Goal: Contribute content: Contribute content

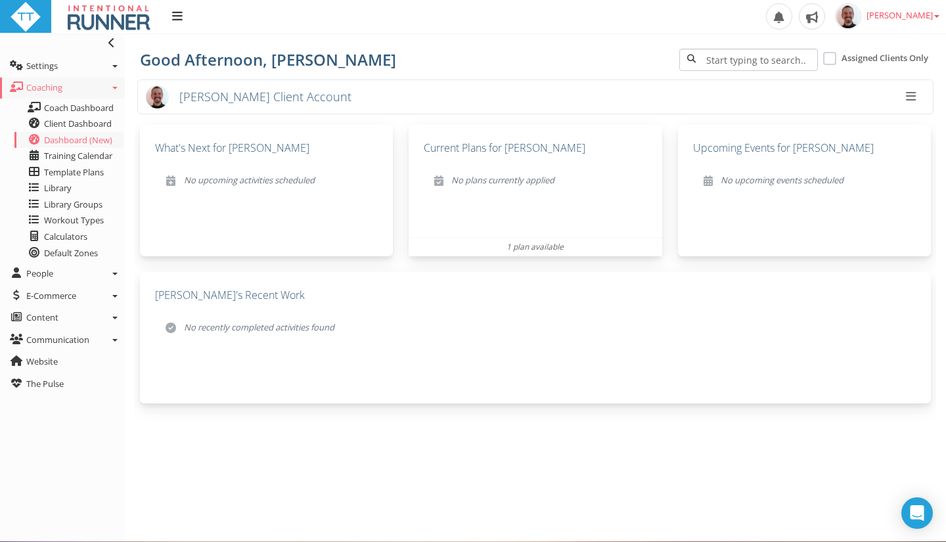
click at [915, 102] on button "button" at bounding box center [910, 97] width 25 height 22
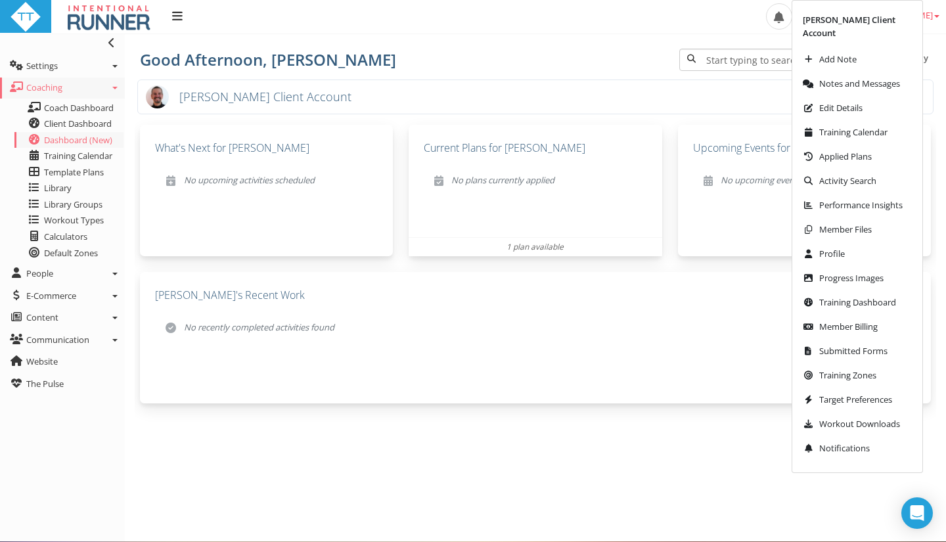
click at [583, 87] on div "Paul RYKEN Client Account" at bounding box center [535, 97] width 796 height 35
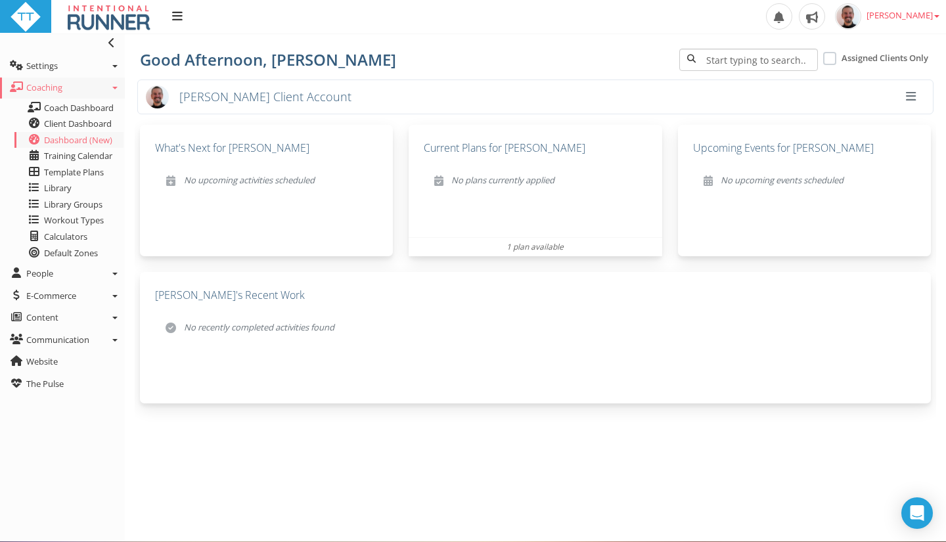
drag, startPoint x: 576, startPoint y: 66, endPoint x: 339, endPoint y: 73, distance: 237.3
click at [572, 68] on h4 "Good Afternoon, Paul" at bounding box center [403, 59] width 526 height 17
click at [112, 319] on link "Content" at bounding box center [62, 318] width 125 height 21
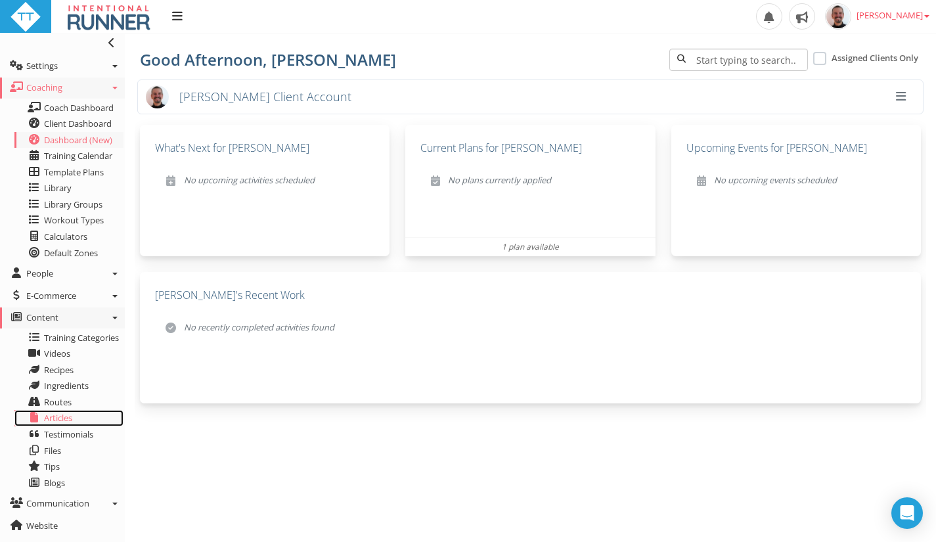
click at [61, 420] on span "Articles" at bounding box center [58, 418] width 28 height 12
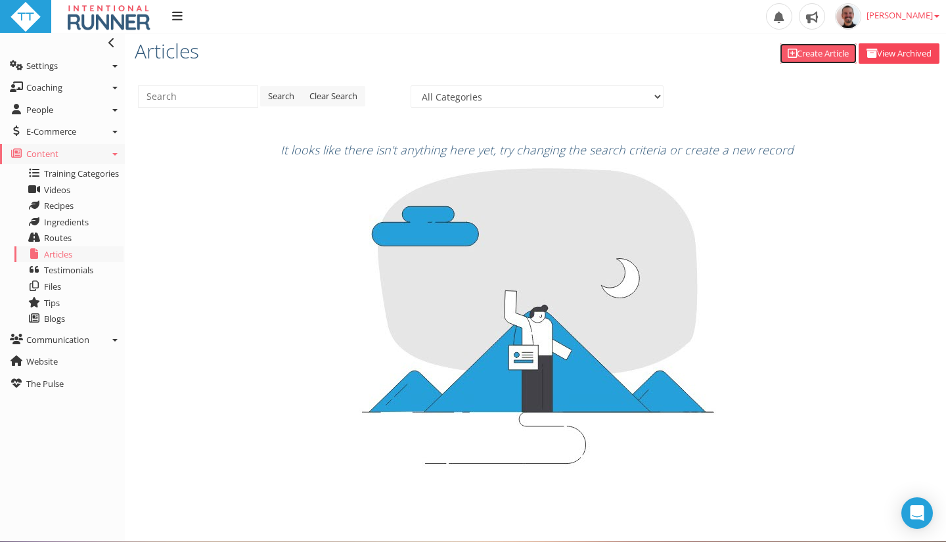
click at [789, 54] on icon at bounding box center [792, 53] width 9 height 1
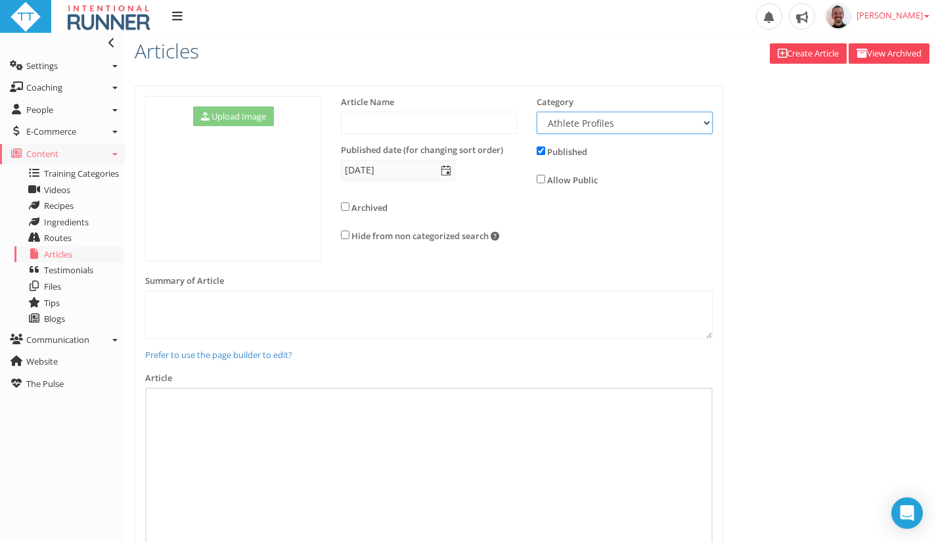
click at [706, 121] on select "Athlete Profiles Bike Technique Biomechanics Book Reviews Coast to Coast Core B…" at bounding box center [625, 123] width 176 height 22
click at [680, 123] on select "Athlete Profiles Bike Technique Biomechanics Book Reviews Coast to Coast Core B…" at bounding box center [625, 123] width 176 height 22
select select "bfe19844-3dc9-408b-8214-cf1960501b9d"
click at [537, 112] on select "Athlete Profiles Bike Technique Biomechanics Book Reviews Coast to Coast Core B…" at bounding box center [625, 123] width 176 height 22
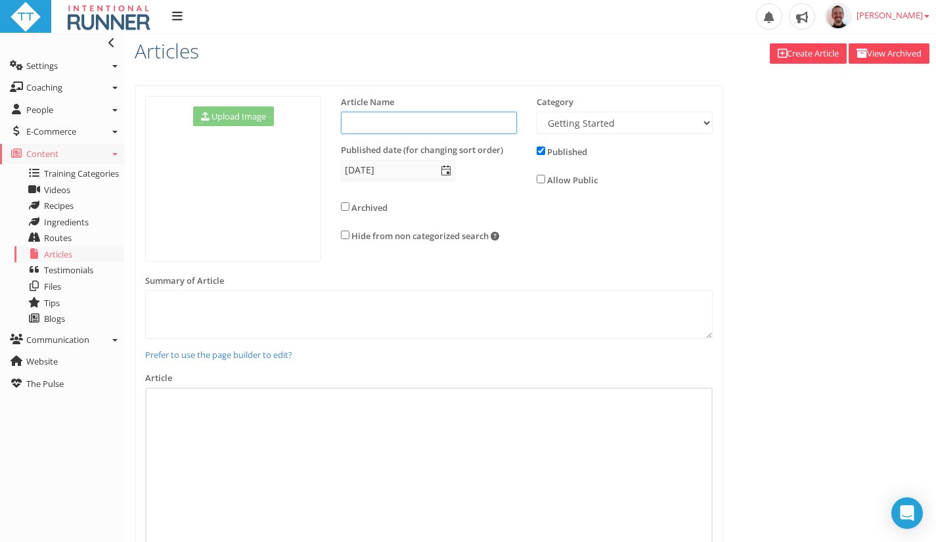
click at [445, 128] on input "text" at bounding box center [429, 123] width 176 height 22
click at [543, 151] on input "checkbox" at bounding box center [541, 151] width 9 height 9
checkbox input "false"
click at [544, 184] on div "Allow Public" at bounding box center [576, 181] width 78 height 18
click at [546, 179] on div "Allow Public" at bounding box center [576, 181] width 78 height 18
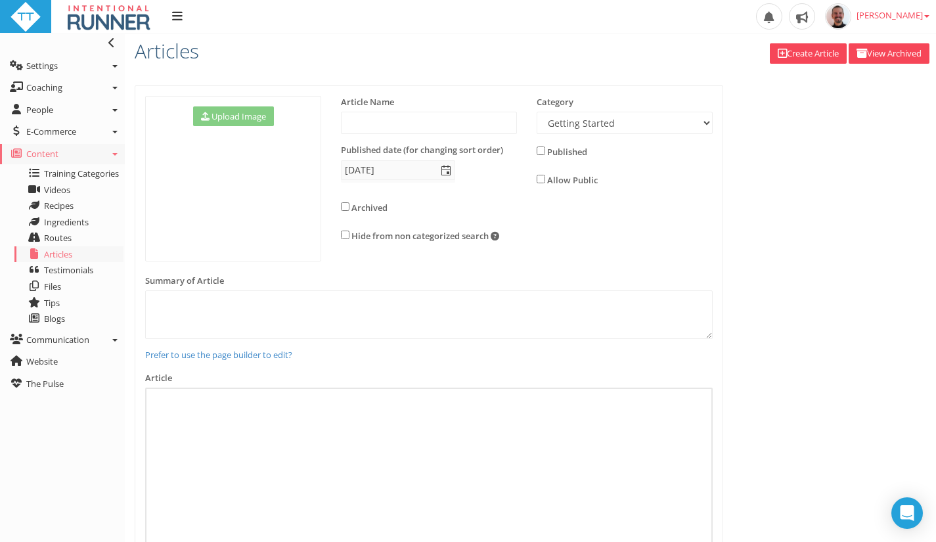
click at [540, 172] on div "Allow Public" at bounding box center [576, 181] width 78 height 18
click at [537, 173] on div "Allow Public" at bounding box center [576, 181] width 78 height 18
click at [547, 181] on div "Allow Public" at bounding box center [576, 181] width 78 height 18
click at [543, 179] on input "checkbox" at bounding box center [541, 179] width 9 height 9
checkbox input "true"
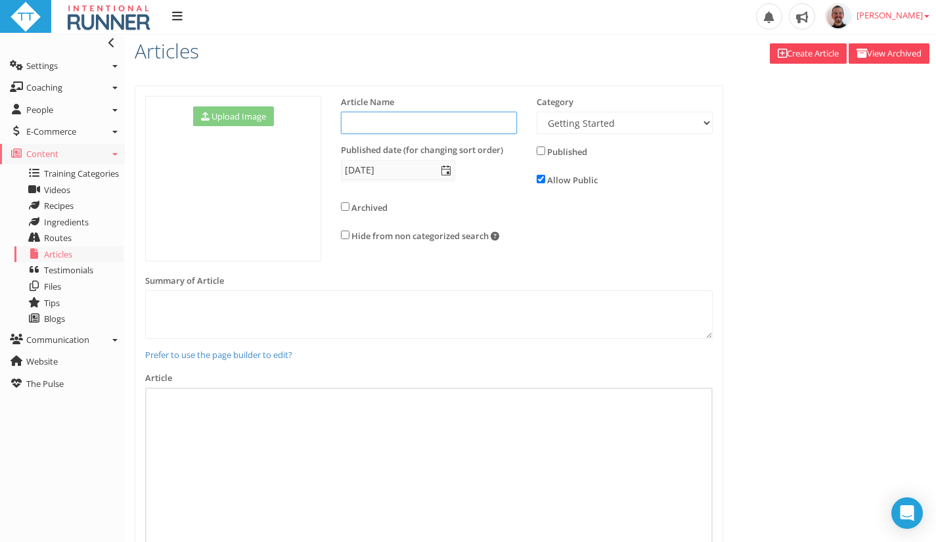
click at [440, 122] on input "text" at bounding box center [429, 123] width 176 height 22
type input "How To Get Started"
click at [915, 16] on span "Paul RYKEN" at bounding box center [893, 15] width 73 height 12
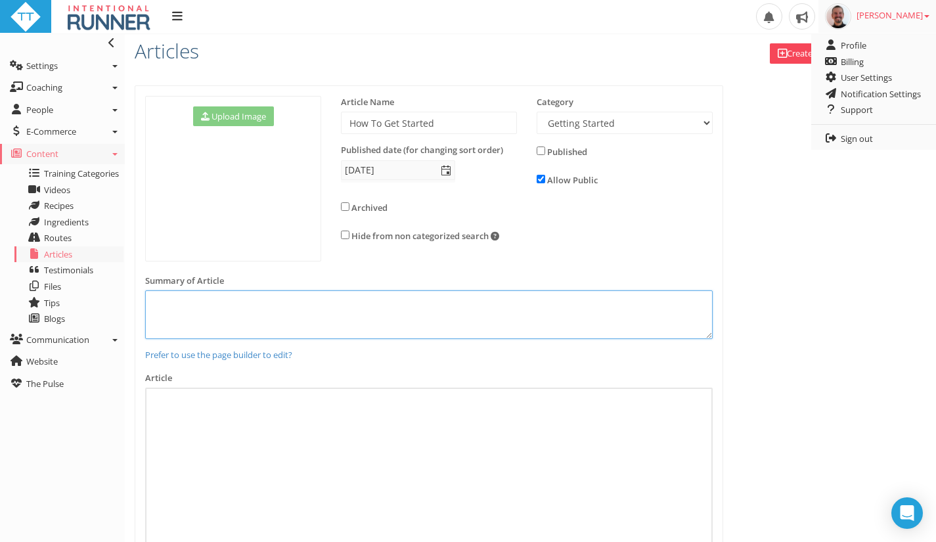
click at [297, 304] on textarea at bounding box center [429, 314] width 568 height 49
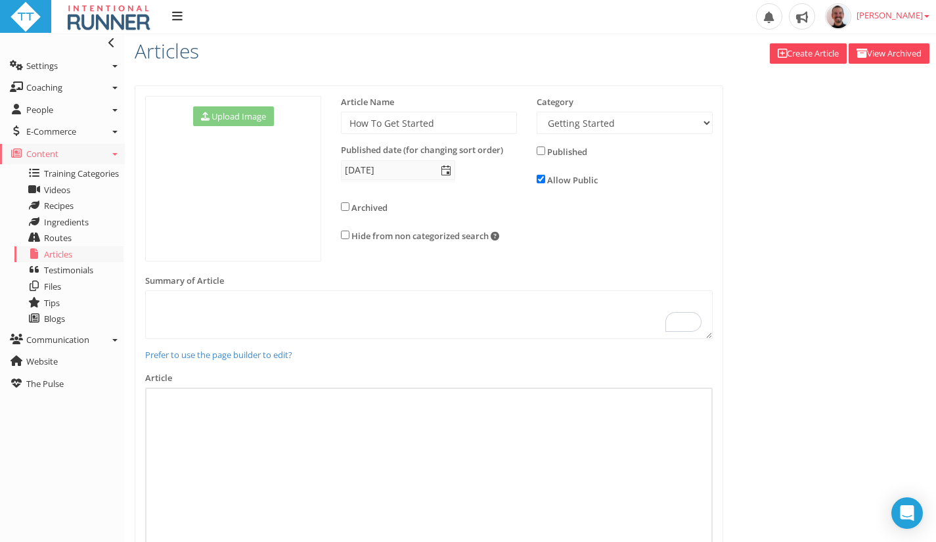
click at [275, 418] on div "﻿" at bounding box center [429, 523] width 568 height 271
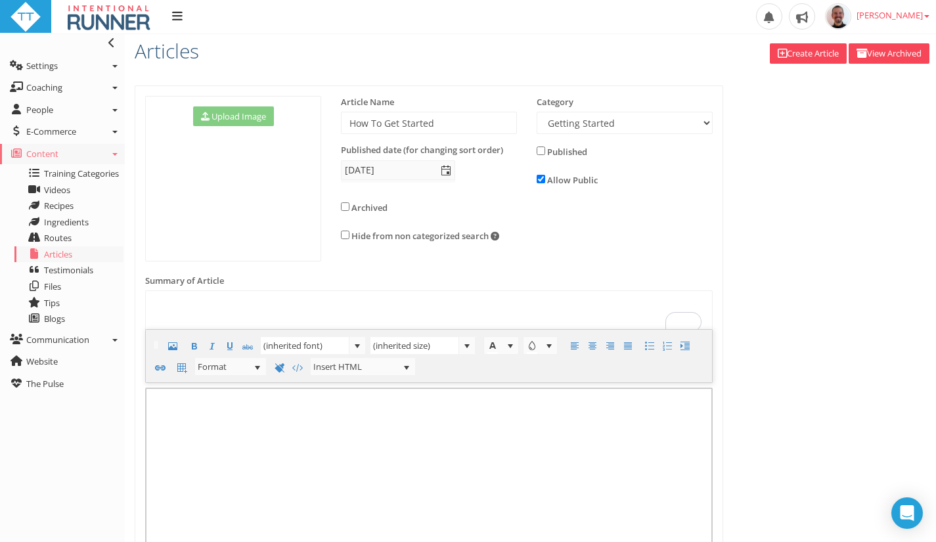
scroll to position [131, 0]
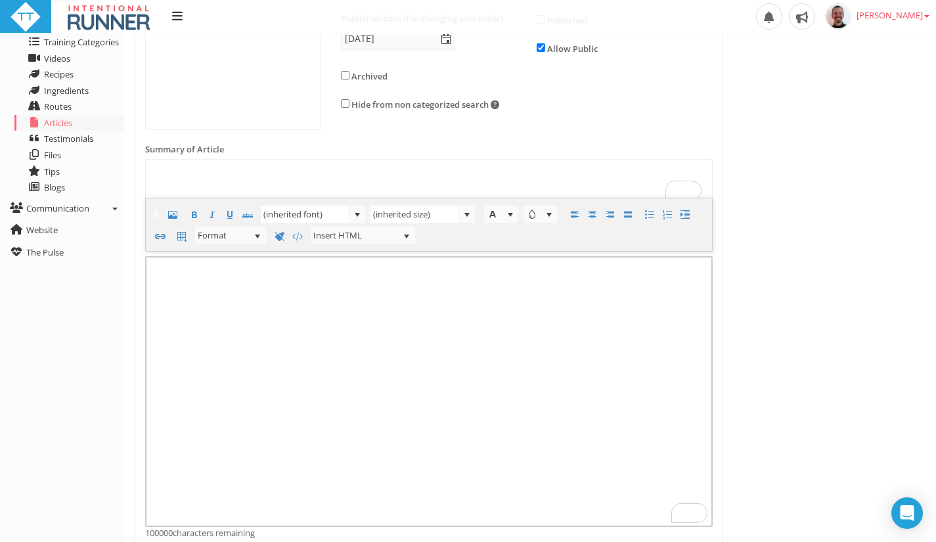
drag, startPoint x: 349, startPoint y: 346, endPoint x: 321, endPoint y: 341, distance: 28.1
click at [348, 346] on div "﻿" at bounding box center [429, 391] width 568 height 271
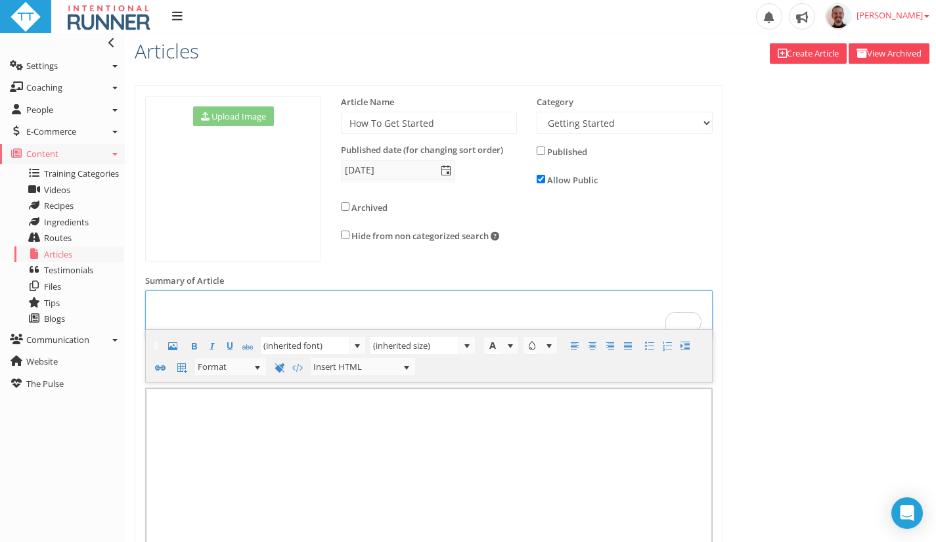
click at [242, 298] on textarea at bounding box center [429, 314] width 568 height 49
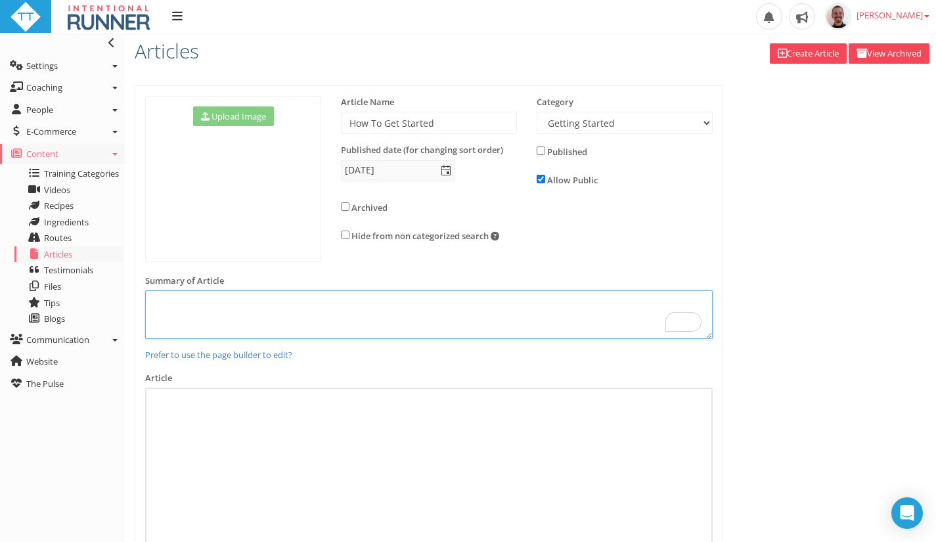
paste textarea "A simple step-by-step guide to starting your journey with Intentional Runner — …"
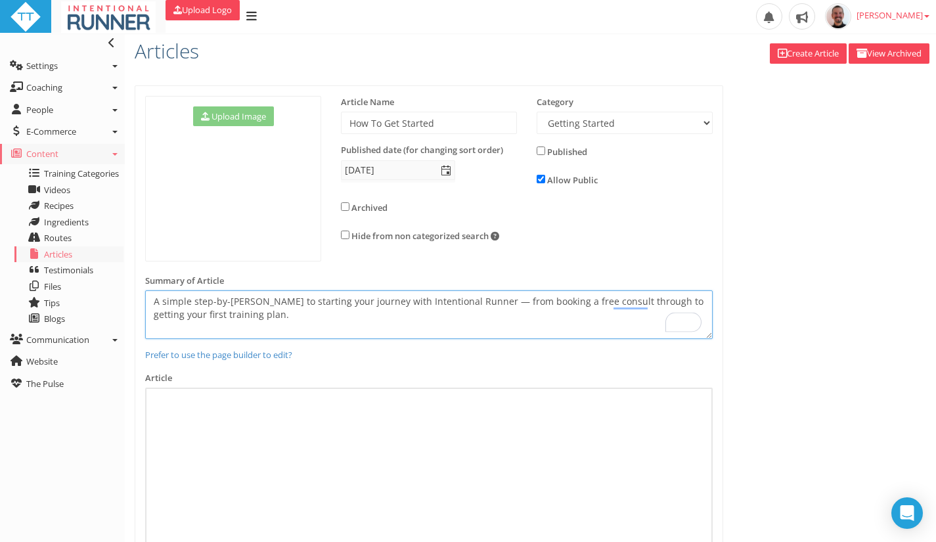
type textarea "A simple step-by-step guide to starting your journey with Intentional Runner — …"
click at [306, 422] on div "﻿" at bounding box center [429, 523] width 568 height 271
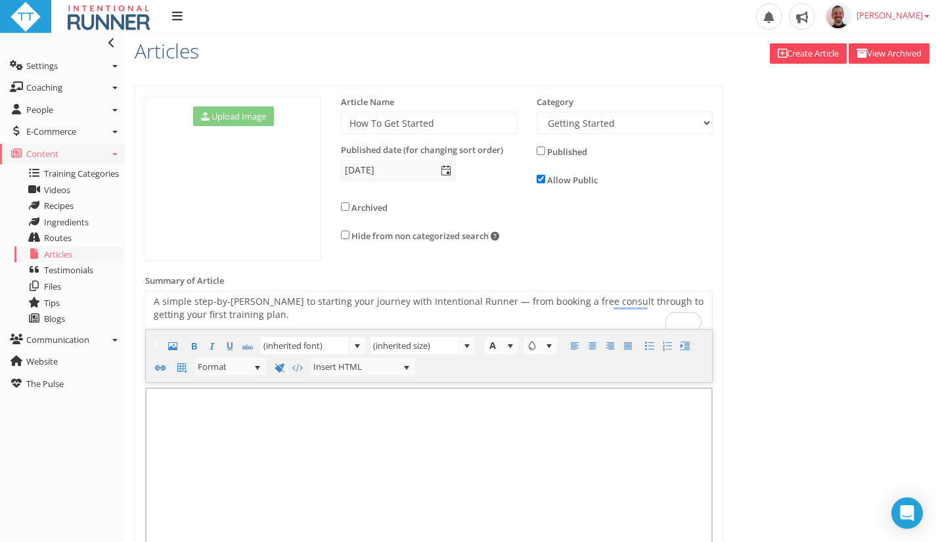
paste div
click at [294, 375] on span at bounding box center [298, 368] width 16 height 16
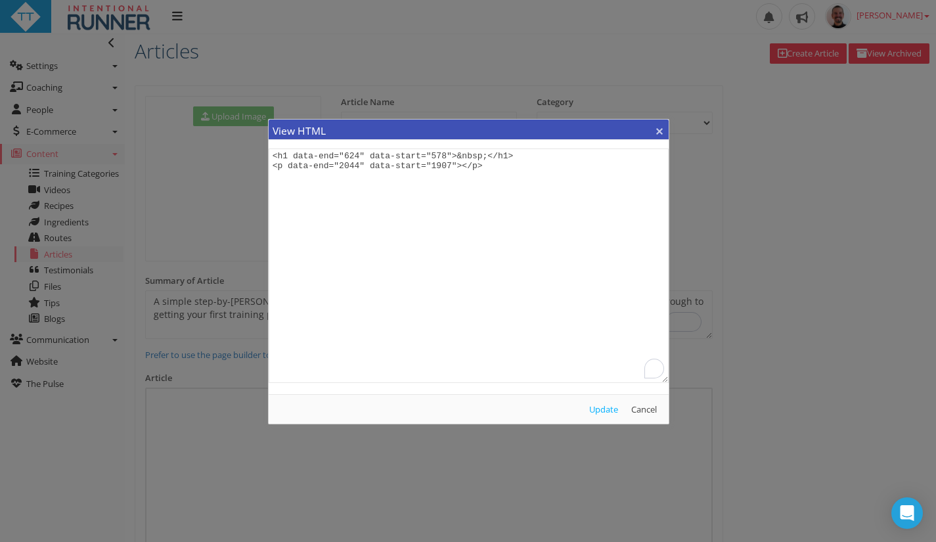
click at [438, 279] on textarea "<h1 data-end="624" data-start="578">&nbsp;</h1> <p data-end="2044" data-start="…" at bounding box center [469, 265] width 401 height 235
drag, startPoint x: 649, startPoint y: 413, endPoint x: 637, endPoint y: 413, distance: 11.8
click at [648, 413] on button "Cancel" at bounding box center [644, 409] width 36 height 18
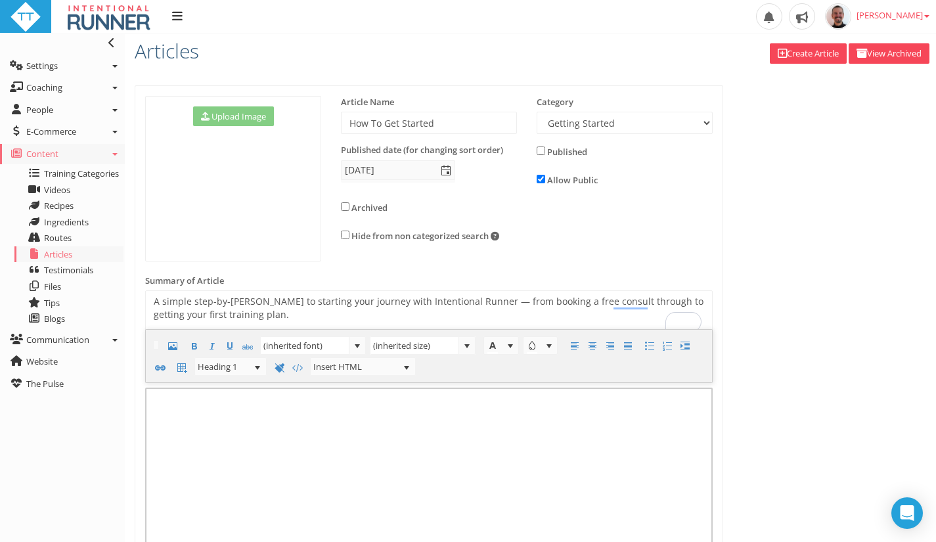
click at [582, 421] on h1 "﻿" at bounding box center [429, 418] width 557 height 26
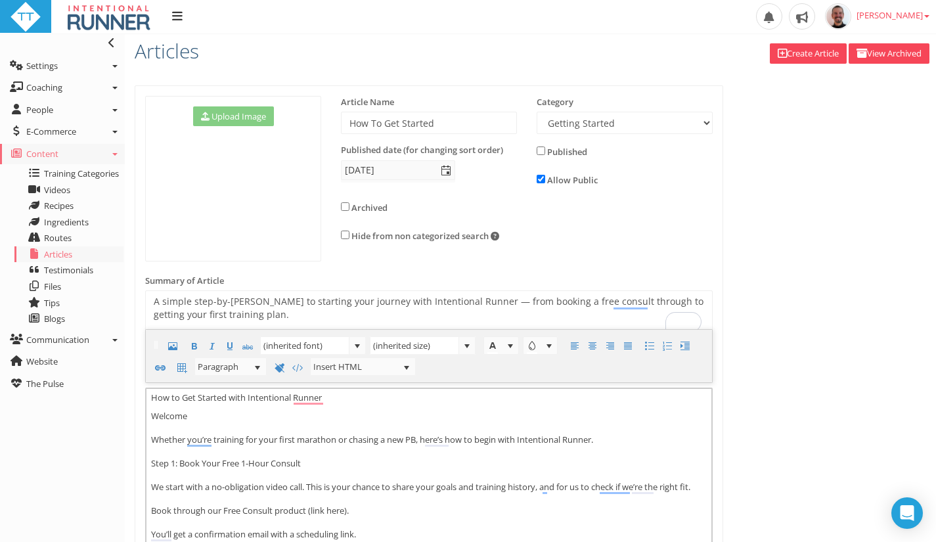
click at [353, 395] on p "How to Get Started with Intentional Runner" at bounding box center [429, 398] width 557 height 12
click at [240, 361] on span "Paragraph" at bounding box center [222, 366] width 55 height 17
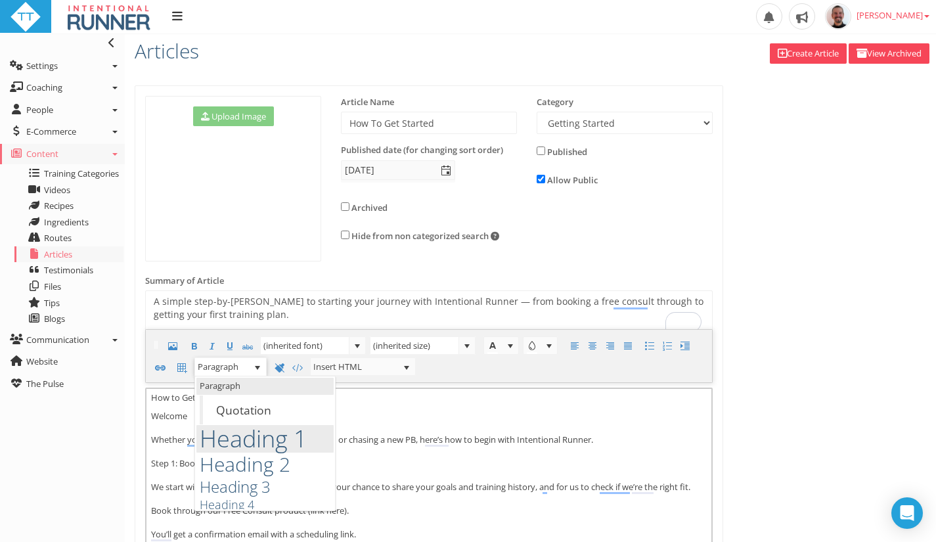
click at [236, 440] on span "Heading 1" at bounding box center [254, 439] width 108 height 26
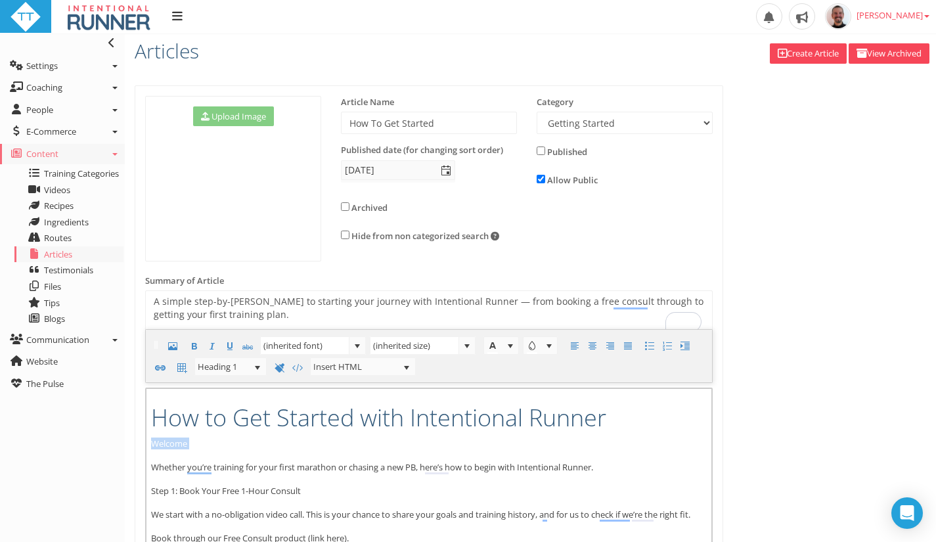
click at [252, 370] on span "select" at bounding box center [257, 368] width 11 height 11
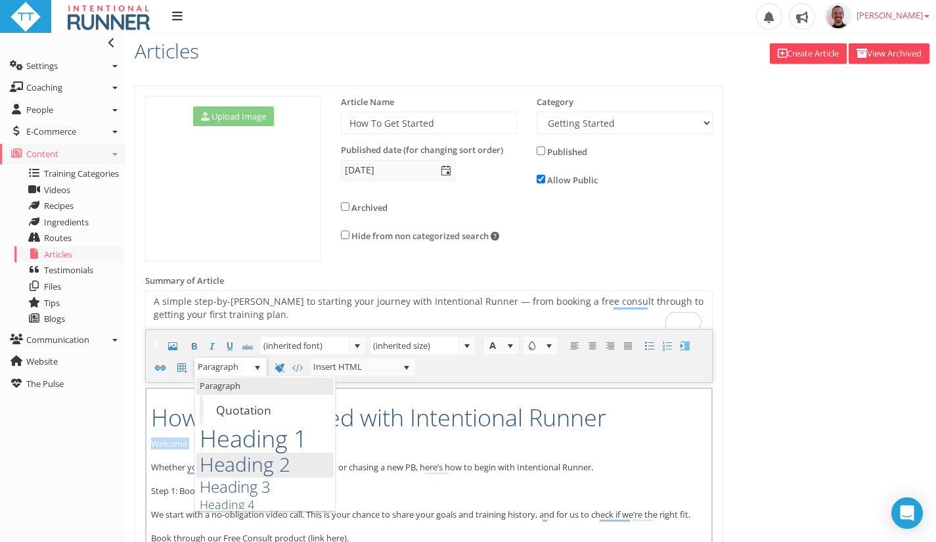
click at [221, 464] on span "Heading 2" at bounding box center [245, 464] width 91 height 22
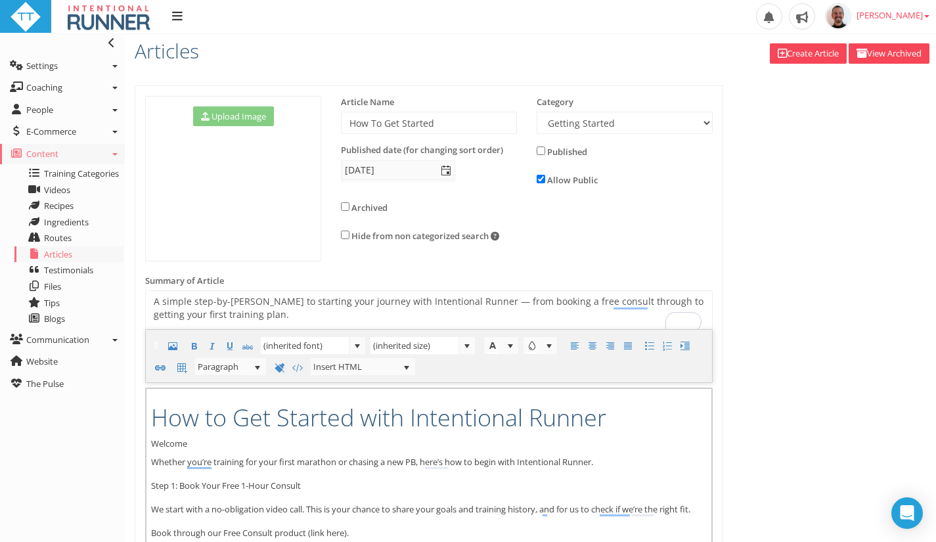
click at [211, 441] on p "Welcome" at bounding box center [429, 444] width 557 height 12
click at [228, 365] on span "Paragraph" at bounding box center [222, 366] width 55 height 17
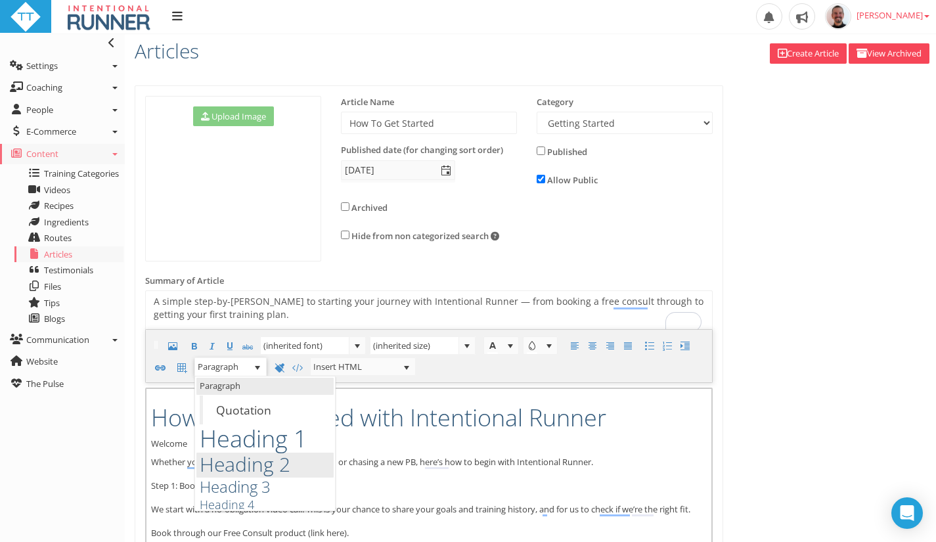
click at [248, 461] on span "Heading 2" at bounding box center [245, 464] width 91 height 22
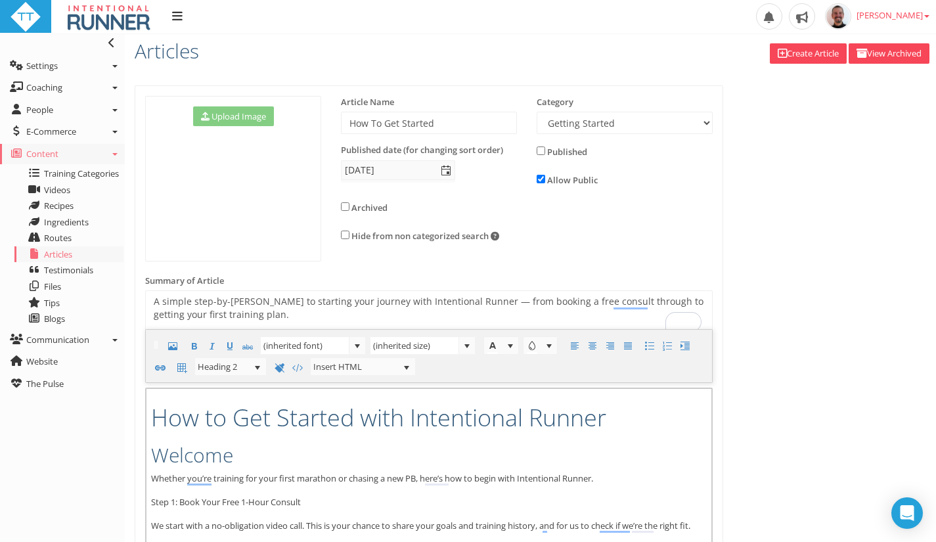
scroll to position [131, 0]
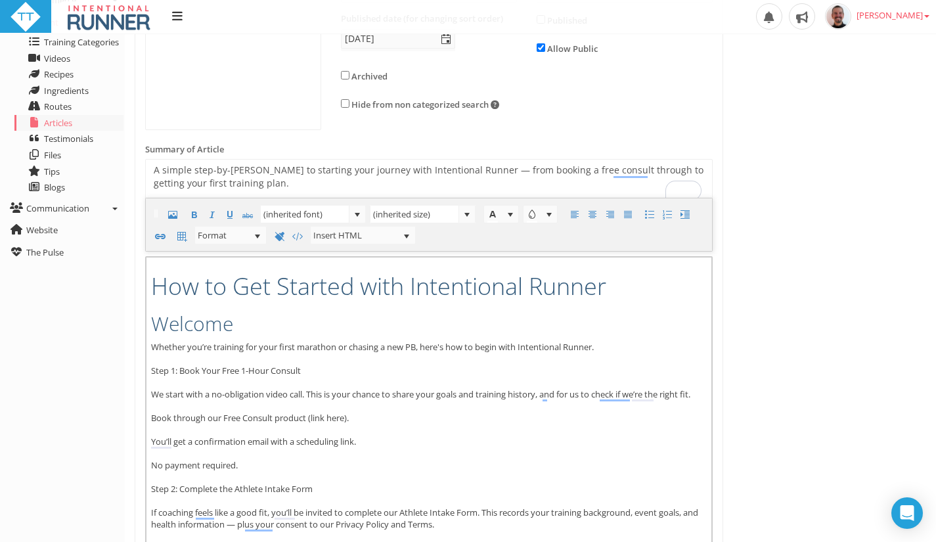
click at [228, 243] on span "Paragraph" at bounding box center [222, 235] width 55 height 17
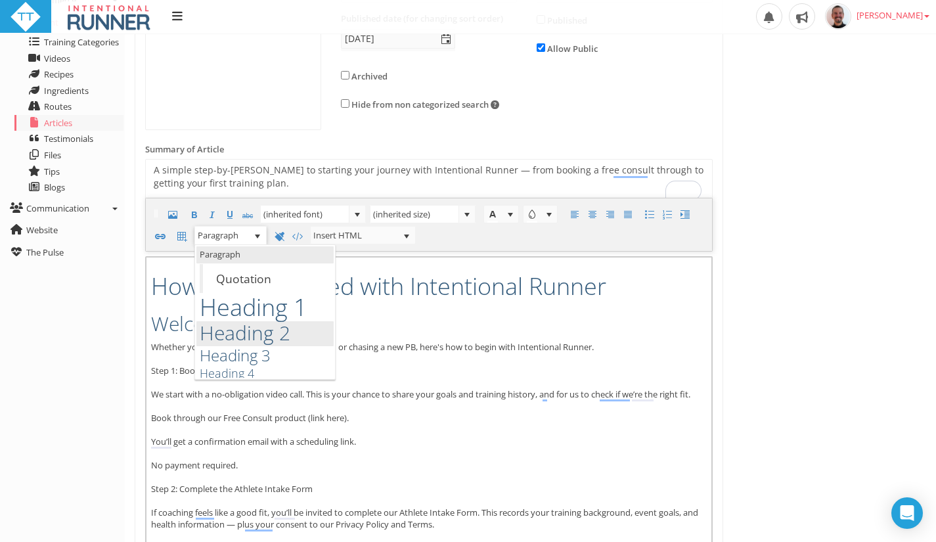
click at [252, 343] on span "Heading 2" at bounding box center [245, 333] width 91 height 22
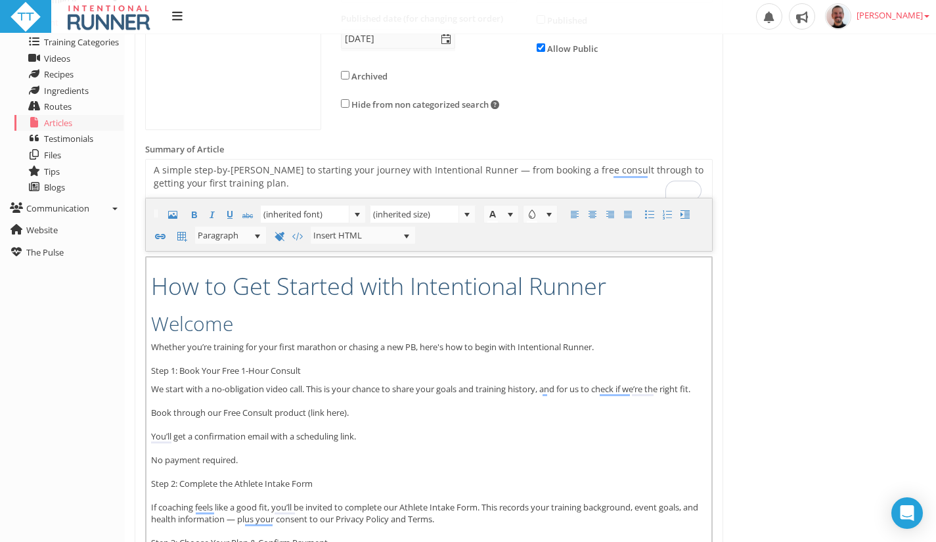
click at [323, 371] on p "Whether you’re training for your first marathon or chasing a new PB, here's how…" at bounding box center [429, 358] width 557 height 35
click at [235, 240] on span "Paragraph" at bounding box center [222, 235] width 55 height 17
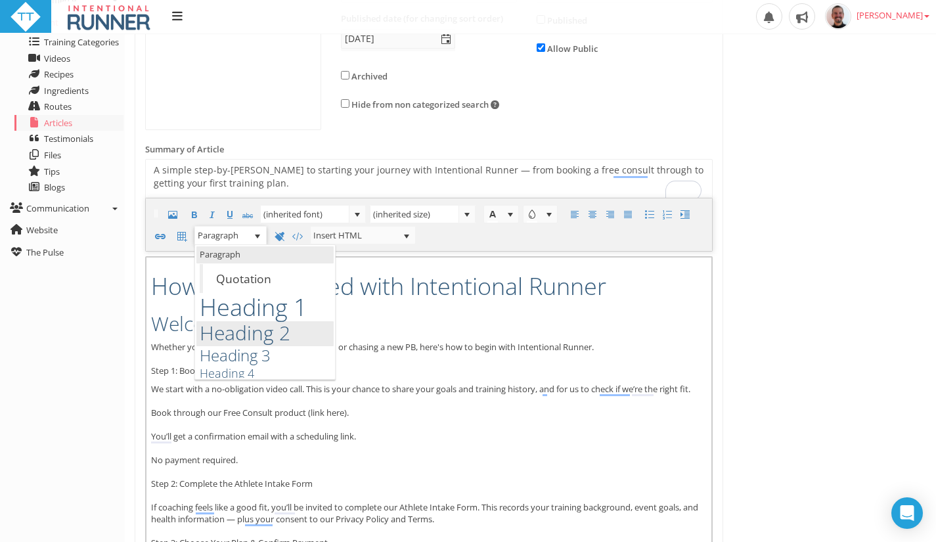
click at [231, 332] on span "Heading 2" at bounding box center [245, 333] width 91 height 22
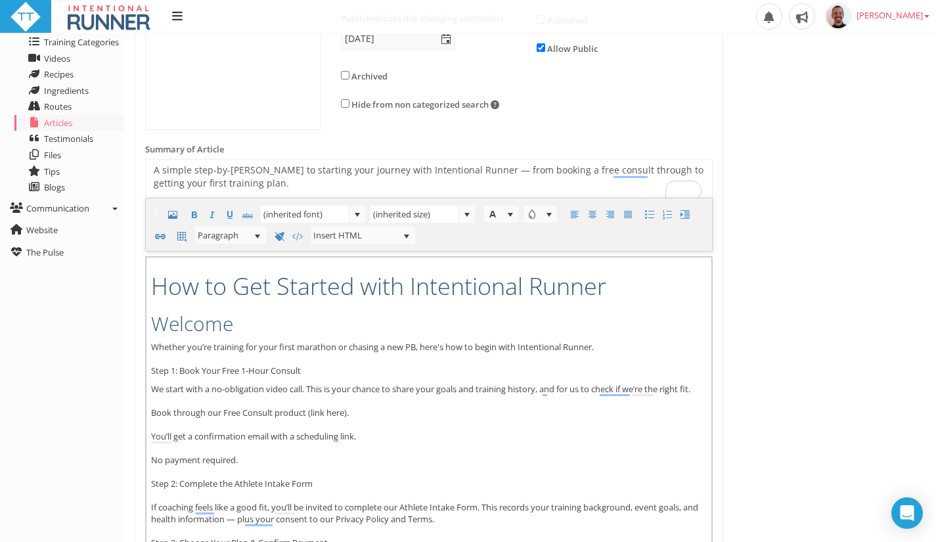
click at [186, 374] on p "Whether you’re training for your first marathon or chasing a new PB, here's how…" at bounding box center [429, 358] width 557 height 35
click at [231, 243] on span "Paragraph" at bounding box center [222, 235] width 55 height 17
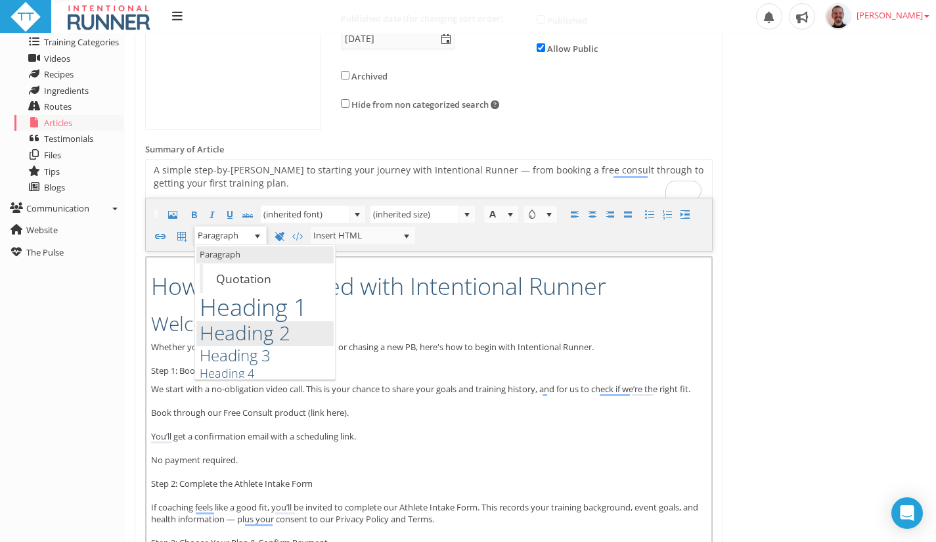
click at [228, 338] on span "Heading 2" at bounding box center [245, 333] width 91 height 22
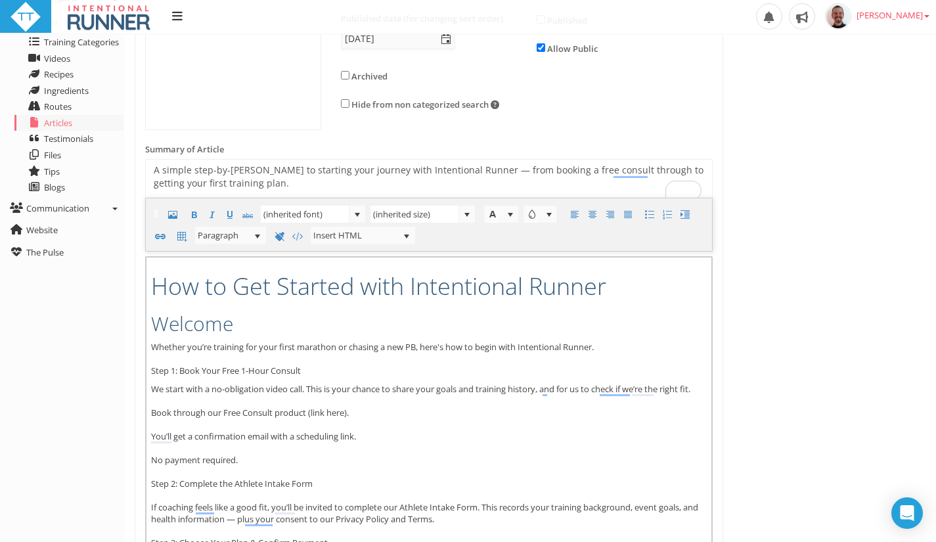
click at [321, 371] on p "Whether you’re training for your first marathon or chasing a new PB, here's how…" at bounding box center [429, 358] width 557 height 35
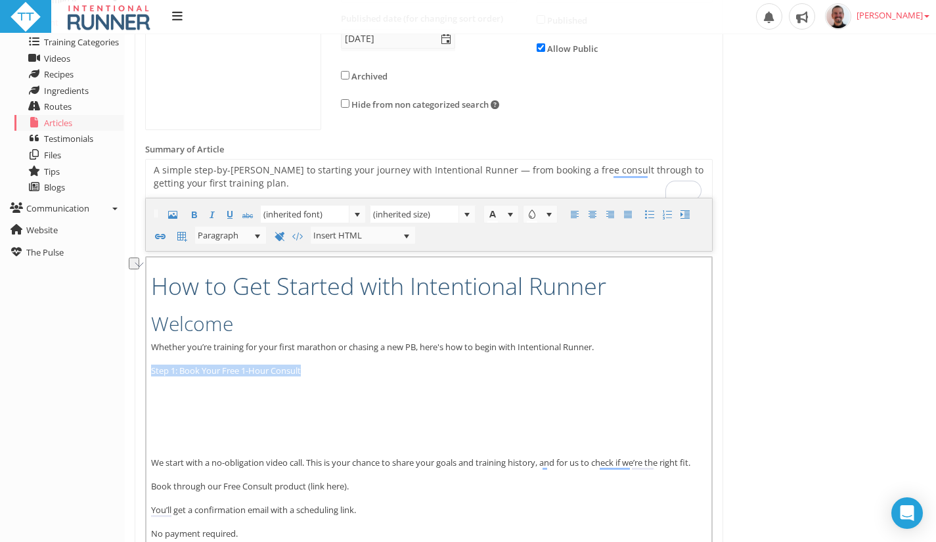
drag, startPoint x: 302, startPoint y: 371, endPoint x: 131, endPoint y: 365, distance: 171.6
click at [131, 365] on div "Upload Image Change Image Article Name" at bounding box center [429, 479] width 608 height 1051
click at [235, 239] on span "Paragraph" at bounding box center [222, 235] width 55 height 17
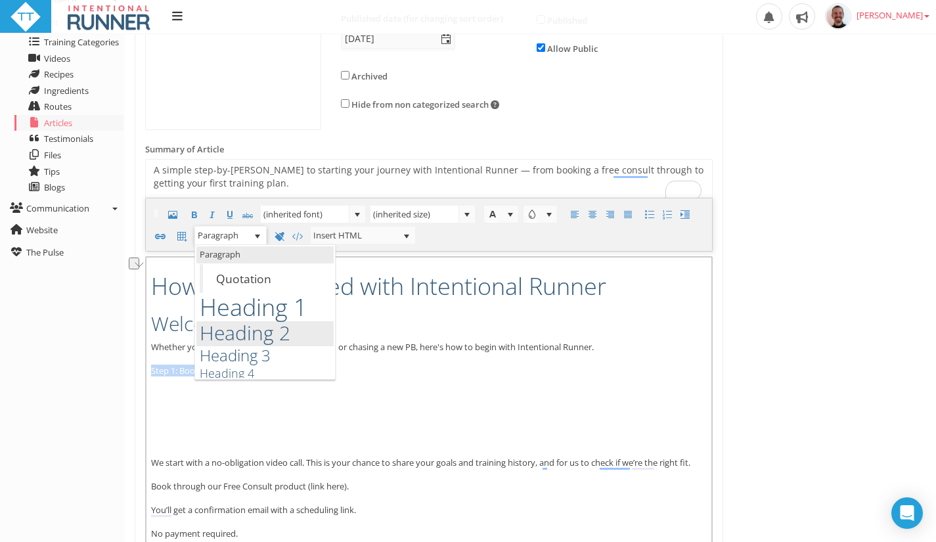
click at [231, 335] on span "Heading 2" at bounding box center [245, 333] width 91 height 22
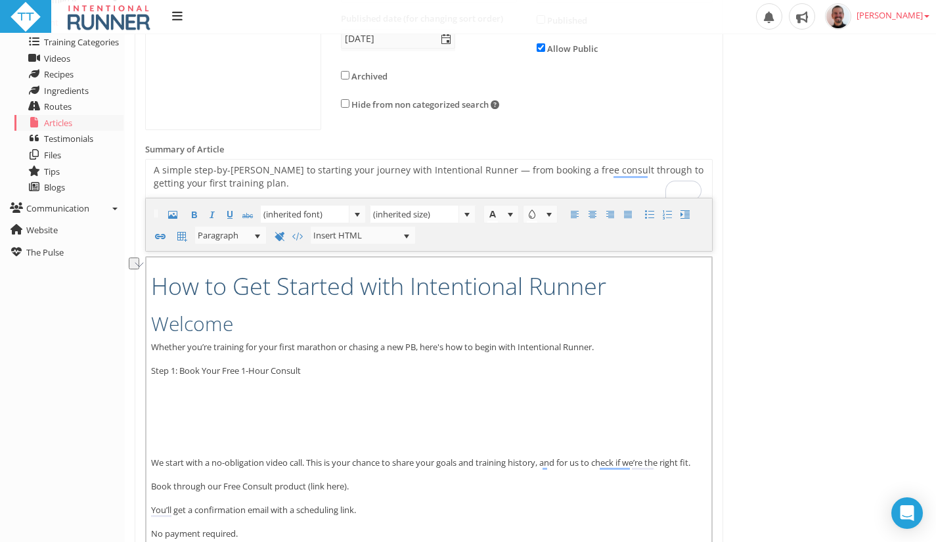
click at [618, 352] on p "Whether you’re training for your first marathon or chasing a new PB, here's how…" at bounding box center [429, 358] width 557 height 35
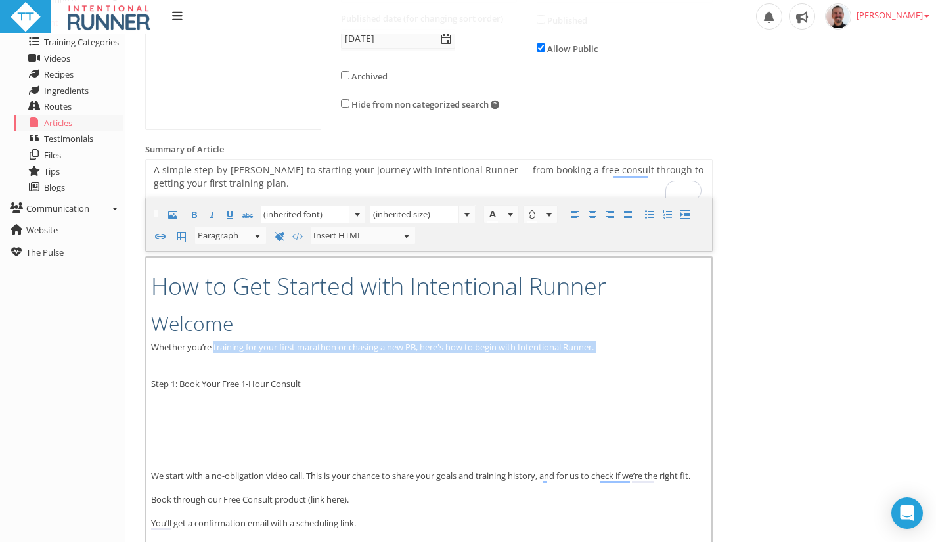
drag, startPoint x: 651, startPoint y: 355, endPoint x: 215, endPoint y: 339, distance: 435.9
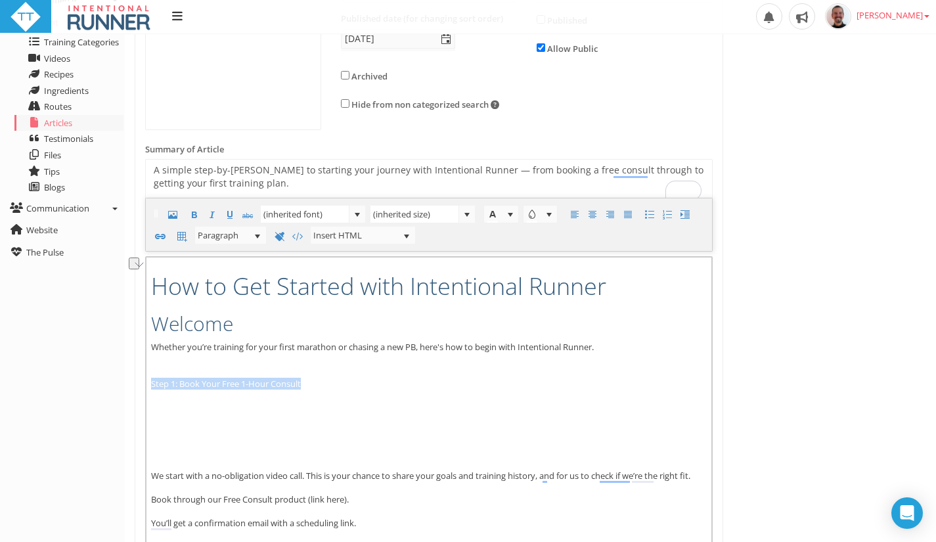
drag, startPoint x: 305, startPoint y: 384, endPoint x: 152, endPoint y: 385, distance: 153.1
click at [152, 385] on p "Step 1: Book Your Free 1-Hour Consult" at bounding box center [429, 384] width 557 height 12
click at [227, 233] on span "Paragraph" at bounding box center [222, 235] width 55 height 17
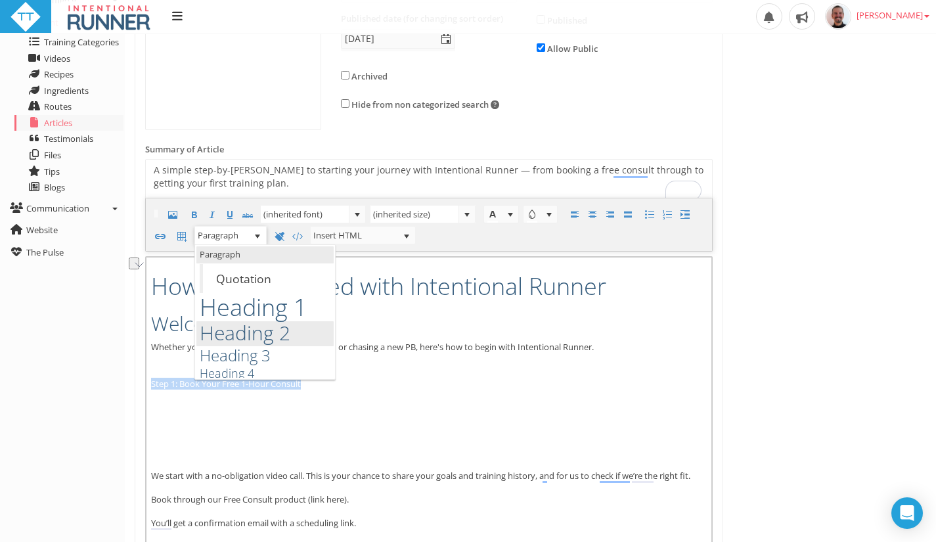
click at [235, 338] on span "Heading 2" at bounding box center [245, 333] width 91 height 22
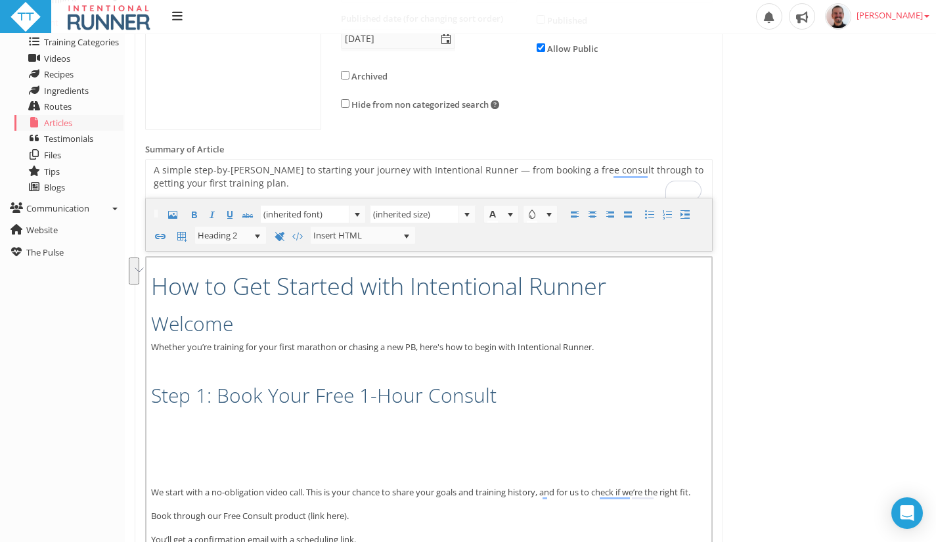
drag, startPoint x: 294, startPoint y: 482, endPoint x: 304, endPoint y: 459, distance: 25.0
drag, startPoint x: 270, startPoint y: 426, endPoint x: 241, endPoint y: 398, distance: 40.4
click at [237, 361] on p "﻿" at bounding box center [429, 365] width 557 height 12
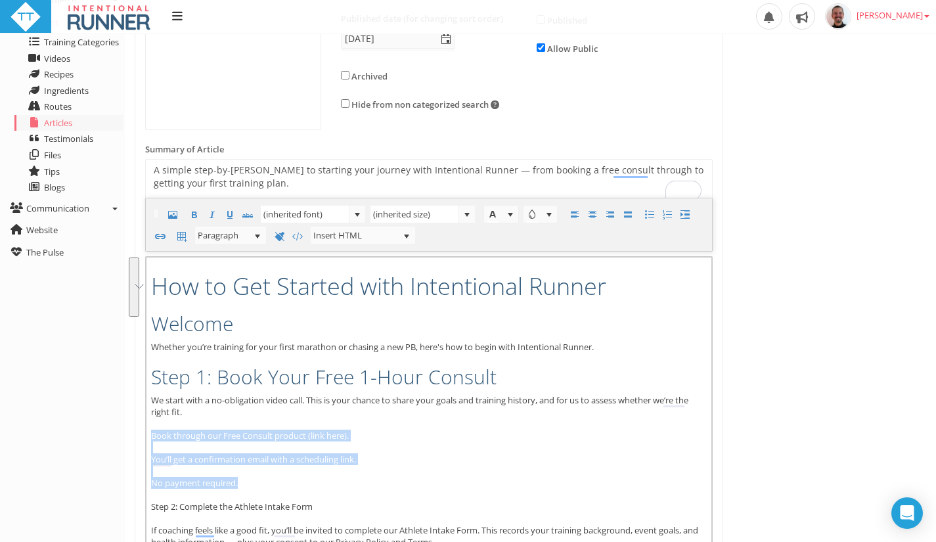
drag, startPoint x: 262, startPoint y: 483, endPoint x: 129, endPoint y: 439, distance: 140.5
click at [129, 439] on div "Upload Image Change Image Article Name" at bounding box center [429, 454] width 608 height 1001
drag, startPoint x: 648, startPoint y: 217, endPoint x: 641, endPoint y: 219, distance: 7.5
click at [647, 217] on span at bounding box center [650, 215] width 16 height 16
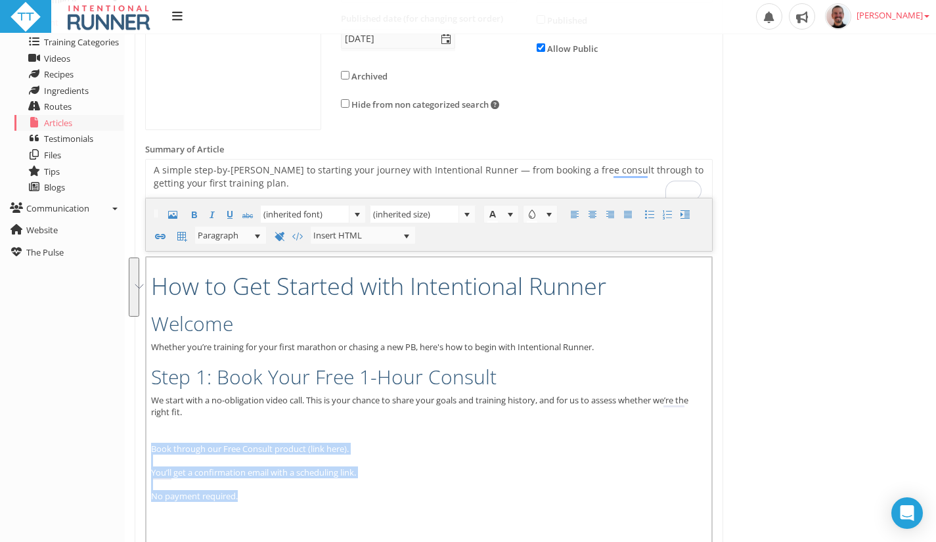
drag, startPoint x: 257, startPoint y: 495, endPoint x: 139, endPoint y: 449, distance: 126.3
click at [139, 449] on div "Upload Image Change Image Article Name" at bounding box center [429, 486] width 608 height 1064
click at [651, 216] on span at bounding box center [650, 215] width 16 height 16
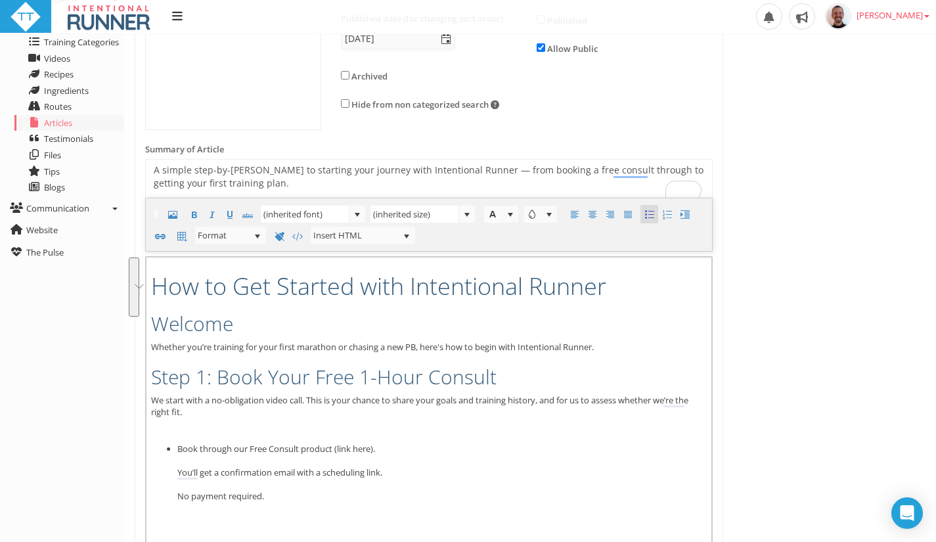
click at [444, 453] on li "Book through our Free Consult product (link here). You’ll get a confirmation em…" at bounding box center [442, 472] width 530 height 59
click at [326, 426] on p "﻿" at bounding box center [429, 430] width 557 height 12
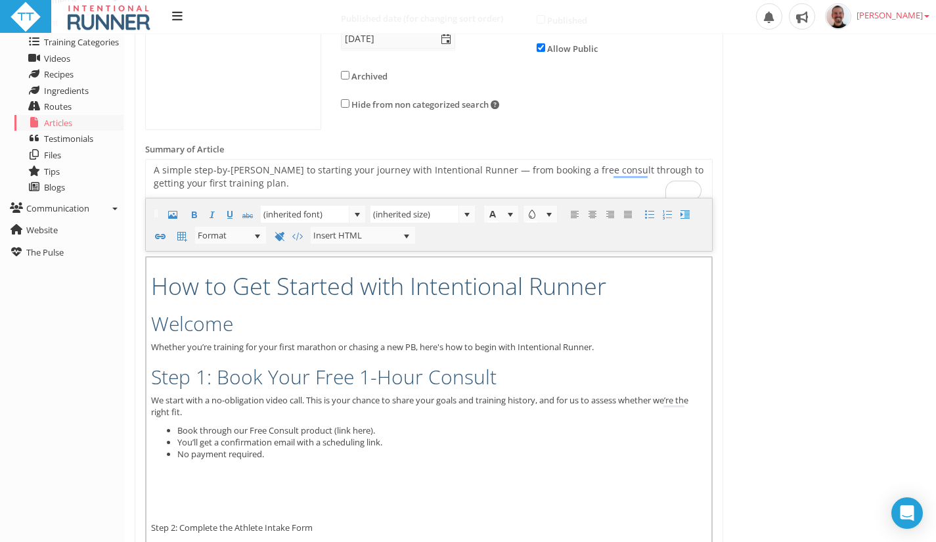
click at [276, 492] on p "﻿" at bounding box center [429, 491] width 557 height 12
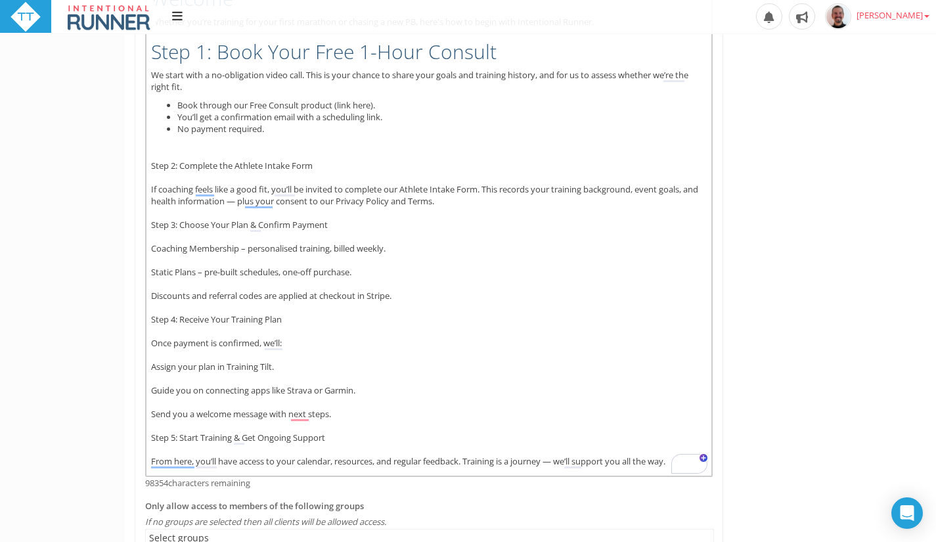
scroll to position [564, 0]
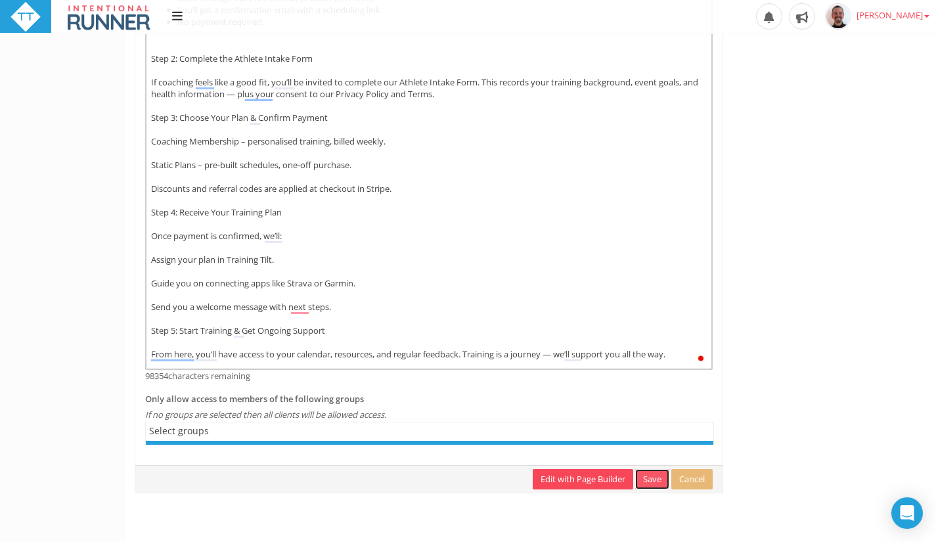
click at [652, 481] on link "Save" at bounding box center [652, 479] width 34 height 20
checkbox input "true"
checkbox input "false"
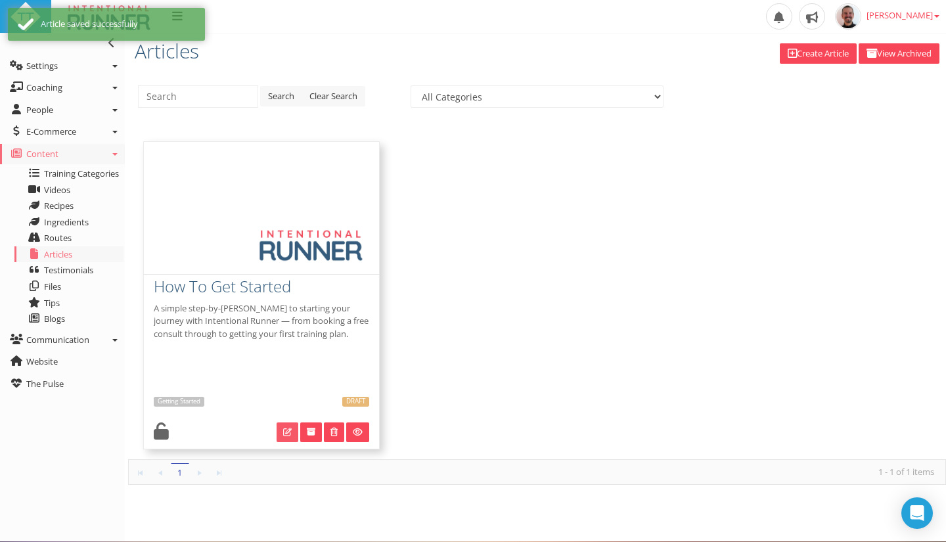
click at [284, 437] on link at bounding box center [288, 432] width 22 height 20
type input "How To Get Started"
checkbox input "false"
checkbox input "true"
type textarea "A simple step-by-step guide to starting your journey with Intentional Runner — …"
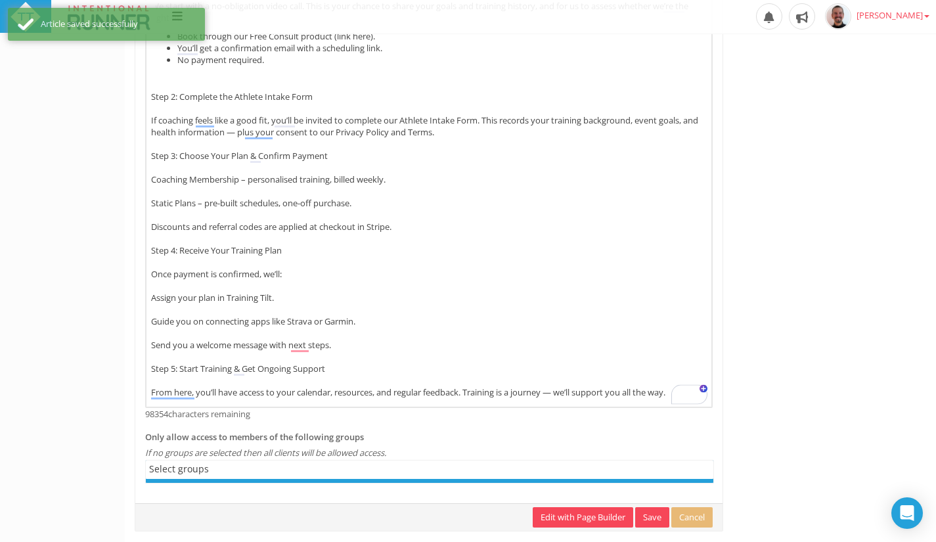
scroll to position [564, 0]
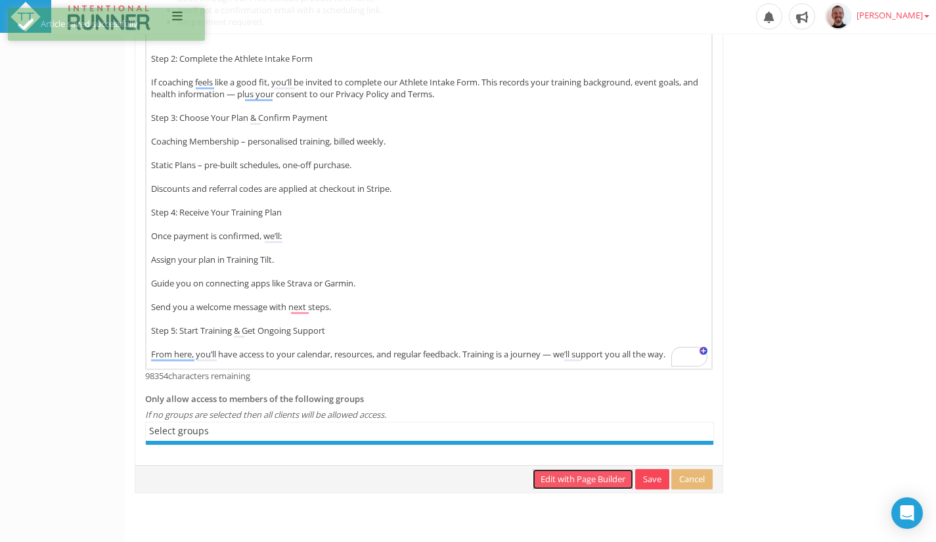
click at [559, 477] on link "Edit with Page Builder" at bounding box center [583, 479] width 101 height 20
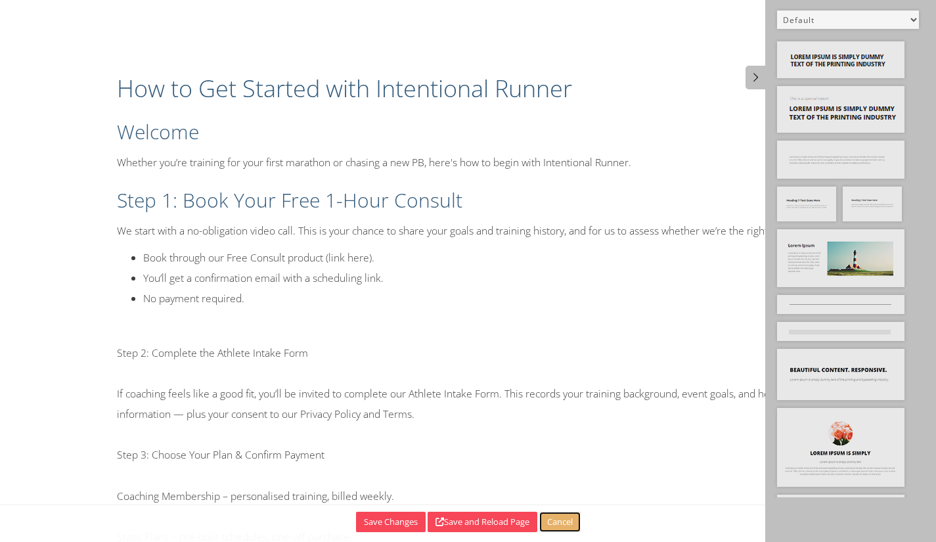
click at [555, 528] on button "Cancel" at bounding box center [559, 522] width 41 height 20
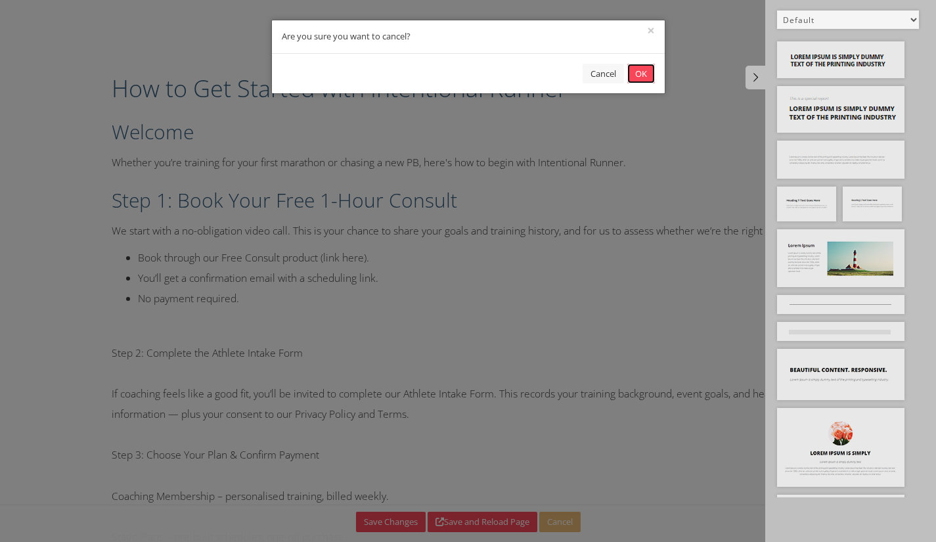
drag, startPoint x: 344, startPoint y: 258, endPoint x: 453, endPoint y: 152, distance: 151.0
click at [346, 252] on div "× Are you sure you want to cancel? Cancel OK" at bounding box center [468, 271] width 936 height 542
drag, startPoint x: 643, startPoint y: 68, endPoint x: 654, endPoint y: 64, distance: 12.1
click at [642, 68] on button "OK" at bounding box center [642, 74] width 28 height 20
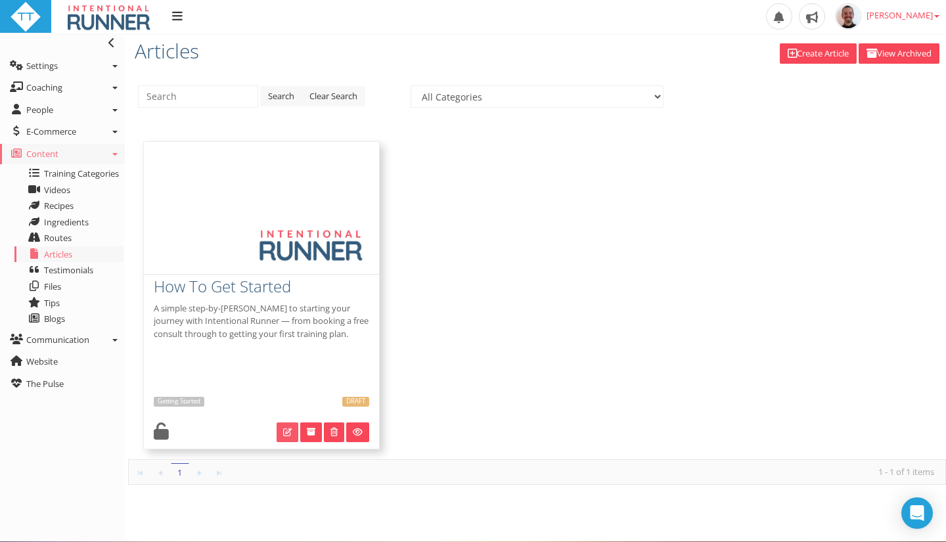
click at [282, 432] on link at bounding box center [288, 432] width 22 height 20
type input "How To Get Started"
select select "bfe19844-3dc9-408b-8214-cf1960501b9d"
checkbox input "false"
checkbox input "true"
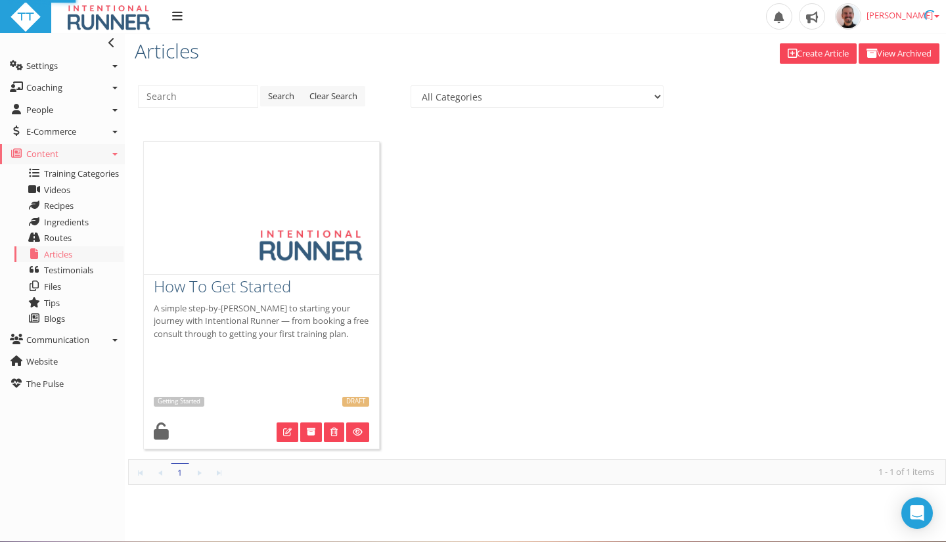
type textarea "A simple step-by-[PERSON_NAME] to starting your journey with Intentional Runner…"
select select "bfe19844-3dc9-408b-8214-cf1960501b9d"
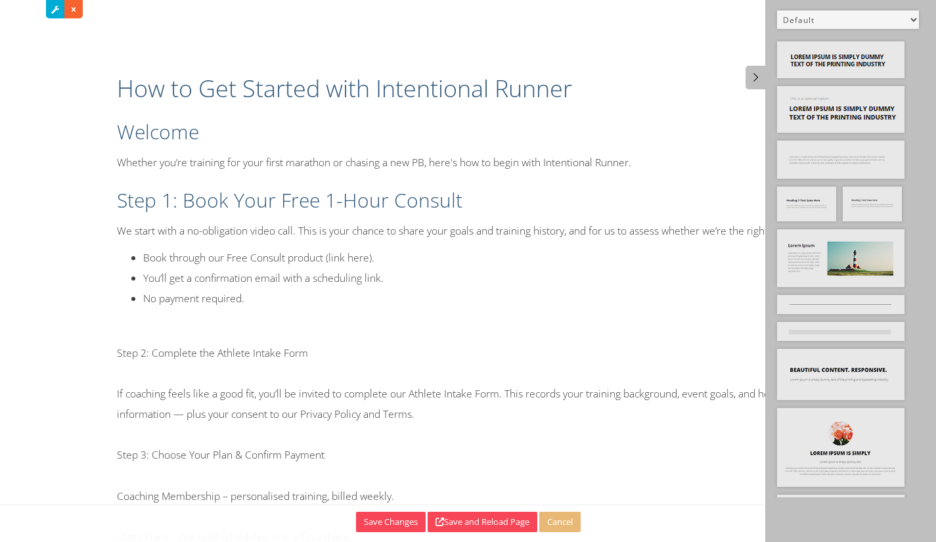
click at [564, 178] on div "How to Get Started with Intentional Runner Welcome Whether you’re training for …" at bounding box center [468, 470] width 723 height 823
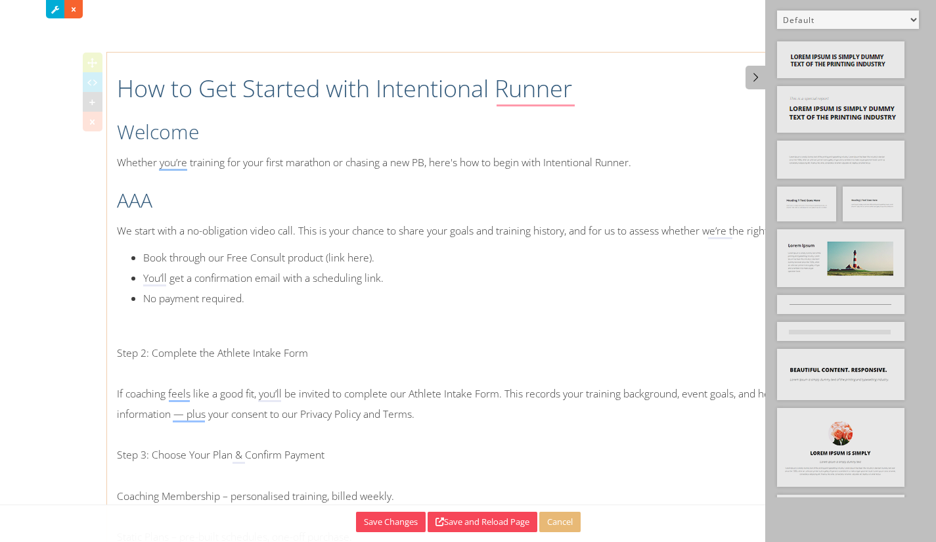
click at [92, 123] on icon at bounding box center [92, 121] width 14 height 13
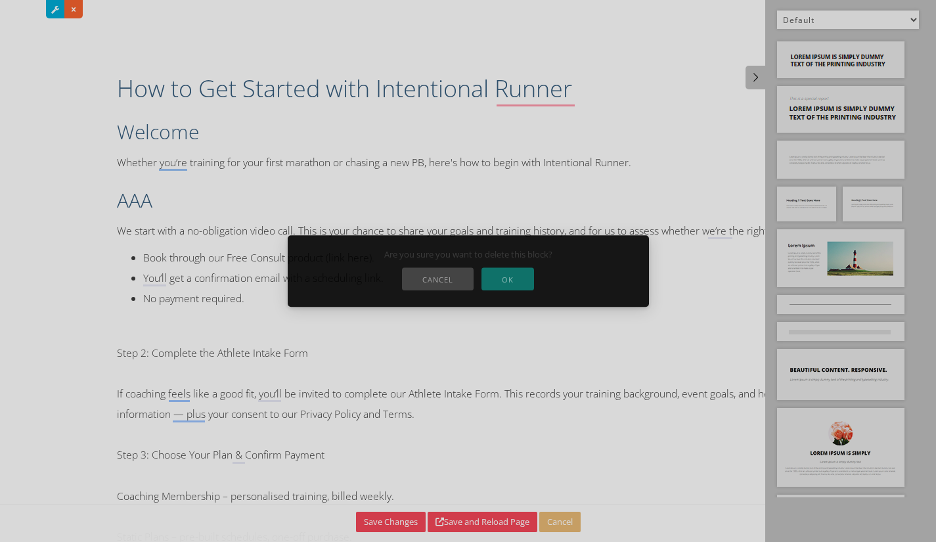
drag, startPoint x: 497, startPoint y: 283, endPoint x: 607, endPoint y: 250, distance: 114.7
click at [505, 283] on button "OK" at bounding box center [508, 278] width 53 height 23
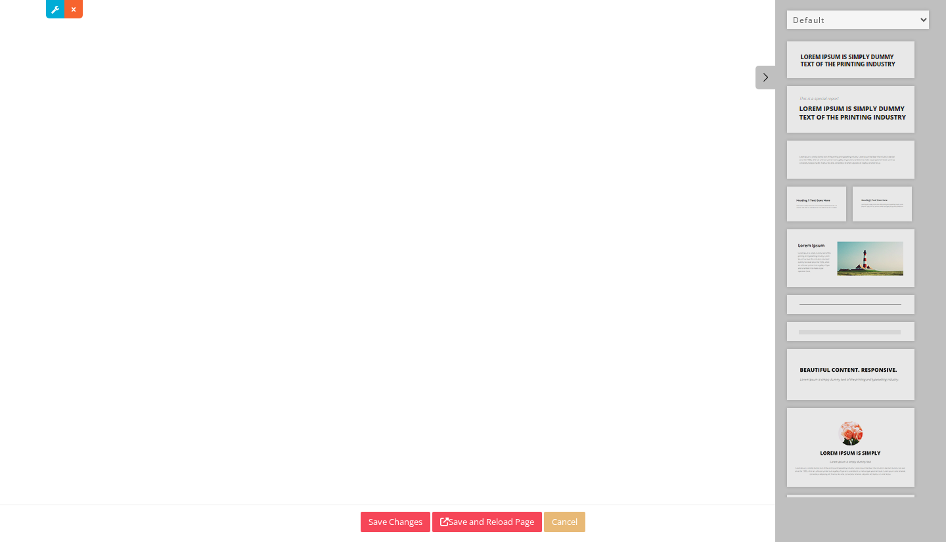
click at [905, 19] on select "Default All Title Title, Subtitle Info, Title Heading, Paragraph Paragraph Butt…" at bounding box center [858, 20] width 142 height 18
select select "2"
click at [787, 11] on select "Default All Title Title, Subtitle Info, Title Heading, Paragraph Paragraph Butt…" at bounding box center [858, 20] width 142 height 18
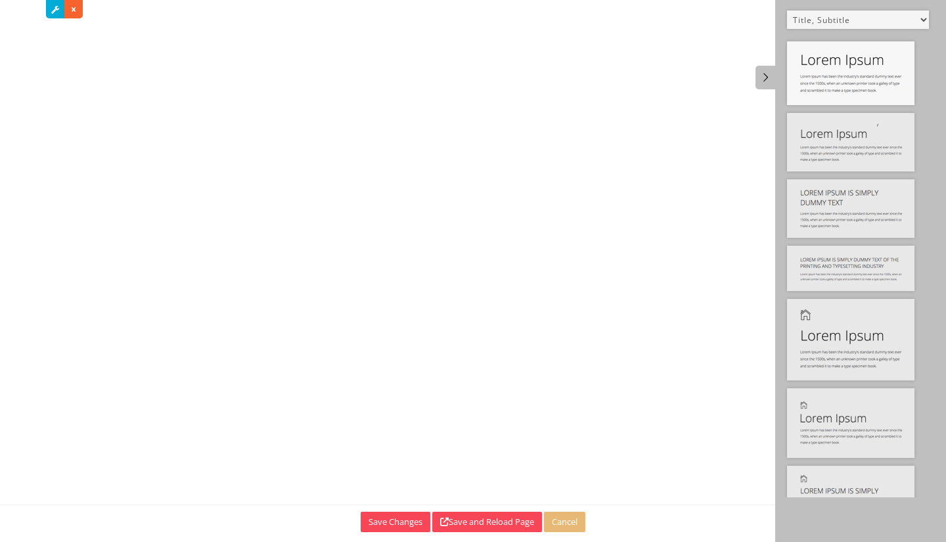
click at [858, 71] on img at bounding box center [850, 73] width 127 height 64
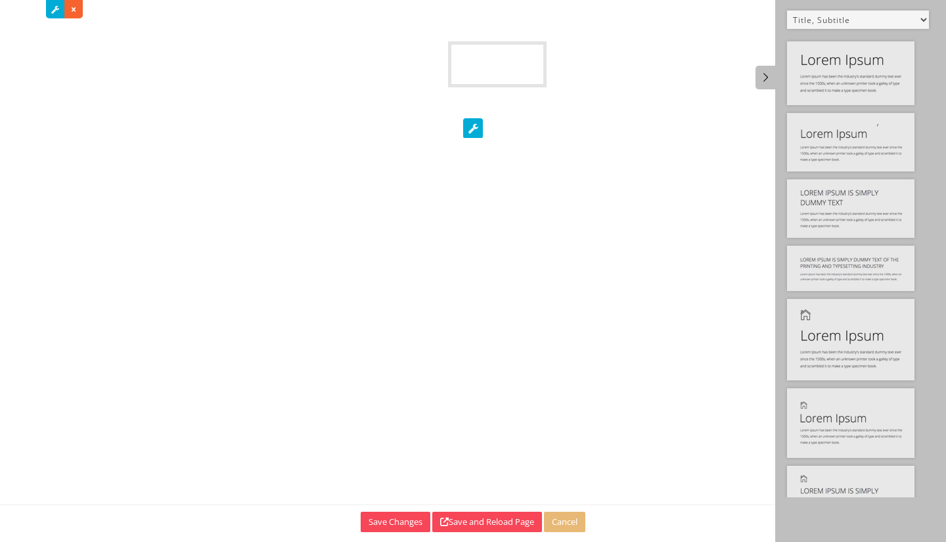
drag, startPoint x: 858, startPoint y: 71, endPoint x: 515, endPoint y: 67, distance: 343.0
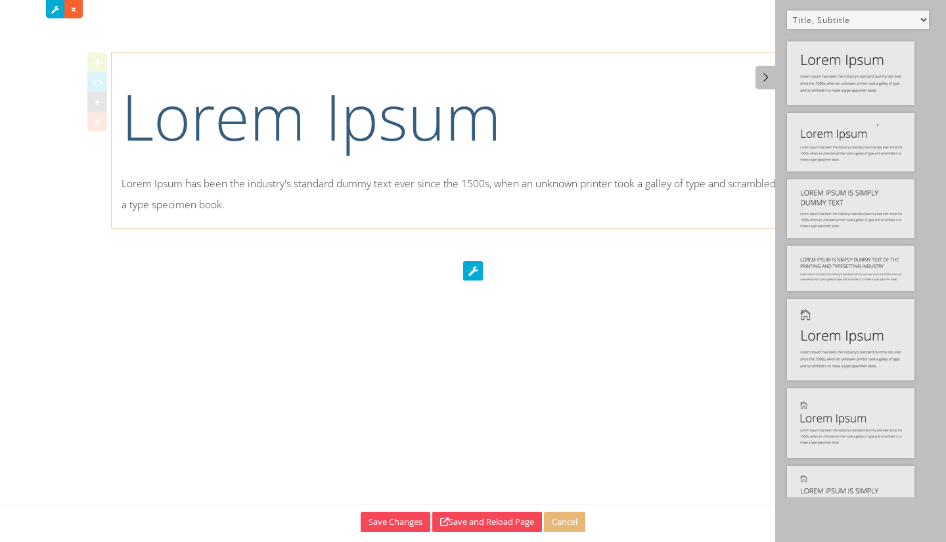
click at [344, 134] on h1 "Lorem Ipsum" at bounding box center [473, 116] width 703 height 88
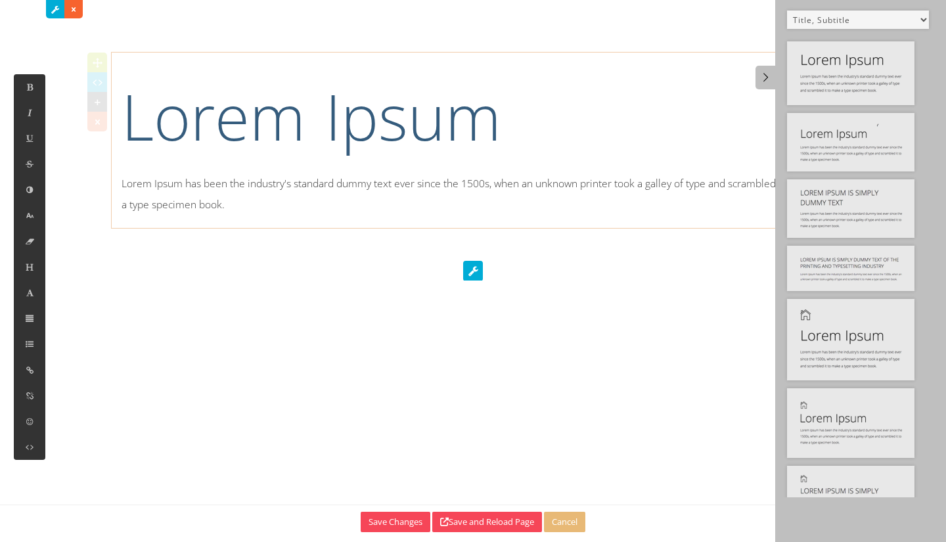
click at [122, 112] on h1 "Lorem Ipsum" at bounding box center [473, 116] width 703 height 88
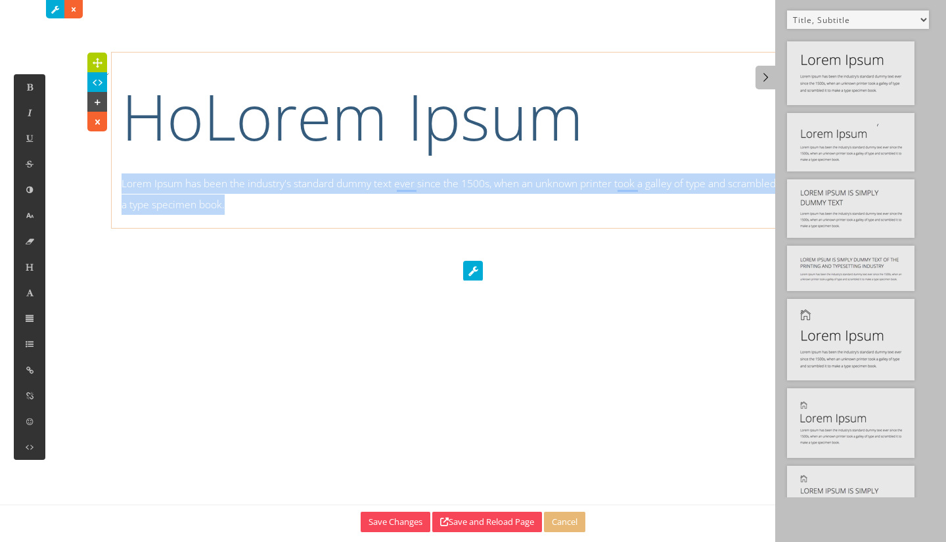
drag, startPoint x: 258, startPoint y: 204, endPoint x: 122, endPoint y: 183, distance: 138.3
click at [122, 183] on p "Lorem Ipsum has been the industry's standard dummy text ever since the 1500s, w…" at bounding box center [473, 193] width 703 height 41
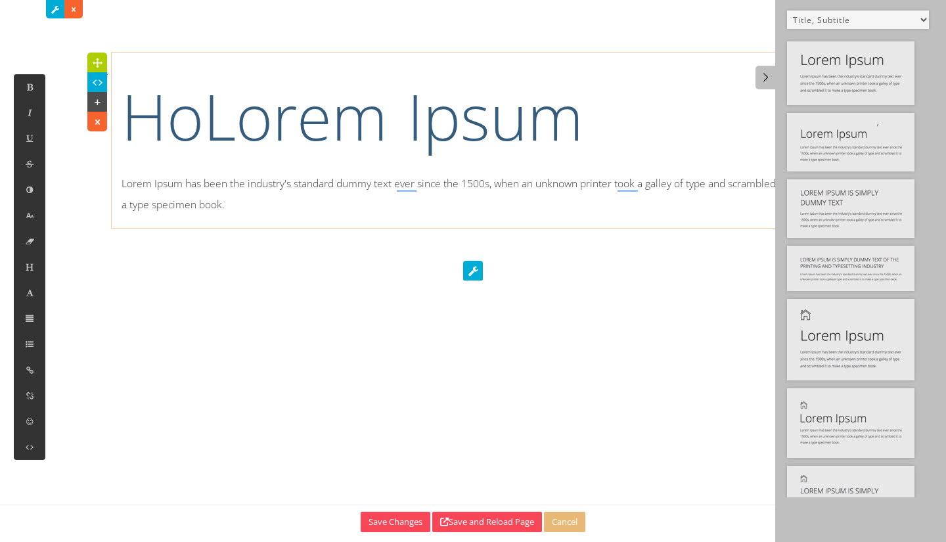
scroll to position [1376, 1]
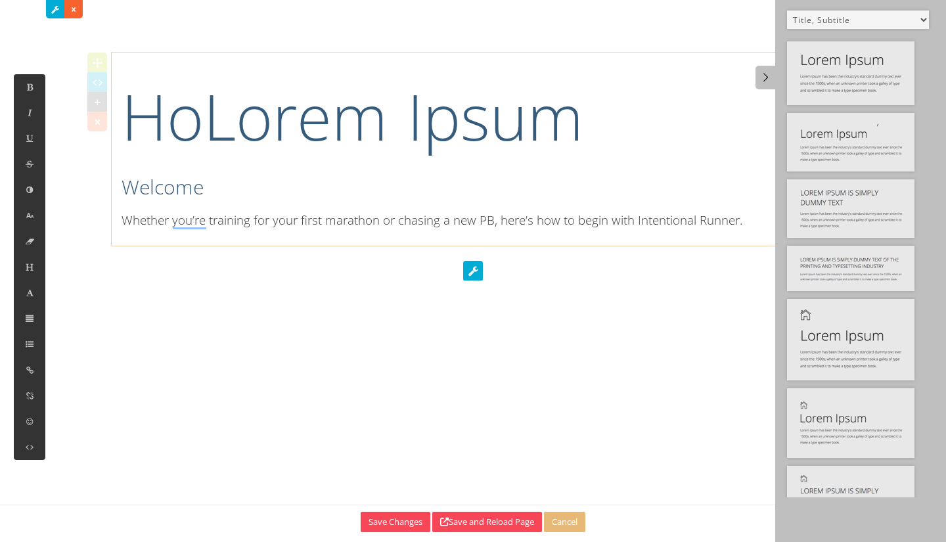
click at [212, 191] on h2 "Welcome" at bounding box center [473, 187] width 703 height 28
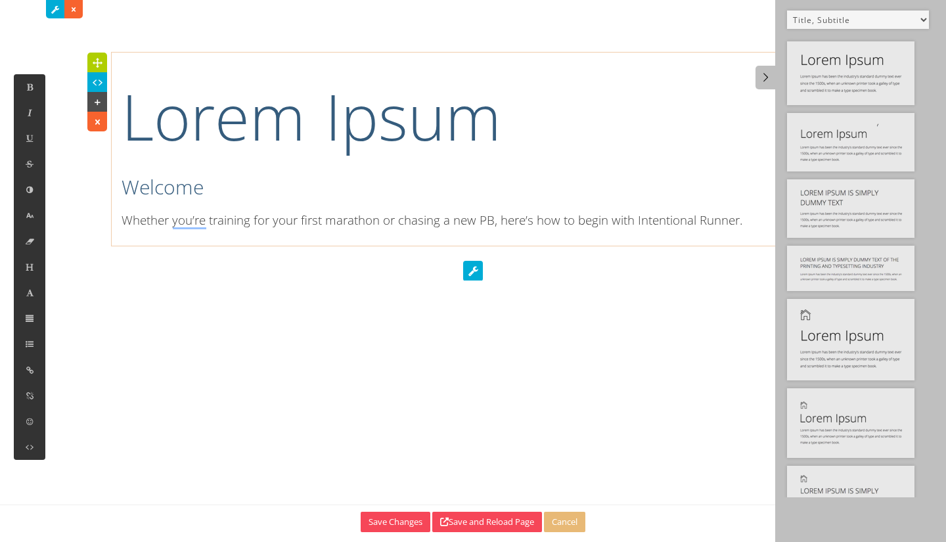
drag, startPoint x: 518, startPoint y: 194, endPoint x: 526, endPoint y: 146, distance: 48.6
click at [518, 191] on h2 "Welcome" at bounding box center [473, 187] width 703 height 28
drag, startPoint x: 497, startPoint y: 115, endPoint x: 633, endPoint y: 204, distance: 162.7
click at [499, 120] on h1 "Lorem Ipsum" at bounding box center [473, 116] width 703 height 88
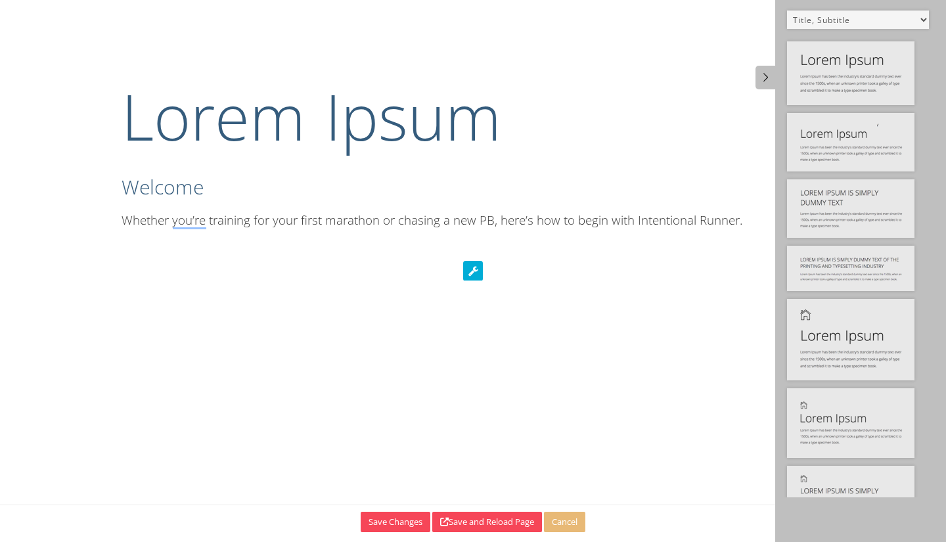
click at [470, 272] on icon at bounding box center [473, 271] width 20 height 20
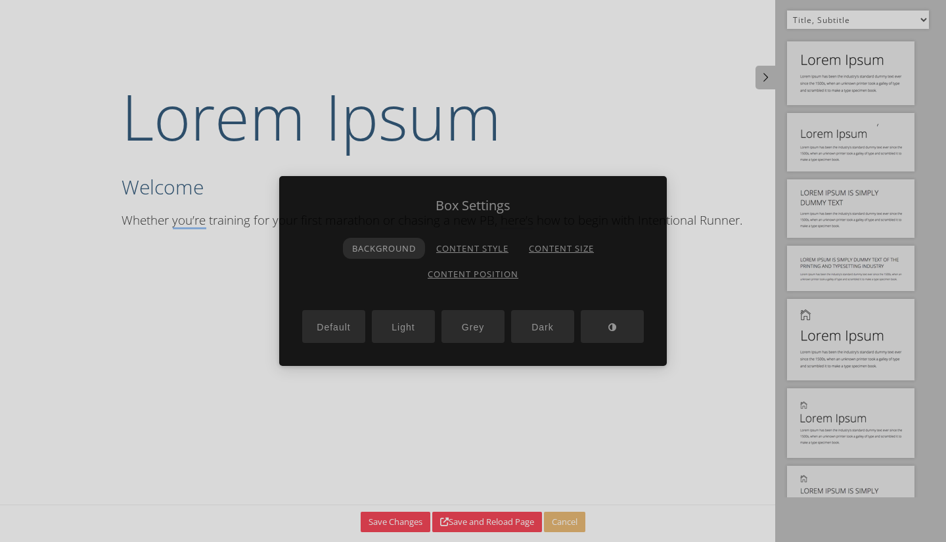
drag, startPoint x: 732, startPoint y: 406, endPoint x: 721, endPoint y: 401, distance: 12.1
click at [725, 403] on div at bounding box center [473, 271] width 946 height 542
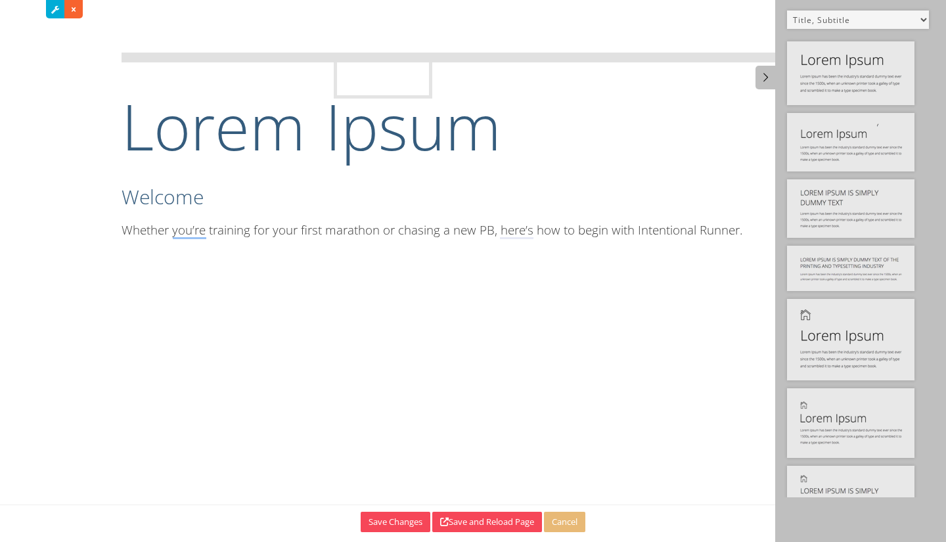
drag, startPoint x: 823, startPoint y: 330, endPoint x: 366, endPoint y: 81, distance: 519.8
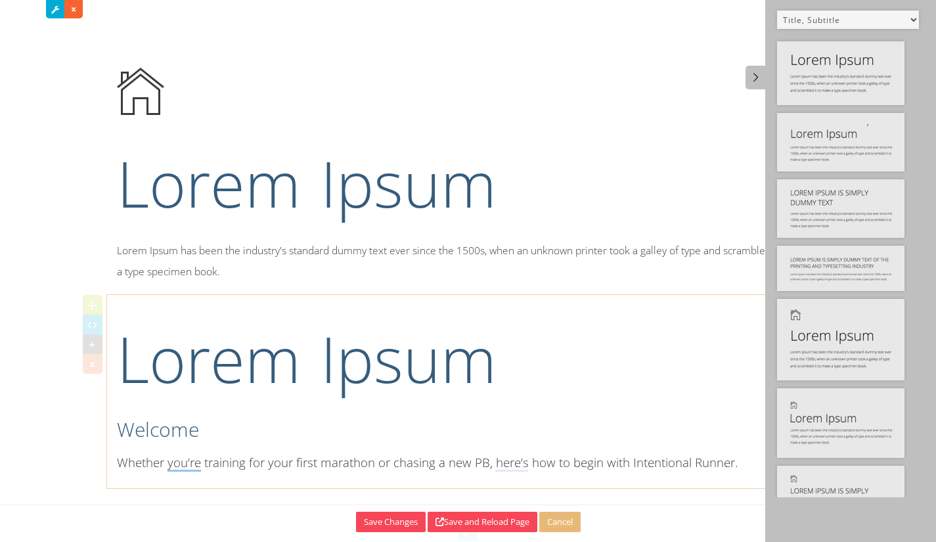
click at [214, 380] on h1 "Lorem Ipsum" at bounding box center [468, 359] width 703 height 88
click at [84, 359] on div at bounding box center [93, 364] width 20 height 20
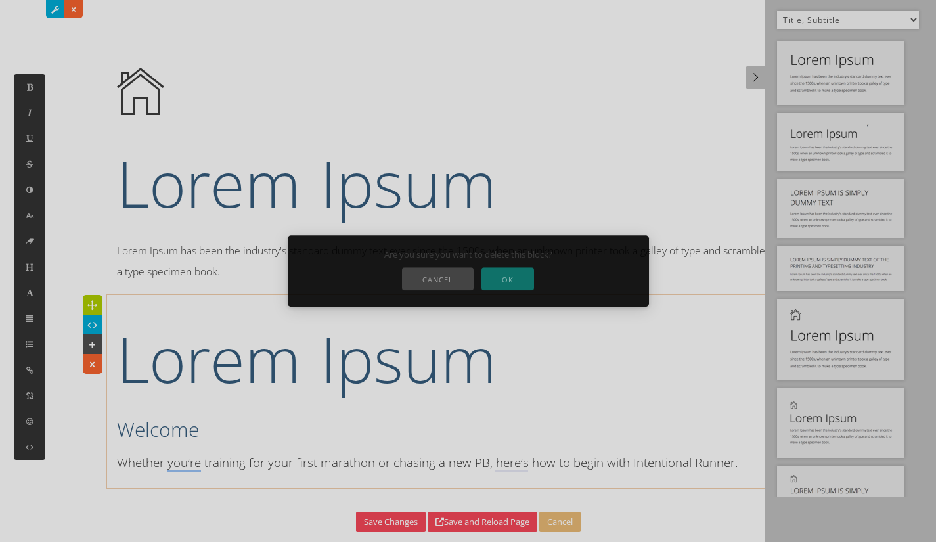
click at [488, 281] on button "OK" at bounding box center [508, 278] width 53 height 23
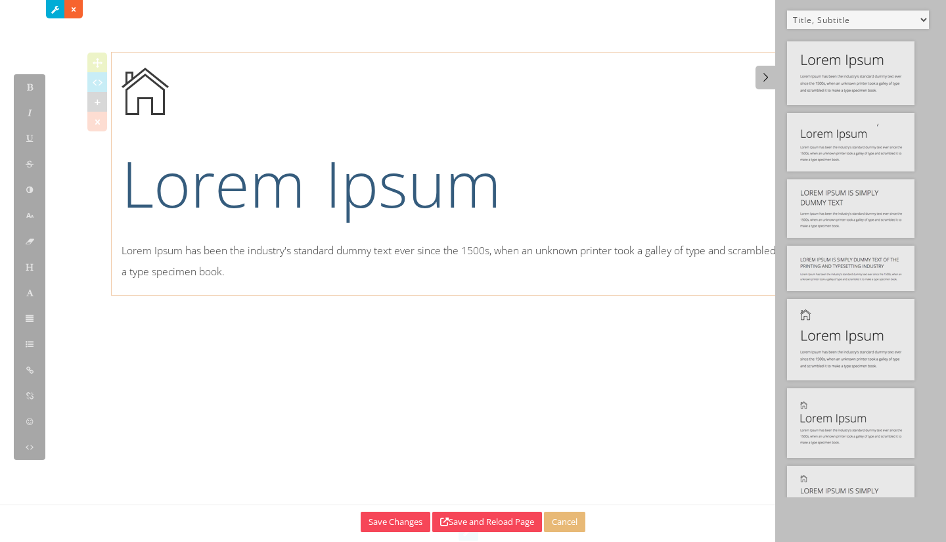
click at [197, 201] on h1 "Lorem Ipsum" at bounding box center [473, 183] width 703 height 88
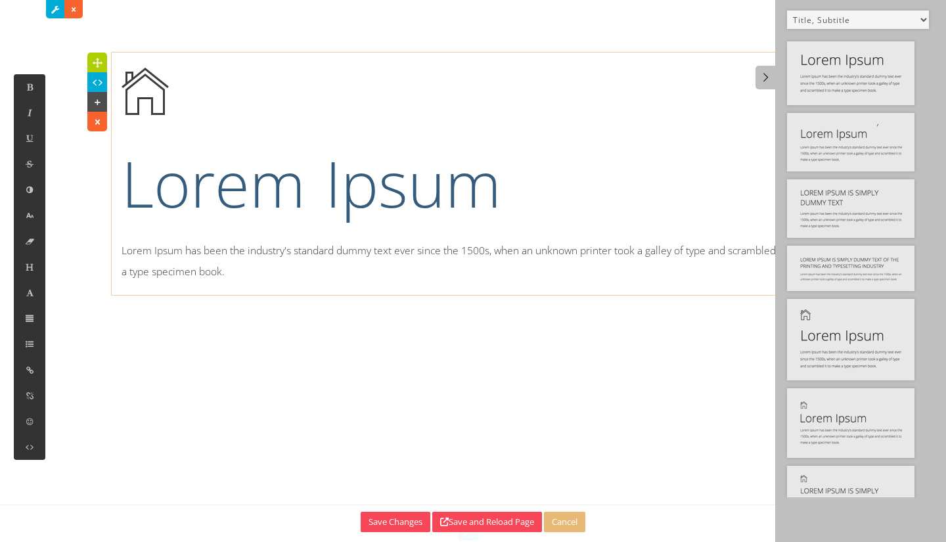
click at [139, 180] on h1 "Lorem Ipsum" at bounding box center [473, 183] width 703 height 88
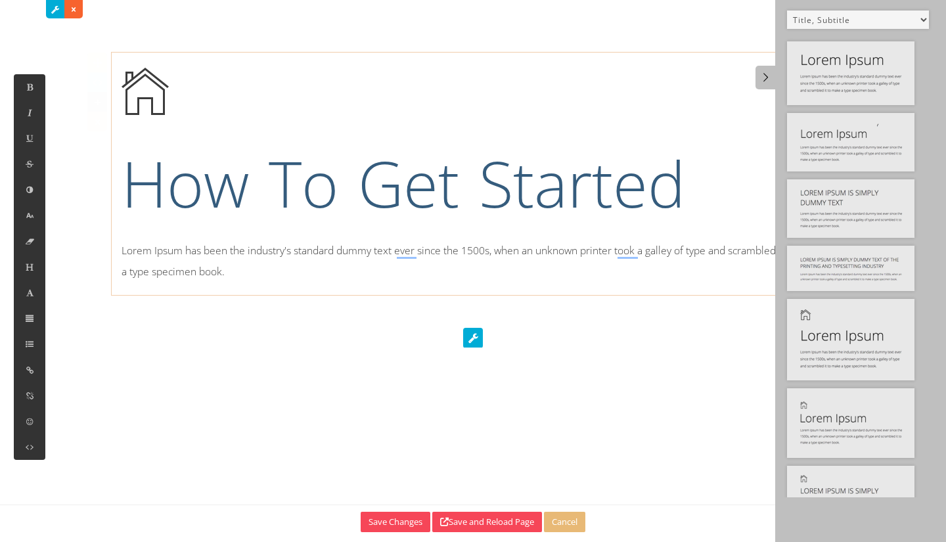
drag, startPoint x: 302, startPoint y: 261, endPoint x: 271, endPoint y: 271, distance: 33.2
click at [298, 261] on p "Lorem Ipsum has been the industry's standard dummy text ever since the 1500s, w…" at bounding box center [473, 260] width 703 height 41
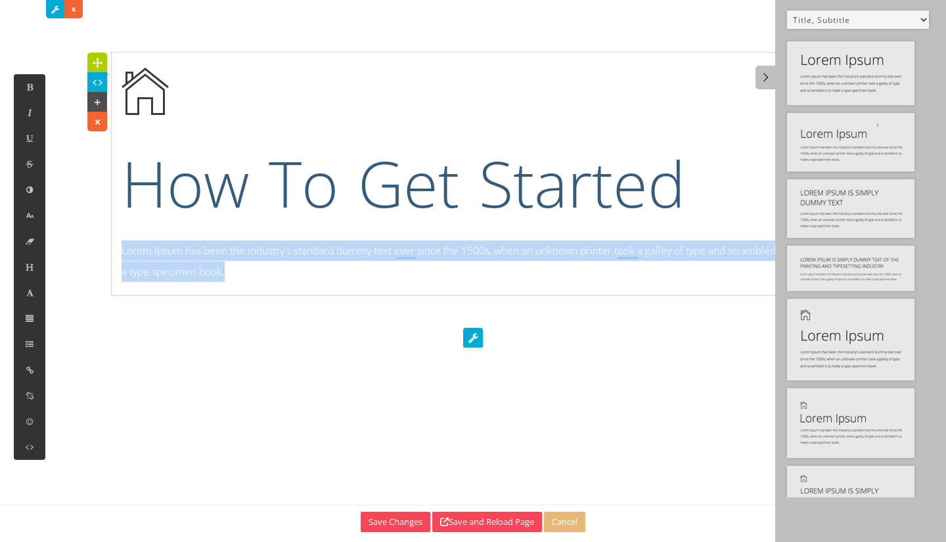
drag, startPoint x: 265, startPoint y: 271, endPoint x: 112, endPoint y: 244, distance: 155.4
click at [112, 244] on div "How To Get Started Lorem Ipsum has been the industry's standard dummy text ever…" at bounding box center [473, 174] width 742 height 242
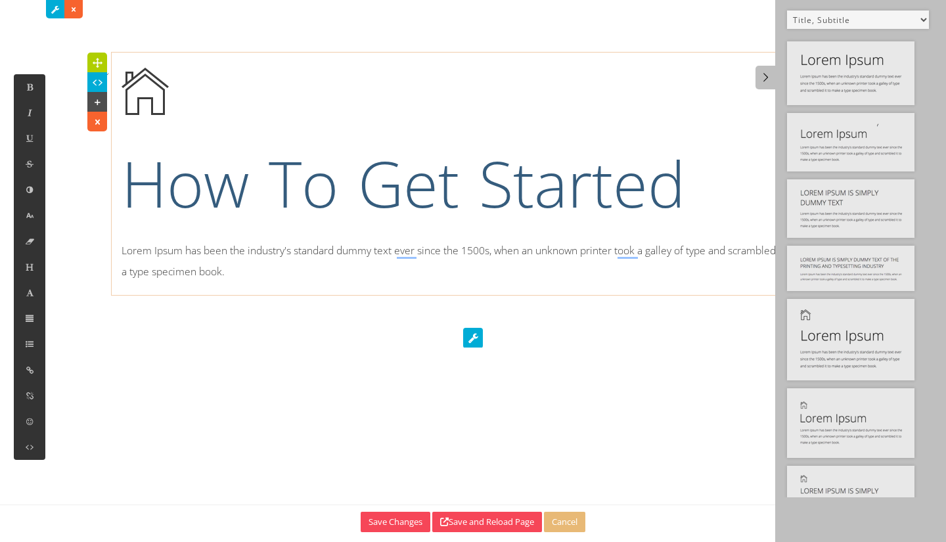
scroll to position [0, 0]
click at [164, 246] on p "WelcomeWhether you’re training for your first marathon or chasing a new PB, her…" at bounding box center [473, 250] width 703 height 20
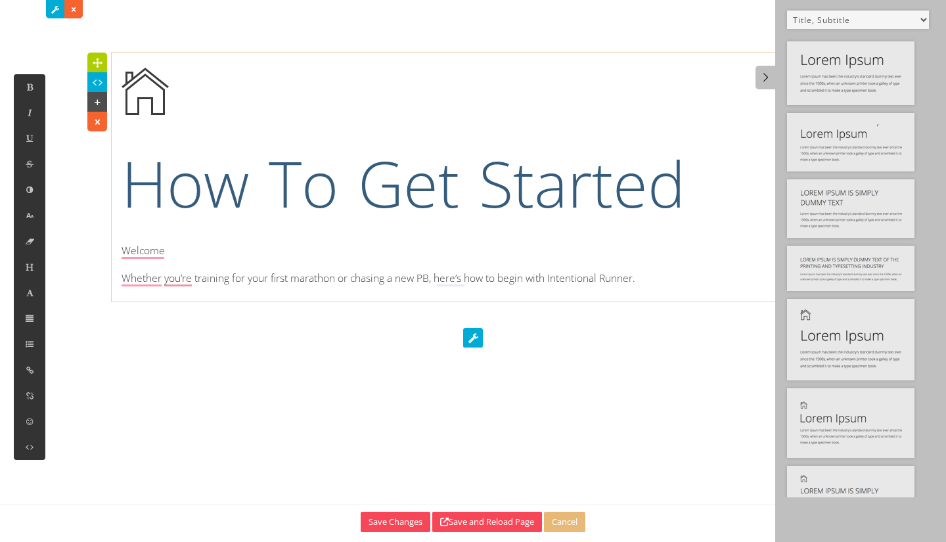
click at [181, 246] on p "Welcome" at bounding box center [473, 250] width 703 height 20
click at [30, 262] on icon at bounding box center [29, 267] width 11 height 11
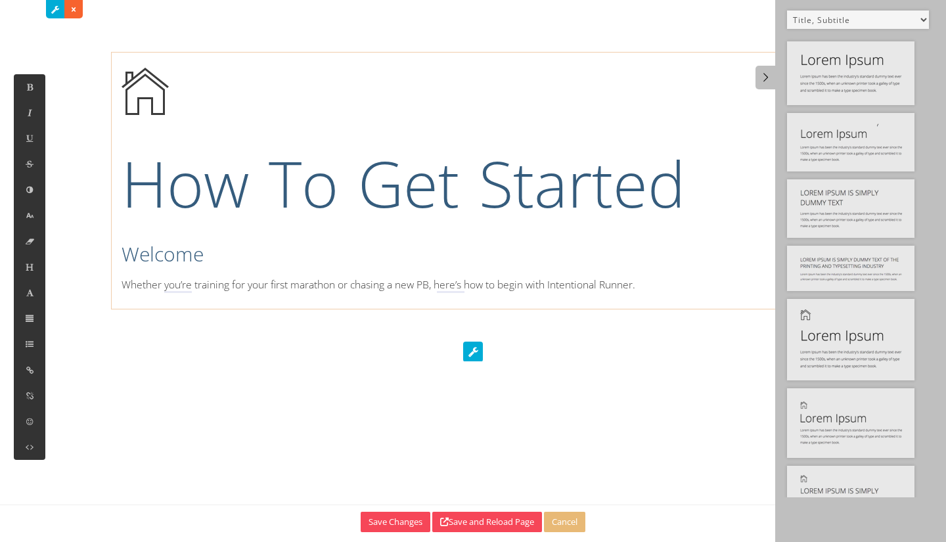
drag, startPoint x: 158, startPoint y: 290, endPoint x: 171, endPoint y: 291, distance: 13.2
click at [160, 290] on p "Whether you’re training for your first marathon or chasing a new PB, here’s how…" at bounding box center [473, 285] width 703 height 20
click at [683, 289] on p "Whether you're training for your first marathon or chasing a new PB, here's how…" at bounding box center [473, 285] width 703 height 20
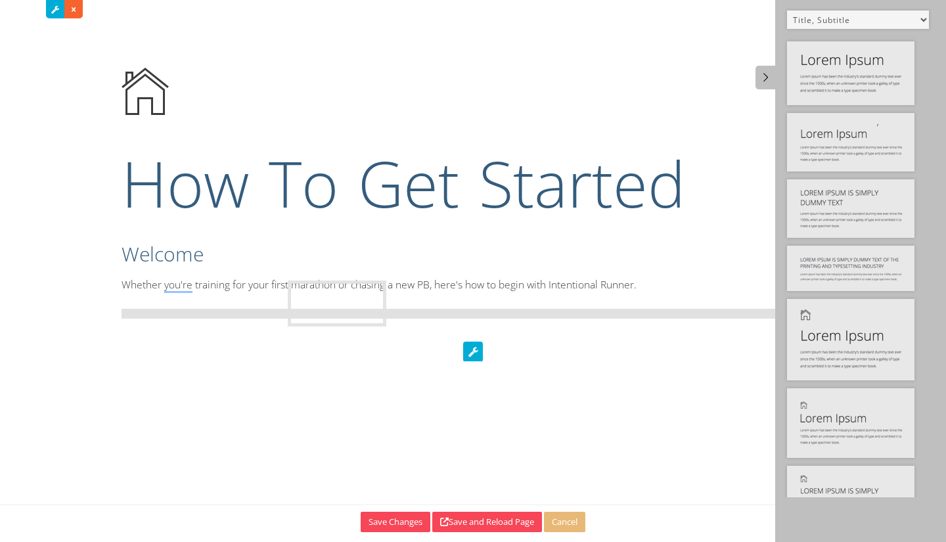
drag, startPoint x: 873, startPoint y: 137, endPoint x: 374, endPoint y: 304, distance: 526.3
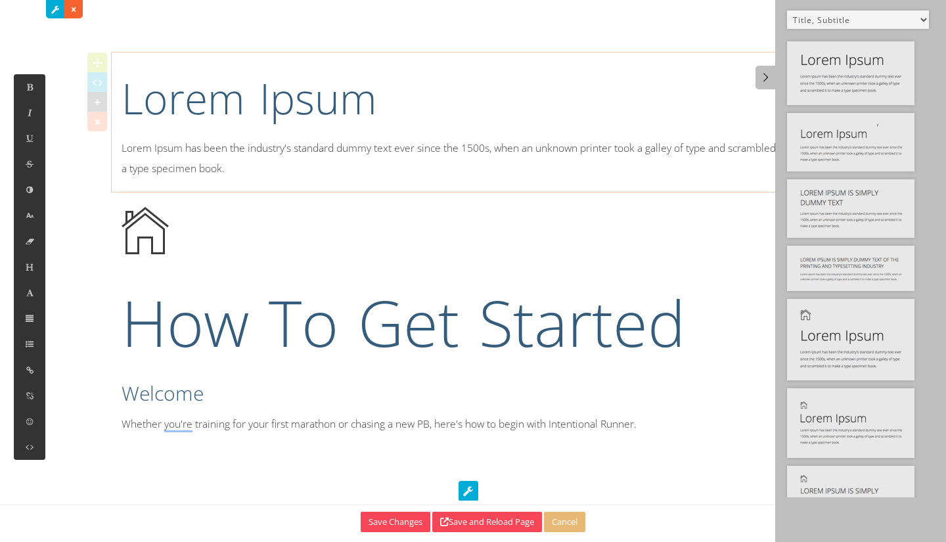
click at [285, 163] on p "Lorem Ipsum has been the industry's standard dummy text ever since the 1500s, w…" at bounding box center [473, 158] width 703 height 41
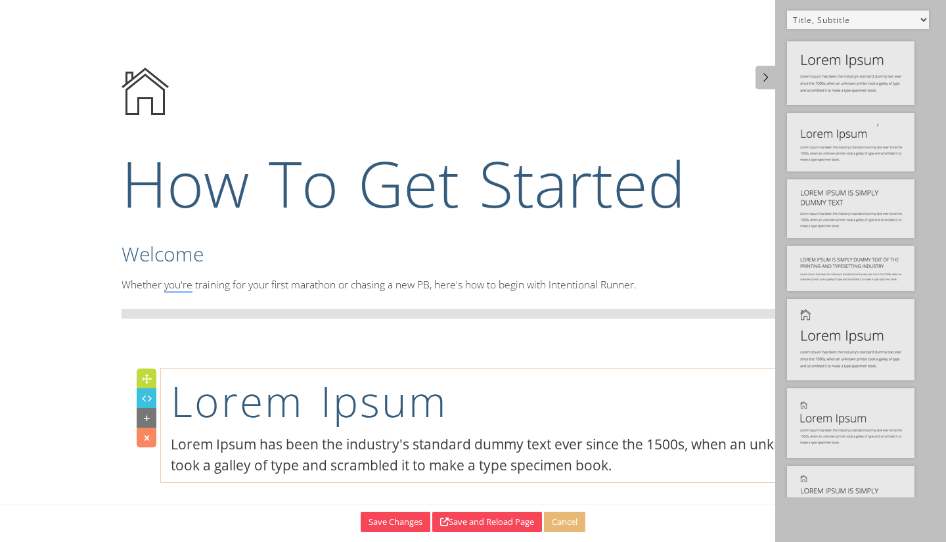
drag, startPoint x: 97, startPoint y: 64, endPoint x: 145, endPoint y: 377, distance: 316.4
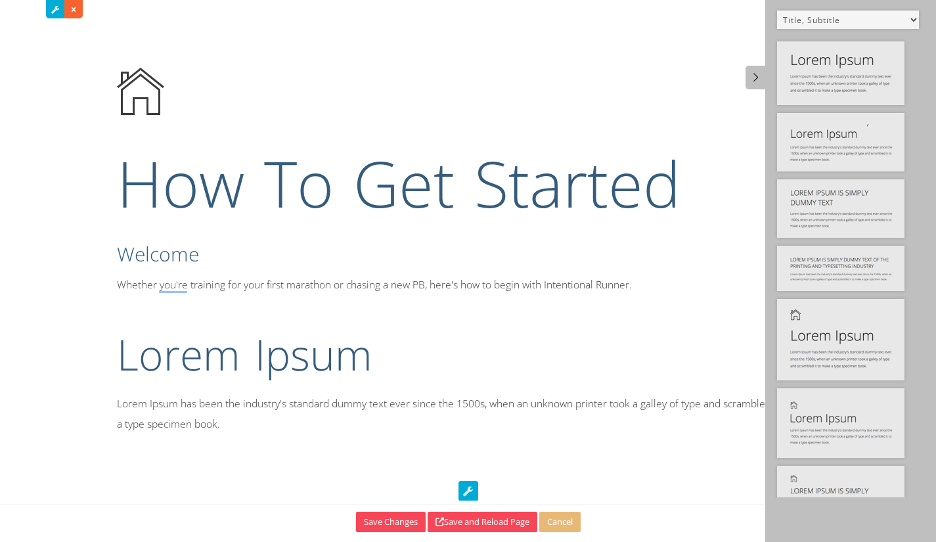
click at [288, 363] on h1 "Lorem Ipsum" at bounding box center [468, 354] width 703 height 59
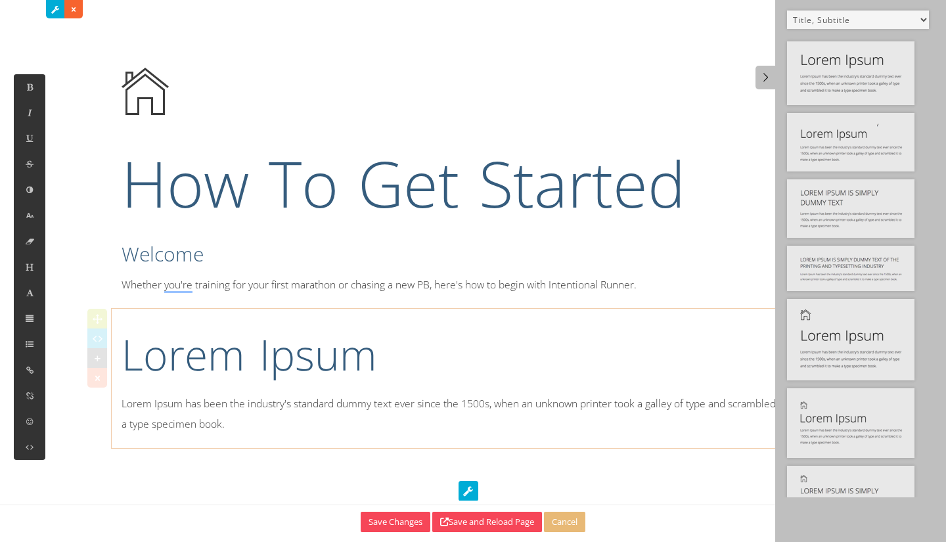
click at [141, 356] on h1 "Lorem Ipsum" at bounding box center [473, 354] width 703 height 59
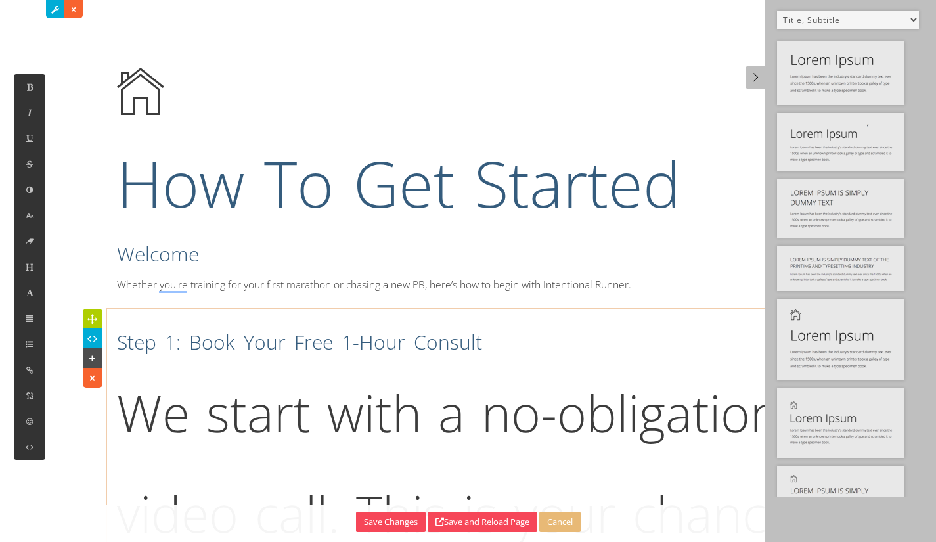
drag, startPoint x: 200, startPoint y: 325, endPoint x: 197, endPoint y: 332, distance: 7.1
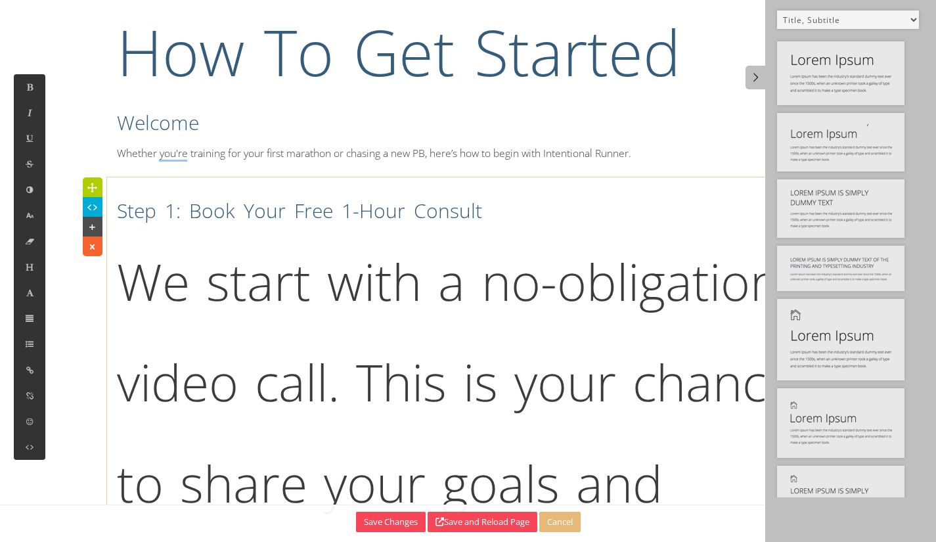
click at [461, 308] on p "We start with a no-obligation video call. This is your chance to share your goa…" at bounding box center [468, 483] width 703 height 505
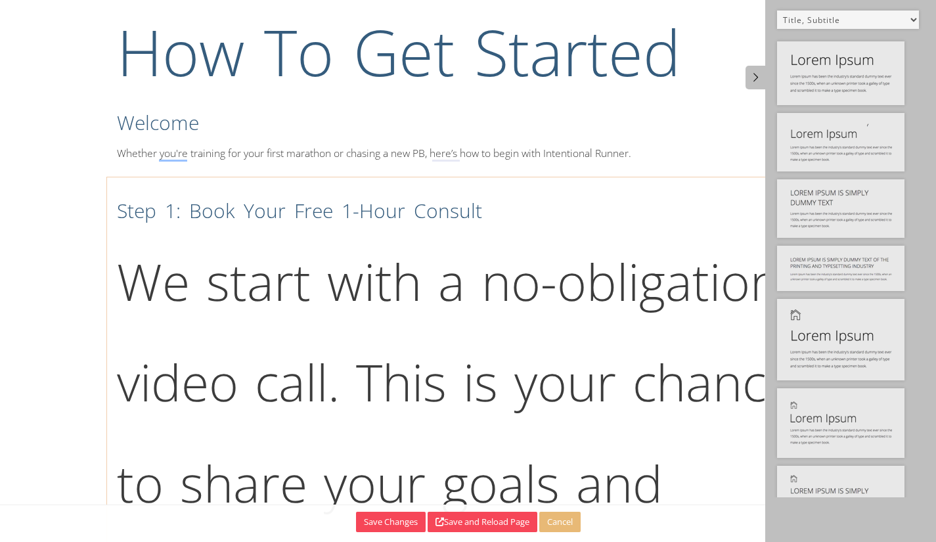
click at [94, 248] on icon at bounding box center [92, 246] width 14 height 13
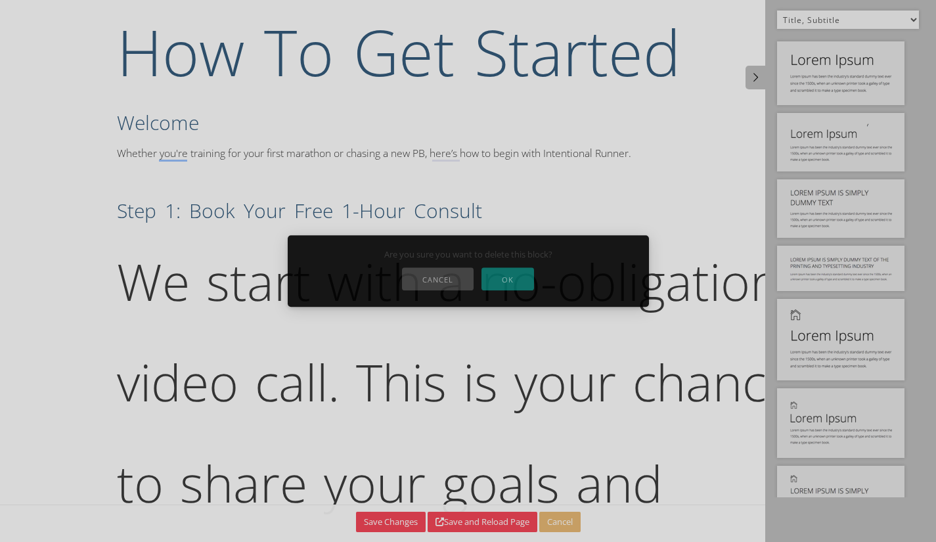
click at [515, 283] on button "OK" at bounding box center [508, 278] width 53 height 23
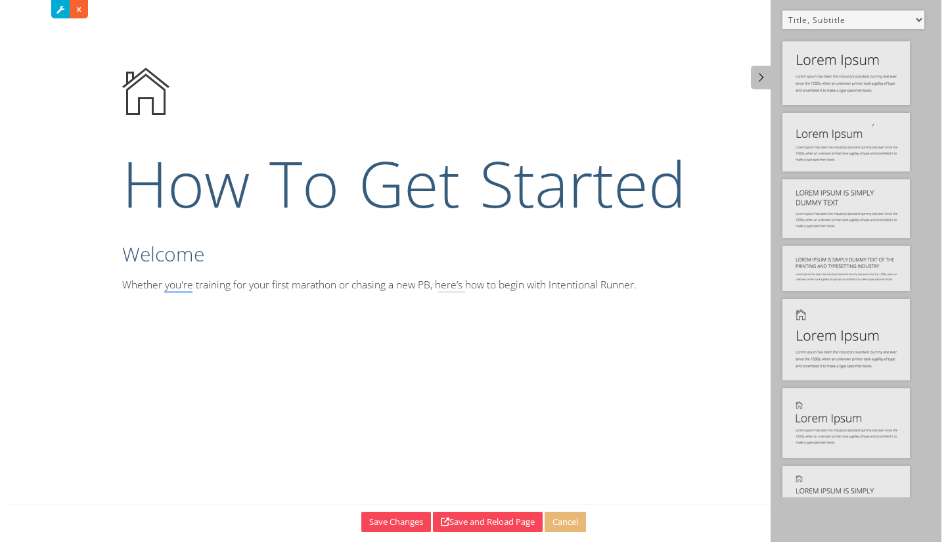
scroll to position [0, 0]
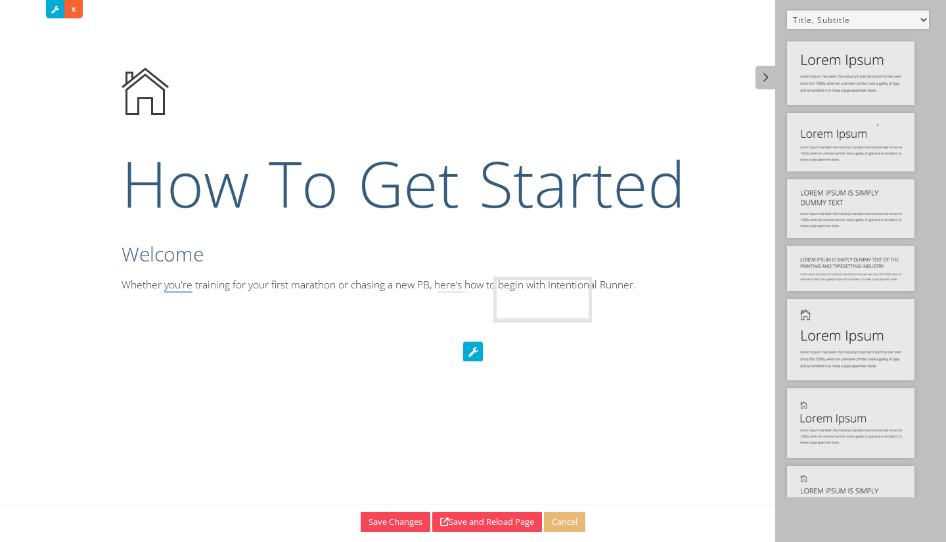
drag, startPoint x: 867, startPoint y: 148, endPoint x: 571, endPoint y: 310, distance: 337.3
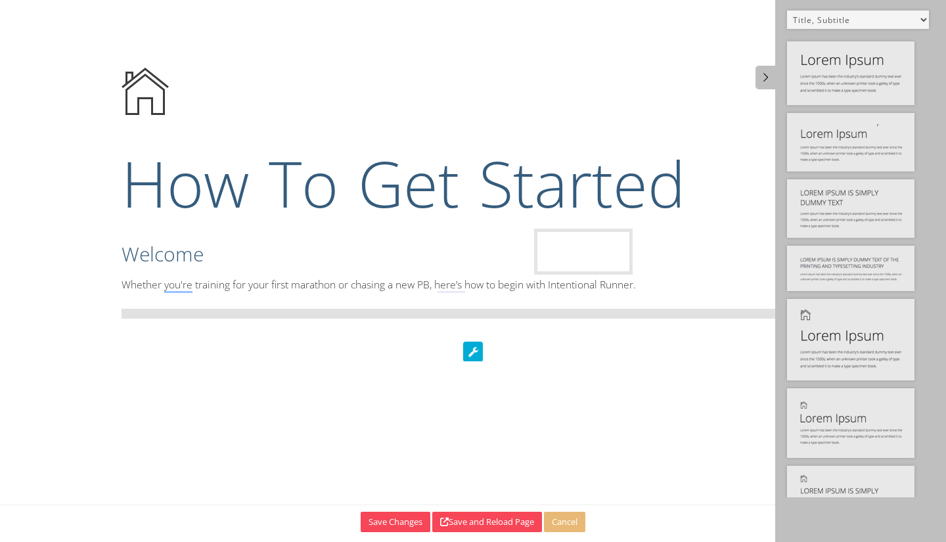
drag, startPoint x: 806, startPoint y: 157, endPoint x: 568, endPoint y: 265, distance: 260.5
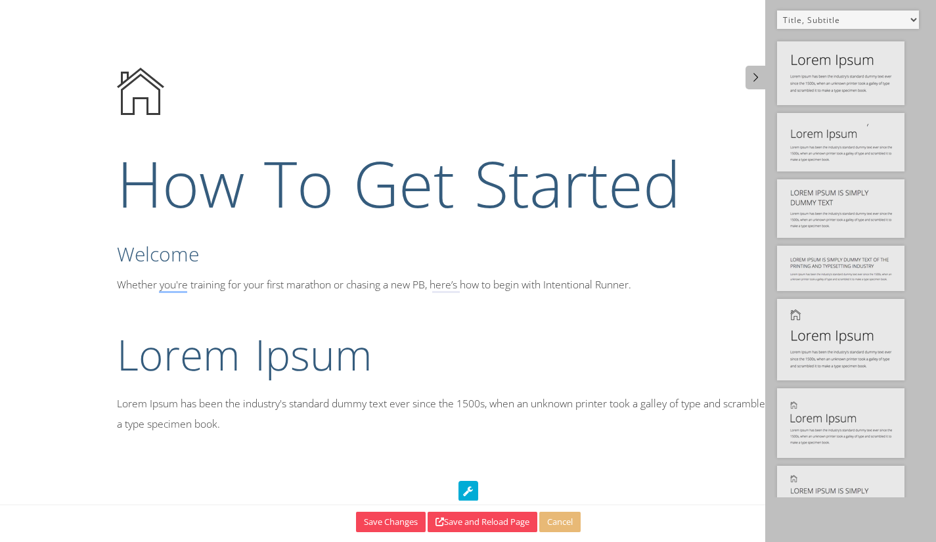
click at [332, 374] on h1 "Lorem Ipsum" at bounding box center [468, 354] width 703 height 59
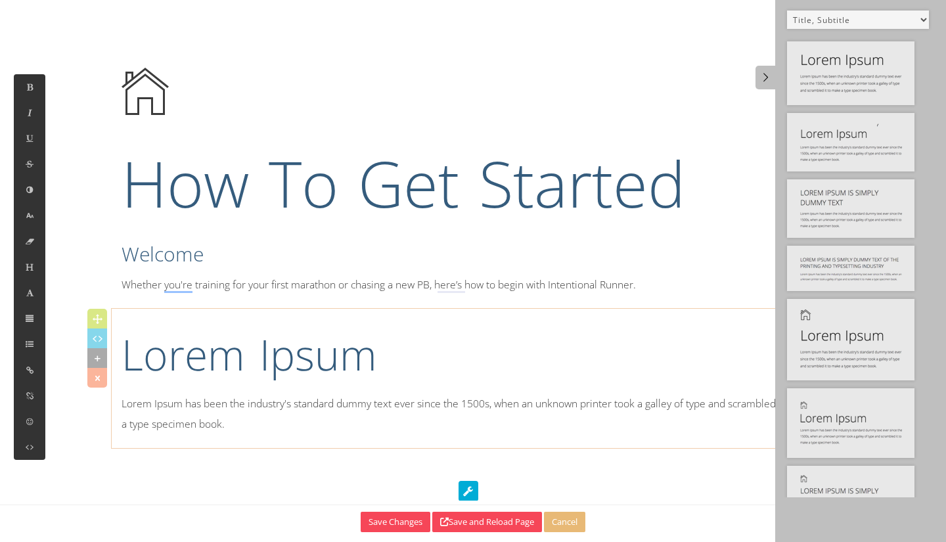
click at [143, 355] on h1 "Lorem Ipsum" at bounding box center [473, 354] width 703 height 59
select select "2"
click at [148, 355] on h1 "Lorem Ipsum" at bounding box center [473, 354] width 703 height 59
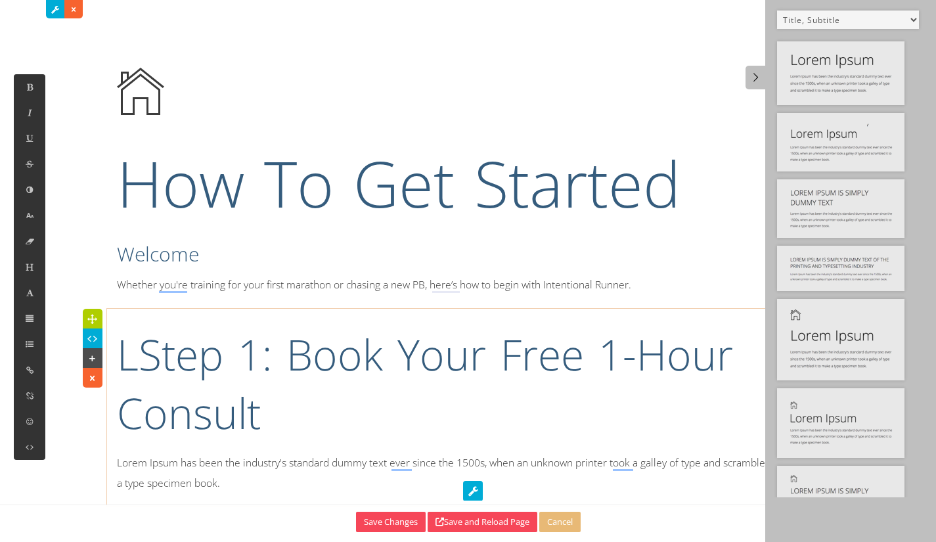
click at [131, 346] on h1 "LStep 1: Book Your Free 1-Hour Consult" at bounding box center [468, 384] width 703 height 118
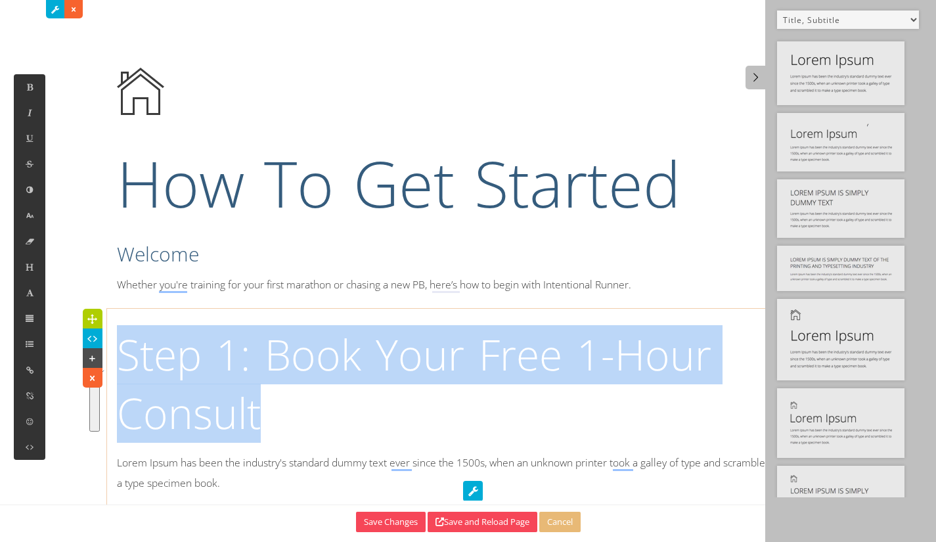
drag, startPoint x: 329, startPoint y: 418, endPoint x: 123, endPoint y: 345, distance: 218.8
click at [123, 345] on h1 "Step 1: Book Your Free 1-Hour Consult" at bounding box center [468, 384] width 703 height 118
click at [37, 274] on button at bounding box center [30, 267] width 32 height 26
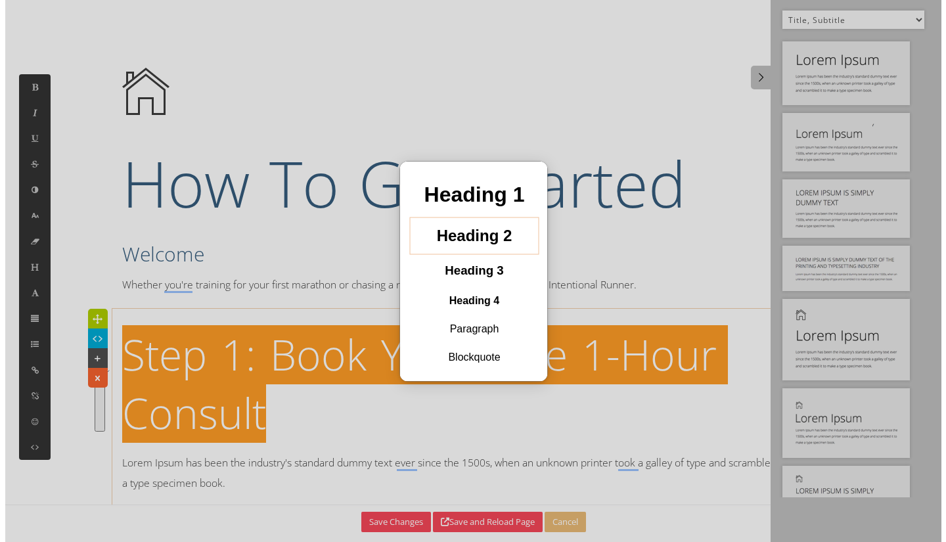
drag, startPoint x: 482, startPoint y: 244, endPoint x: 876, endPoint y: 405, distance: 425.8
click at [482, 244] on h2 "Heading 2" at bounding box center [473, 235] width 108 height 27
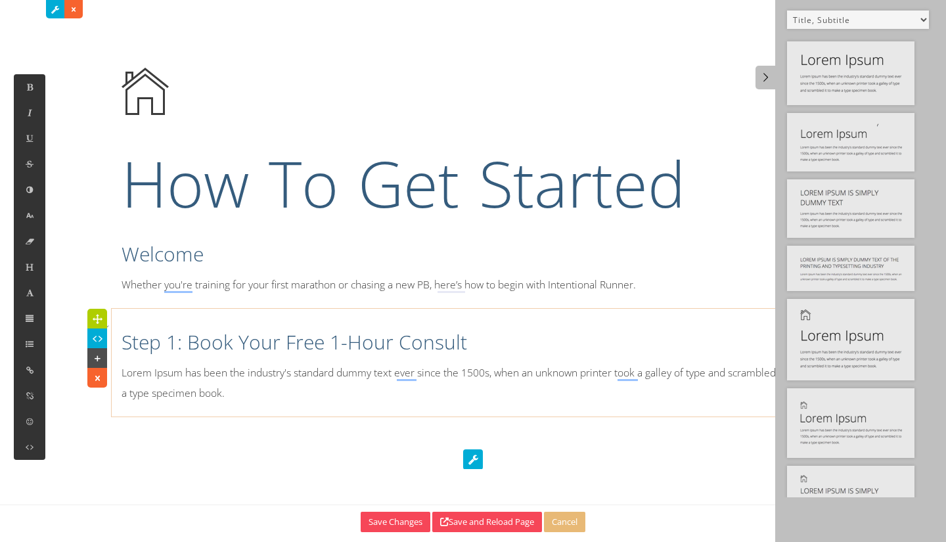
click at [344, 210] on h1 "How To Get Started" at bounding box center [473, 183] width 703 height 88
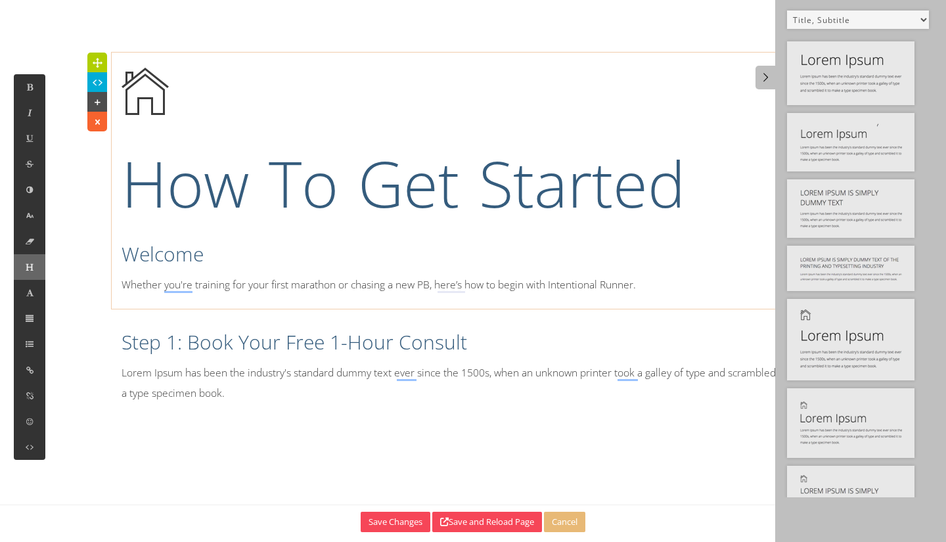
click at [32, 267] on icon at bounding box center [29, 267] width 11 height 11
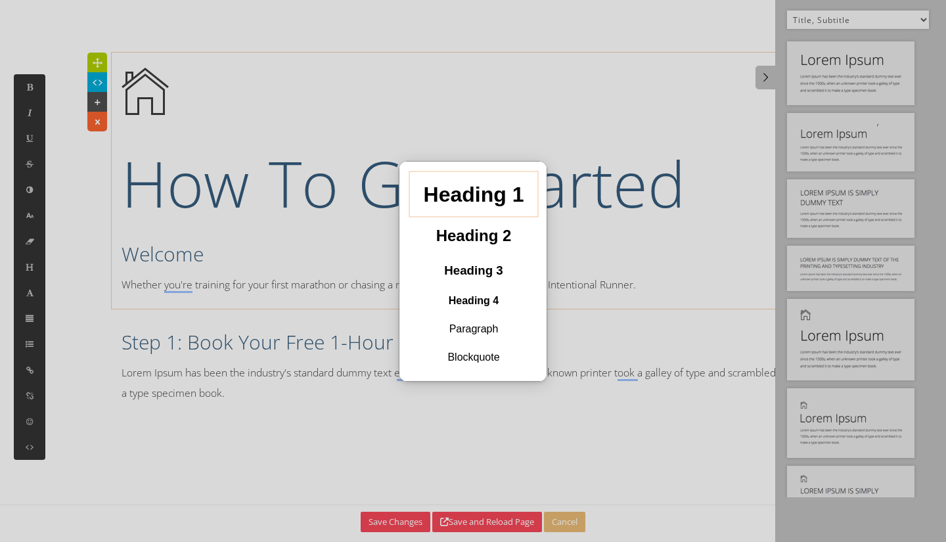
click at [450, 206] on h1 "Heading 1" at bounding box center [473, 193] width 108 height 35
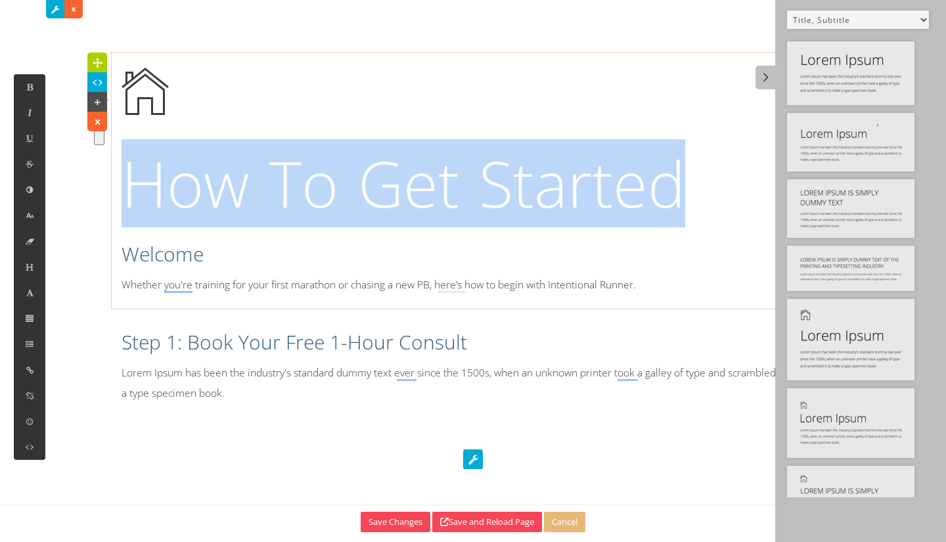
drag, startPoint x: 731, startPoint y: 184, endPoint x: 141, endPoint y: 198, distance: 590.2
click at [141, 198] on h1 "How To Get Started" at bounding box center [473, 183] width 703 height 88
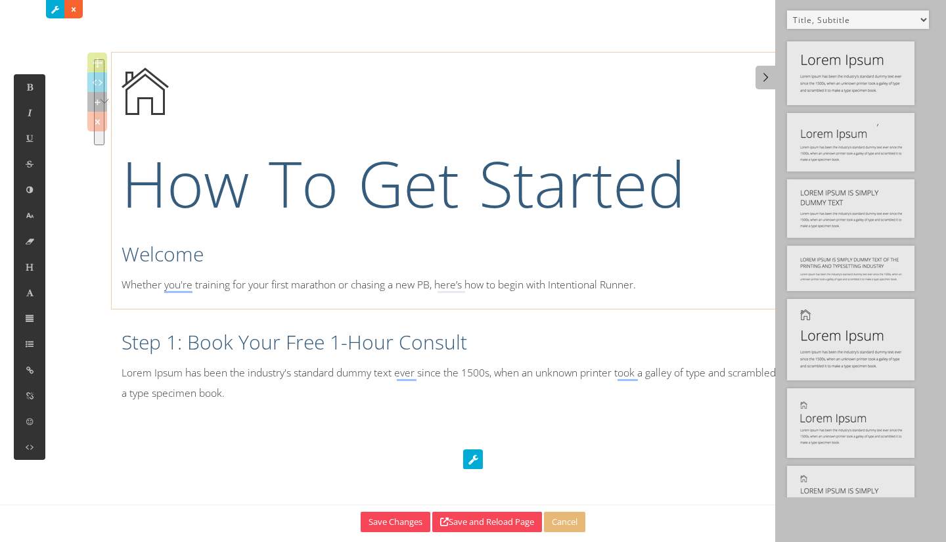
click at [229, 250] on h2 "Welcome" at bounding box center [473, 254] width 703 height 28
click at [189, 266] on h2 "Welcome" at bounding box center [473, 254] width 703 height 28
click at [24, 267] on button at bounding box center [30, 267] width 32 height 26
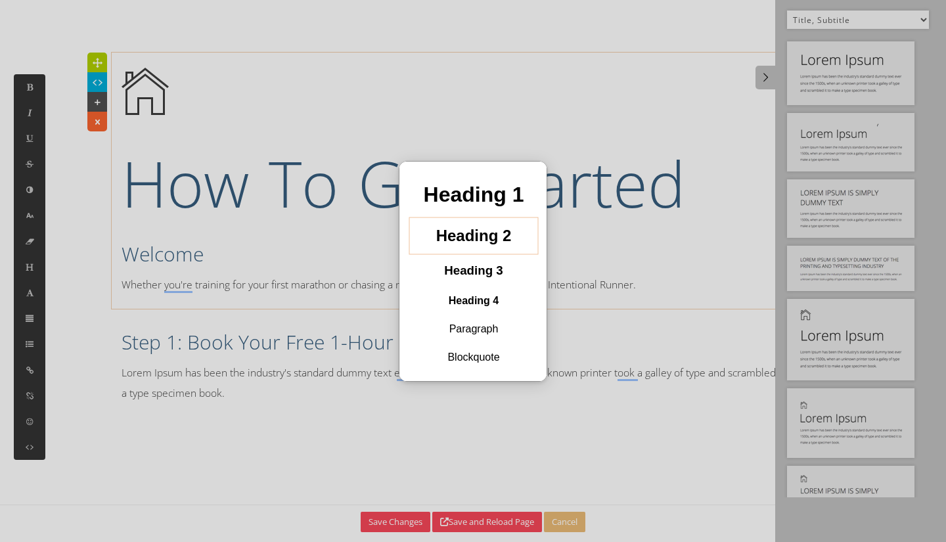
click at [490, 233] on h2 "Heading 2" at bounding box center [473, 235] width 108 height 27
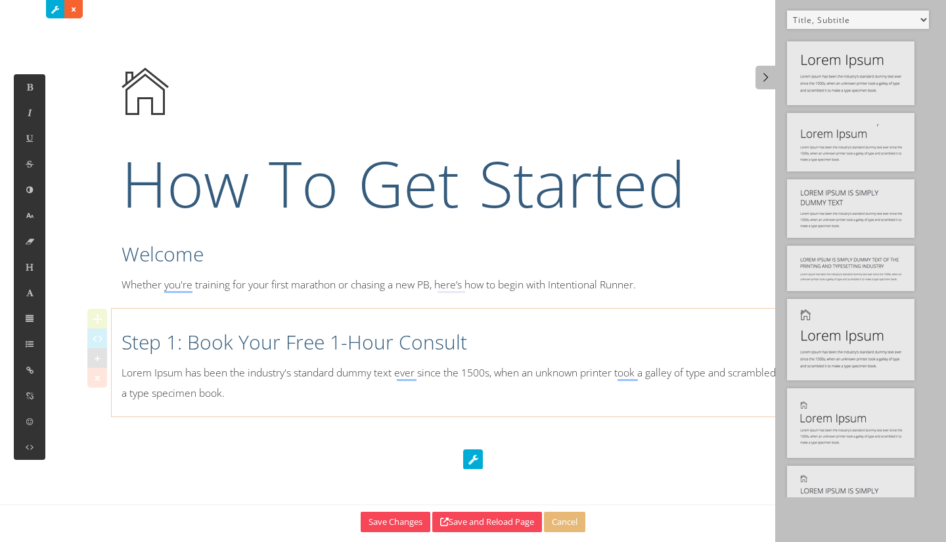
drag, startPoint x: 266, startPoint y: 346, endPoint x: 331, endPoint y: 358, distance: 66.2
click at [260, 347] on h2 "Step 1: Book Your Free 1-Hour Consult" at bounding box center [473, 343] width 703 height 28
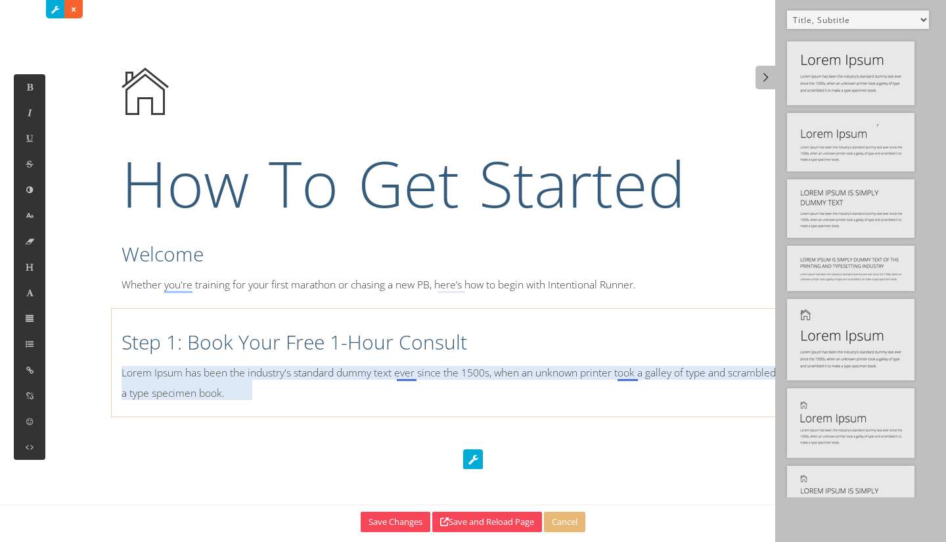
click at [411, 368] on p "Lorem Ipsum has been the industry's standard dummy text ever since the 1500s, w…" at bounding box center [473, 383] width 703 height 41
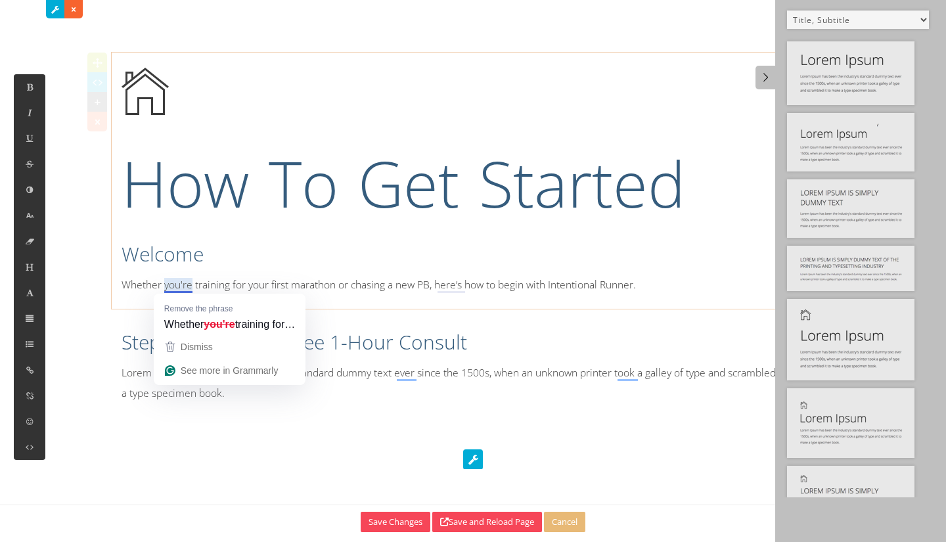
click at [166, 285] on p "Whether you're training for your first marathon or chasing a new PB, here’s how…" at bounding box center [473, 285] width 703 height 20
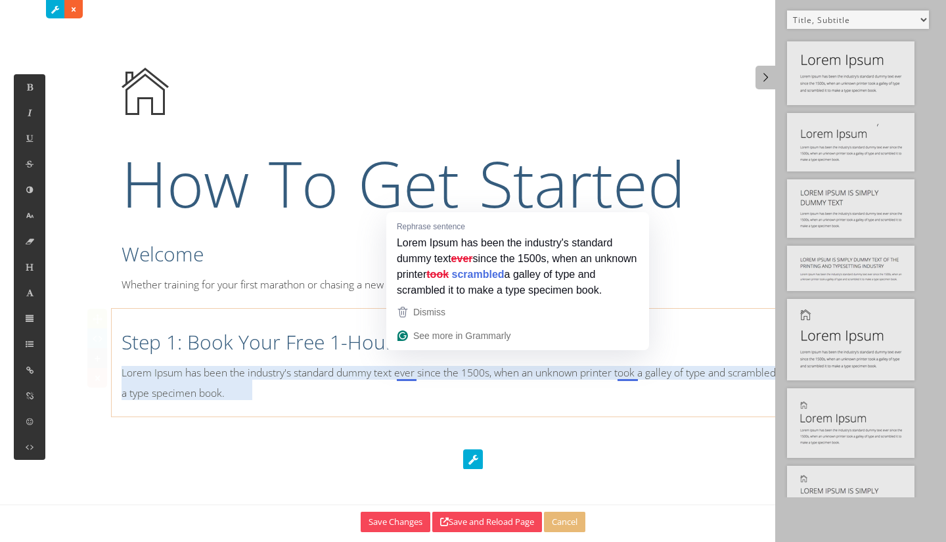
drag, startPoint x: 293, startPoint y: 379, endPoint x: 269, endPoint y: 378, distance: 23.7
click at [281, 379] on p "Lorem Ipsum has been the industry's standard dummy text ever since the 1500s, w…" at bounding box center [473, 383] width 703 height 41
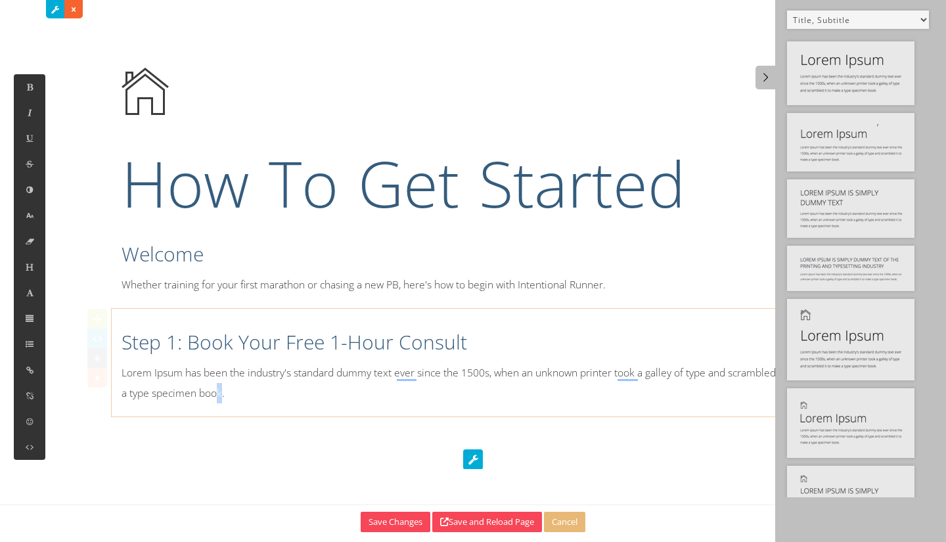
drag, startPoint x: 248, startPoint y: 394, endPoint x: 255, endPoint y: 400, distance: 9.3
click at [247, 396] on p "Lorem Ipsum has been the industry's standard dummy text ever since the 1500s, w…" at bounding box center [473, 383] width 703 height 41
click at [262, 399] on p "Lorem Ipsum has been the industry's standard dummy text ever since the 1500s, w…" at bounding box center [473, 383] width 703 height 41
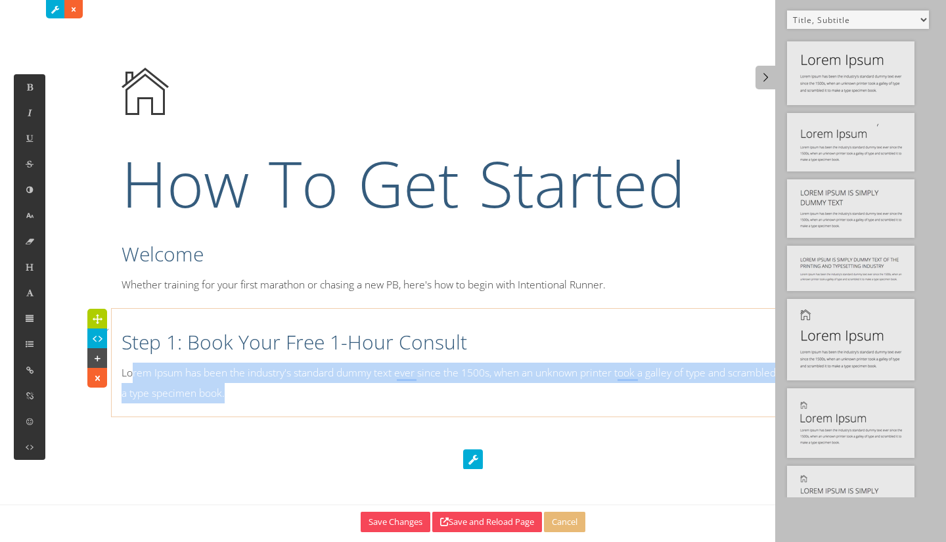
drag, startPoint x: 260, startPoint y: 396, endPoint x: 133, endPoint y: 363, distance: 131.6
click at [133, 363] on p "Lorem Ipsum has been the industry's standard dummy text ever since the 1500s, w…" at bounding box center [473, 383] width 703 height 41
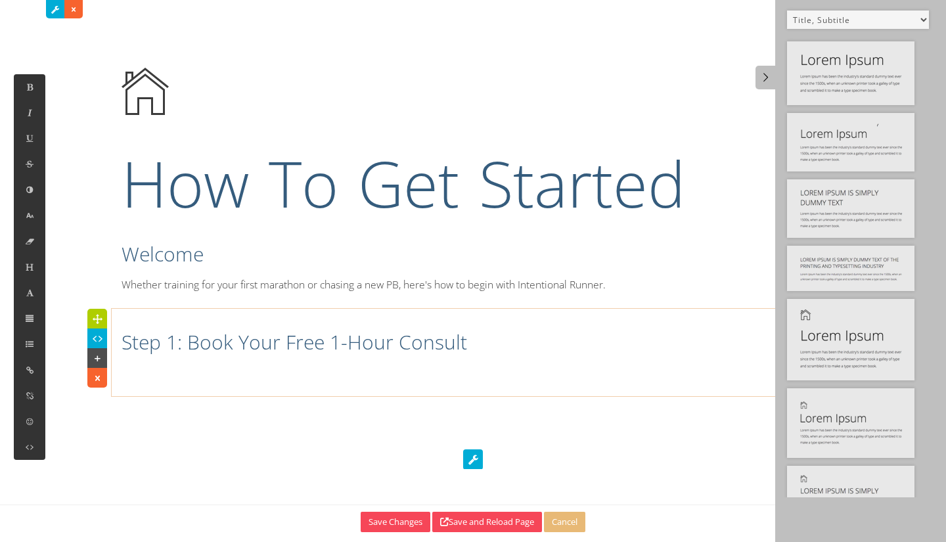
scroll to position [2947, 1]
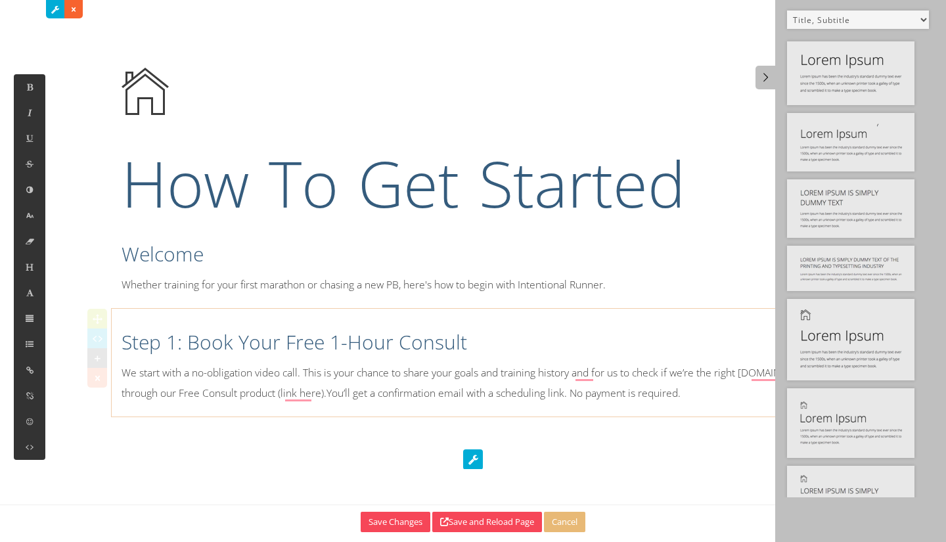
drag, startPoint x: 246, startPoint y: 391, endPoint x: 461, endPoint y: 394, distance: 214.2
click at [257, 395] on p "We start with a no-obligation video call. This is your chance to share your goa…" at bounding box center [473, 383] width 703 height 41
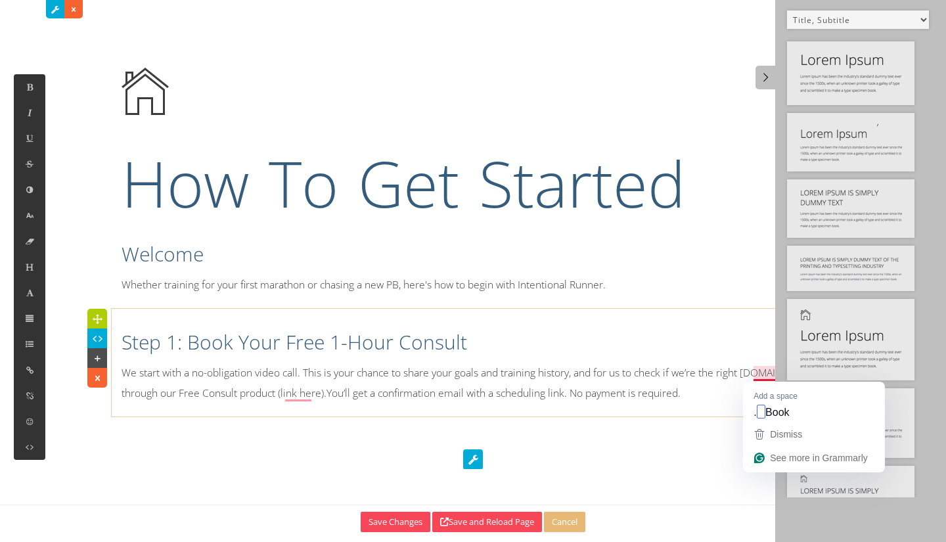
click at [752, 368] on p "We start with a no-obligation video call. This is your chance to share your goa…" at bounding box center [473, 383] width 703 height 41
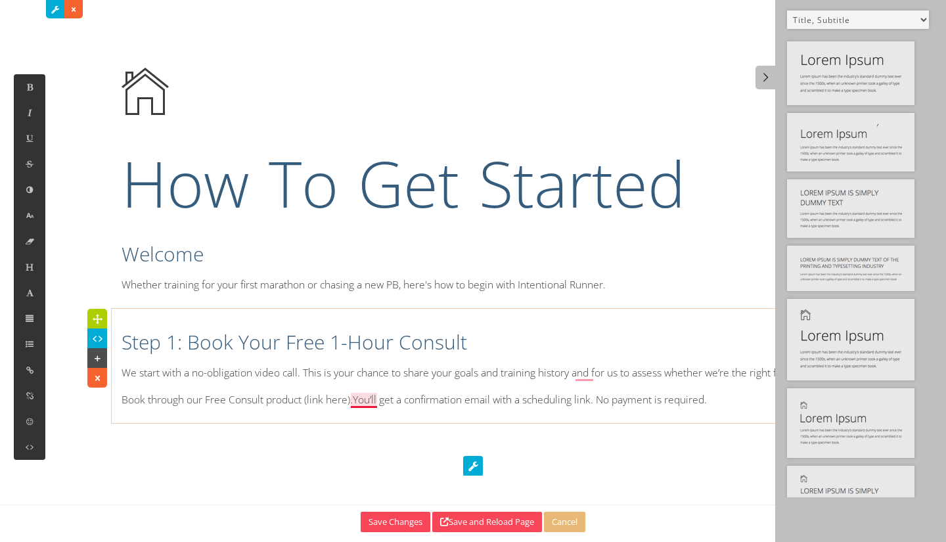
click at [359, 399] on p "Book through our Free Consult product (link here).You’ll get a confirmation ema…" at bounding box center [473, 400] width 703 height 20
click at [366, 426] on p "You’ll get a confirmation email with a scheduling link. No payment is required." at bounding box center [473, 427] width 703 height 20
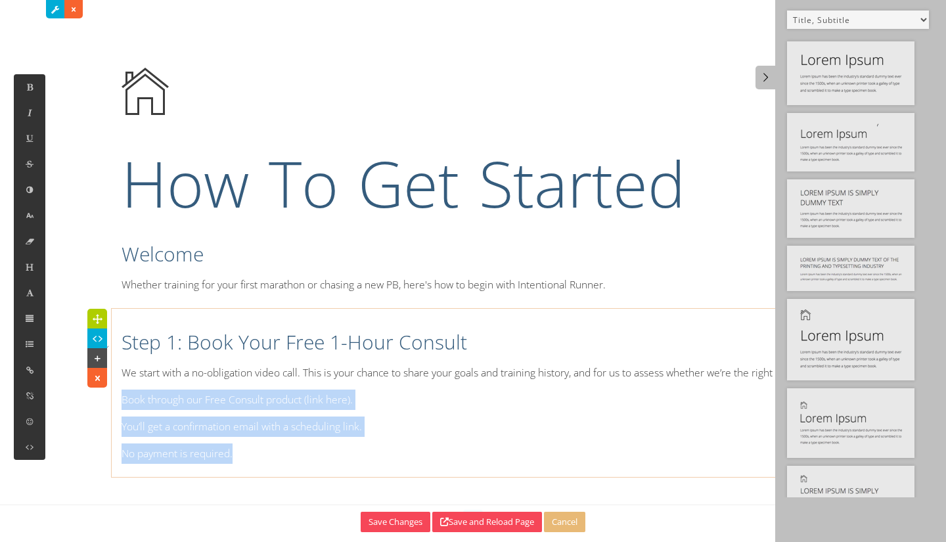
drag, startPoint x: 279, startPoint y: 440, endPoint x: 122, endPoint y: 386, distance: 165.6
click at [118, 386] on div "Step 1: Book Your Free 1-Hour Consult We start with a no-obligation video call.…" at bounding box center [473, 393] width 723 height 156
click at [182, 403] on p "Book through our Free Consult product (link here)." at bounding box center [473, 400] width 703 height 20
drag, startPoint x: 244, startPoint y: 455, endPoint x: 136, endPoint y: 396, distance: 123.5
click at [136, 396] on div "Step 1: Book Your Free 1-Hour Consult We start with a no-obligation video call.…" at bounding box center [473, 393] width 723 height 156
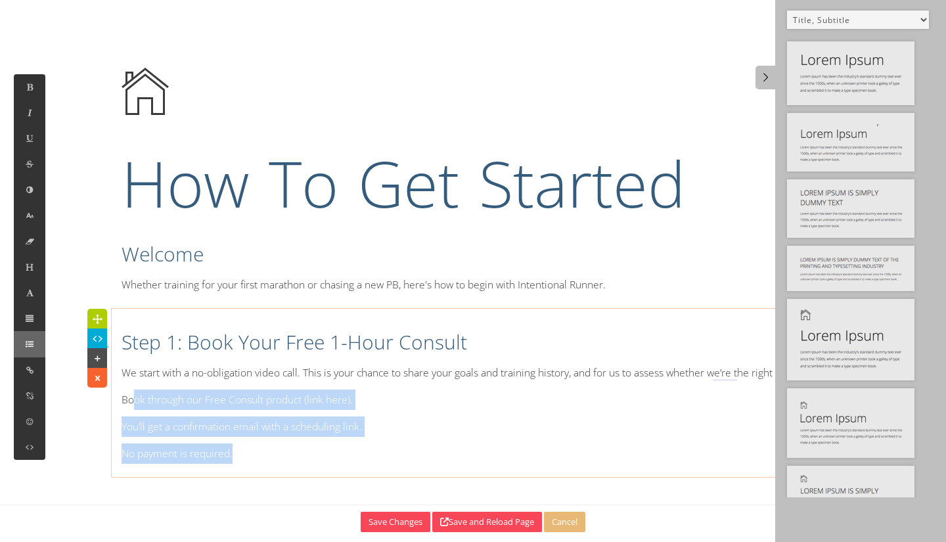
click at [28, 348] on icon at bounding box center [29, 343] width 11 height 11
click at [66, 279] on icon at bounding box center [68, 285] width 13 height 12
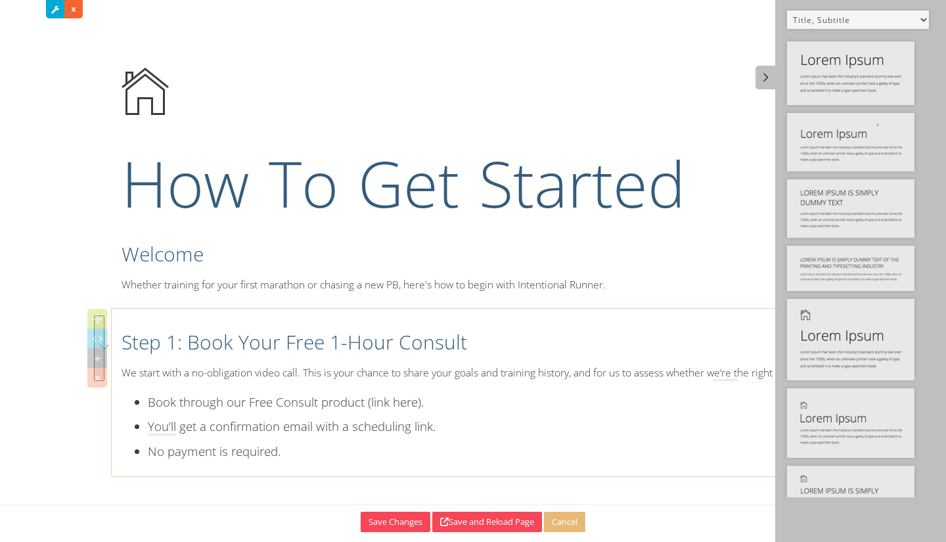
click at [373, 472] on div "Step 1: Book Your Free 1-Hour Consult We start with a no-obligation video call.…" at bounding box center [473, 393] width 723 height 168
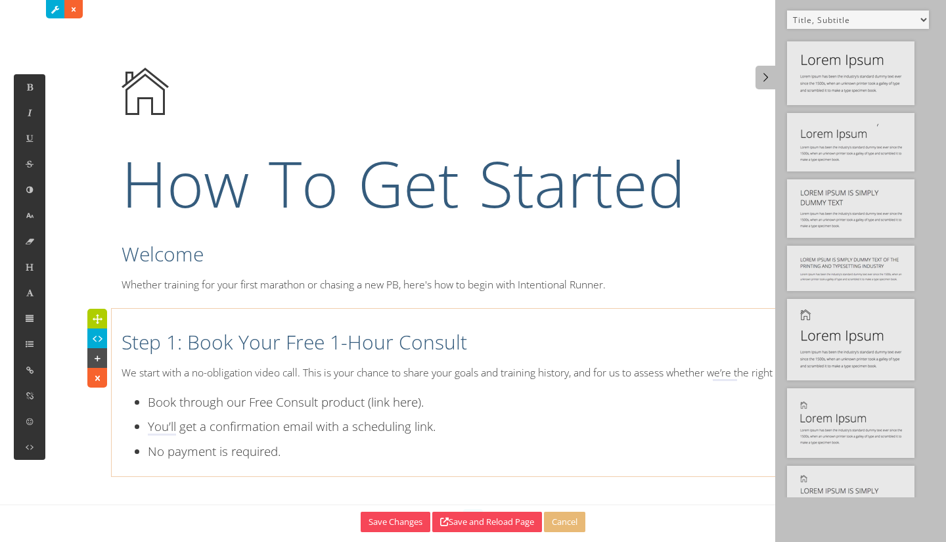
click at [301, 413] on li "Book through our Free Consult product (link here)." at bounding box center [486, 402] width 677 height 24
click at [390, 381] on div "Step 1: Book Your Free 1-Hour Consult We start with a no-obligation video call.…" at bounding box center [473, 392] width 723 height 155
drag, startPoint x: 354, startPoint y: 368, endPoint x: 364, endPoint y: 372, distance: 10.6
click at [364, 372] on p "We start with a no-obligation video call. This is your chance to share your goa…" at bounding box center [473, 373] width 703 height 20
click at [375, 368] on p "We start with a no-obligation video call. This is your chance to share your goa…" at bounding box center [473, 373] width 703 height 20
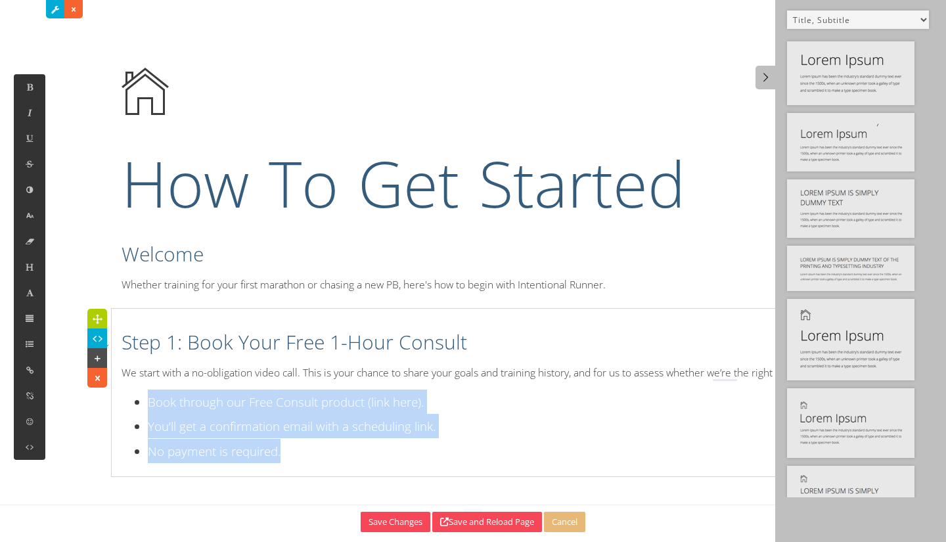
drag, startPoint x: 270, startPoint y: 446, endPoint x: 150, endPoint y: 396, distance: 130.5
click at [148, 396] on ul "Book through our Free Consult product (link here). You’ll get a confirmation em…" at bounding box center [473, 427] width 703 height 74
click at [29, 217] on icon at bounding box center [29, 215] width 11 height 11
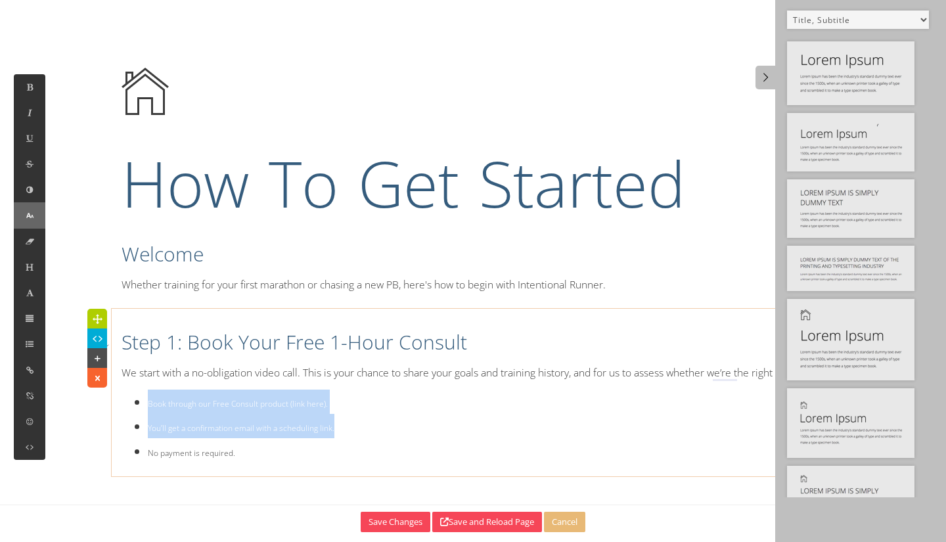
click at [34, 217] on icon at bounding box center [29, 215] width 11 height 11
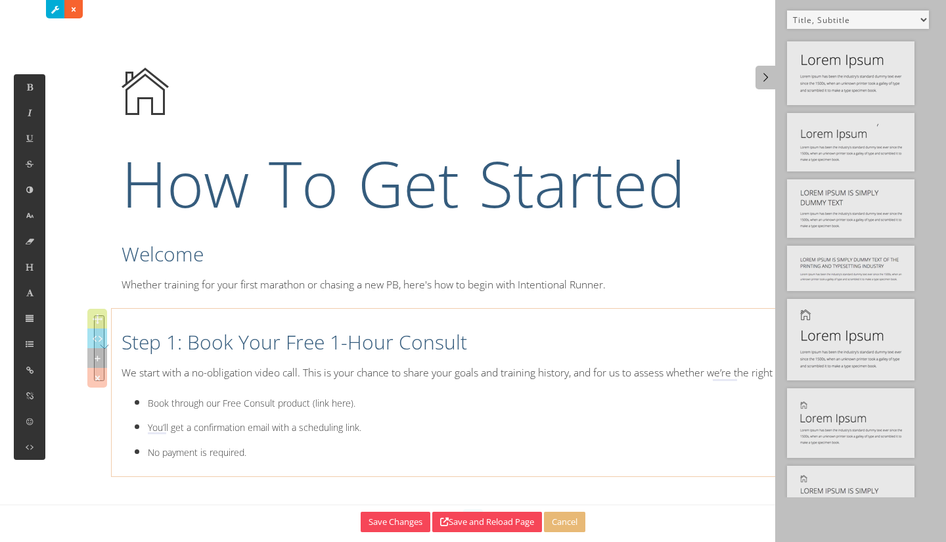
click at [373, 374] on p "We start with a no-obligation video call. This is your chance to share your goa…" at bounding box center [473, 373] width 703 height 20
click at [28, 211] on icon at bounding box center [29, 215] width 11 height 11
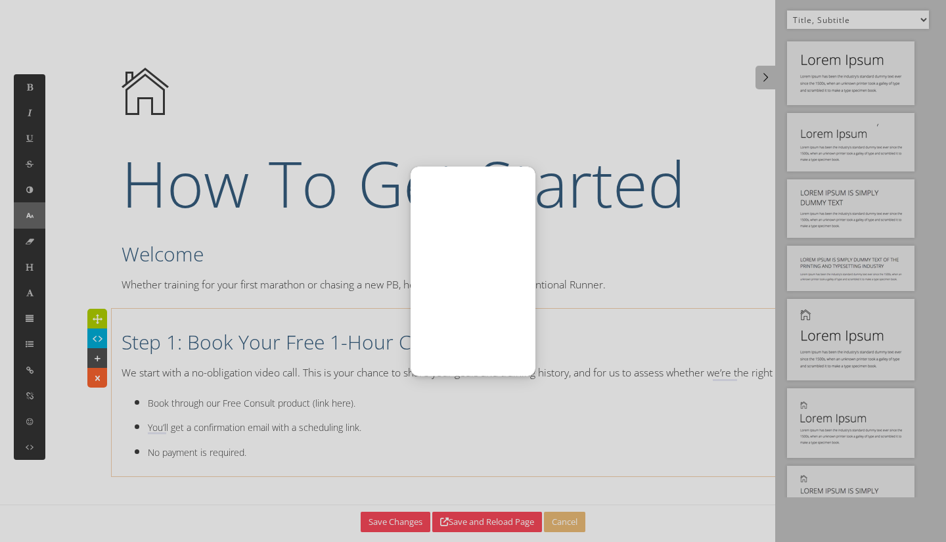
click at [28, 211] on div at bounding box center [473, 271] width 946 height 542
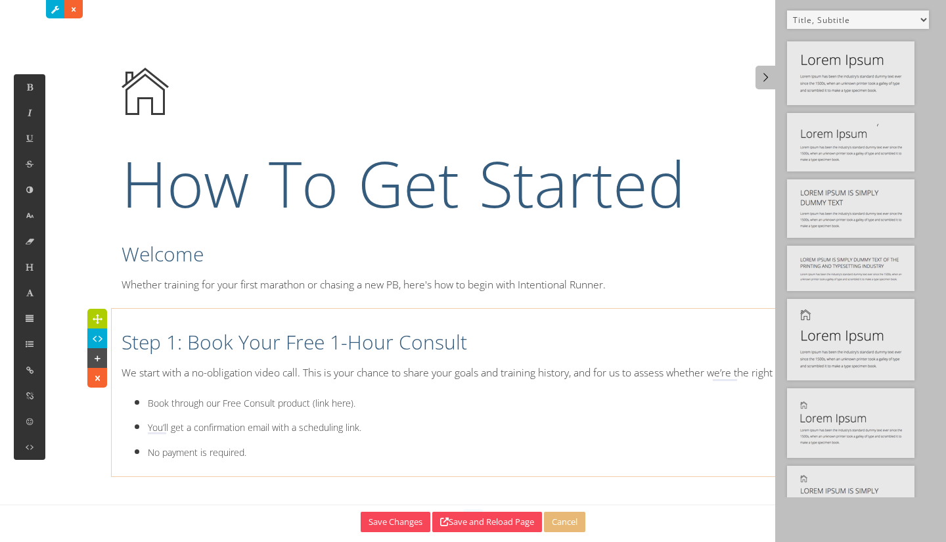
click at [188, 400] on font "Book through our Free Consult product (link here)." at bounding box center [252, 403] width 208 height 12
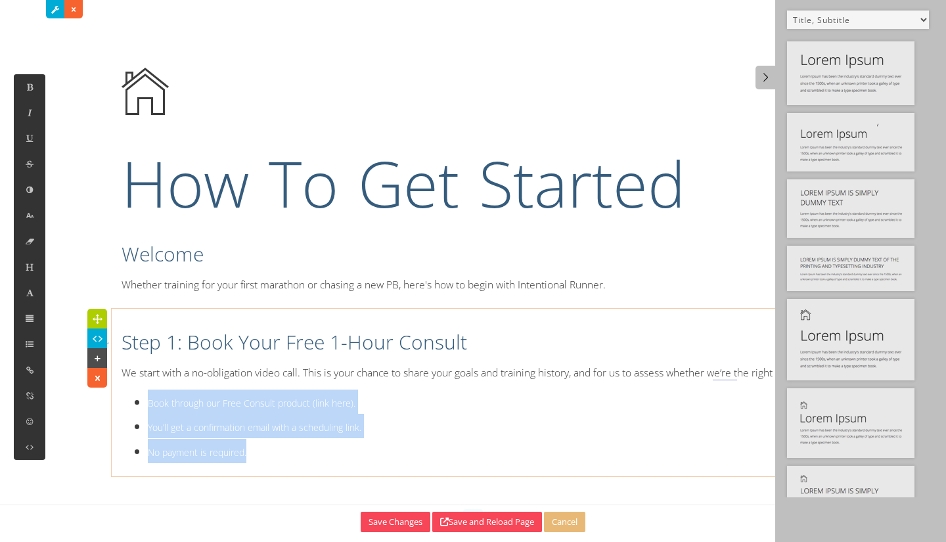
drag, startPoint x: 271, startPoint y: 455, endPoint x: 145, endPoint y: 398, distance: 139.1
click at [145, 398] on ul "Book through our Free Consult product (link here). You’ll get a confirmation em…" at bounding box center [473, 427] width 703 height 74
click at [27, 221] on button at bounding box center [30, 215] width 32 height 26
click at [235, 448] on font "No payment is required." at bounding box center [205, 452] width 114 height 14
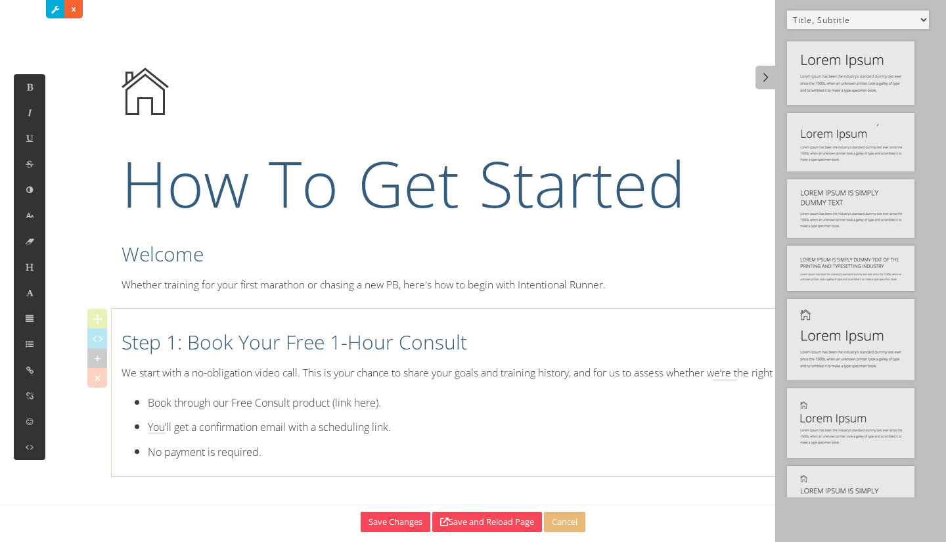
drag, startPoint x: 321, startPoint y: 394, endPoint x: 415, endPoint y: 377, distance: 95.6
click at [323, 394] on li "Book through our Free Consult product (link here)." at bounding box center [486, 402] width 677 height 24
drag, startPoint x: 415, startPoint y: 377, endPoint x: 300, endPoint y: 421, distance: 123.4
click at [392, 387] on div "Step 1: Book Your Free 1-Hour Consult We start with a no-obligation video call.…" at bounding box center [473, 392] width 723 height 155
drag, startPoint x: 286, startPoint y: 453, endPoint x: 184, endPoint y: 433, distance: 103.9
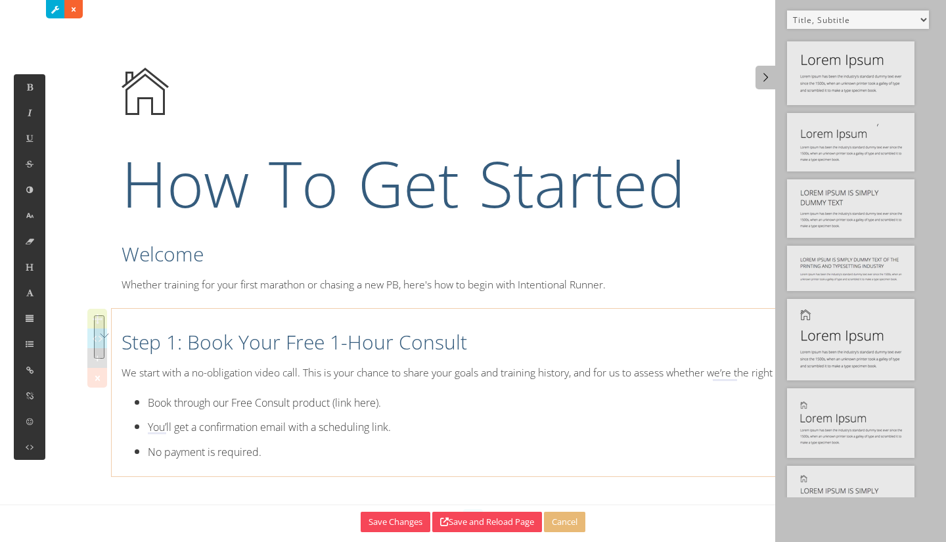
click at [279, 453] on li "No payment is required." at bounding box center [486, 451] width 677 height 24
drag, startPoint x: 431, startPoint y: 424, endPoint x: 424, endPoint y: 426, distance: 6.9
click at [430, 424] on li "You'll get a confirmation email with a scheduling link." at bounding box center [486, 426] width 677 height 24
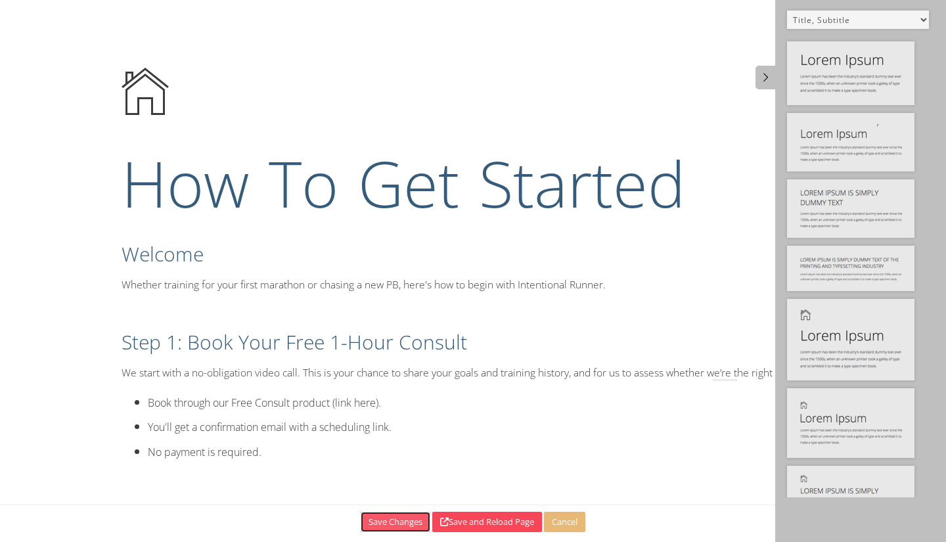
click at [392, 526] on button "Save Changes" at bounding box center [396, 522] width 70 height 20
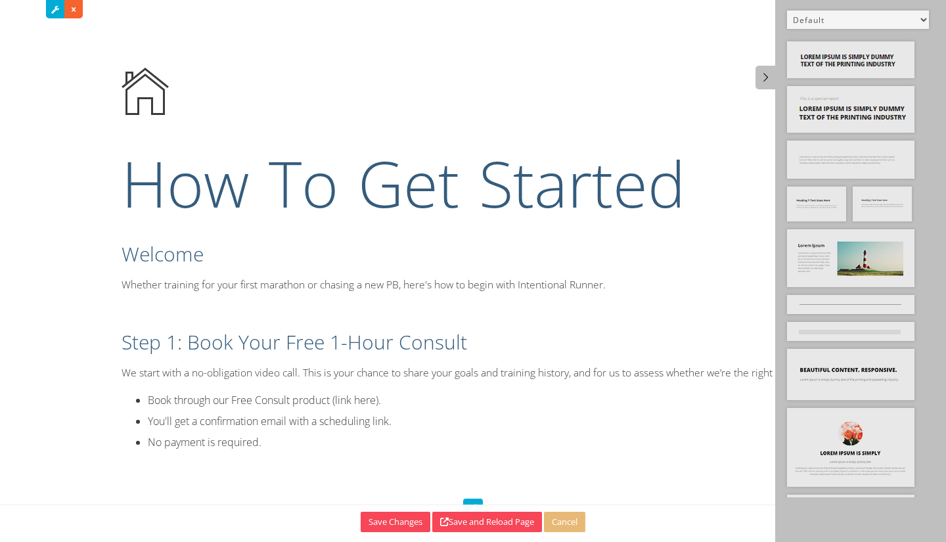
drag, startPoint x: 288, startPoint y: 440, endPoint x: 294, endPoint y: 444, distance: 7.1
click at [294, 444] on li "No payment is required." at bounding box center [486, 442] width 677 height 21
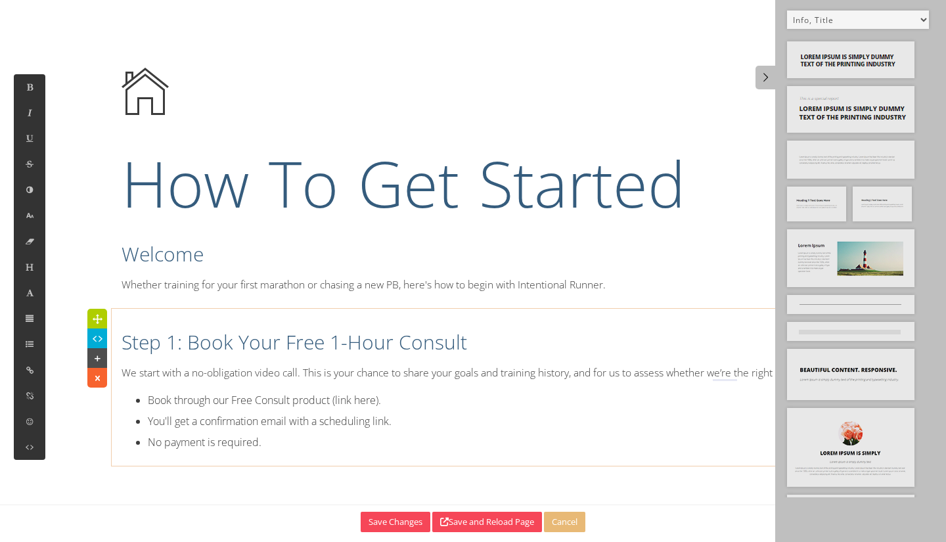
click at [787, 11] on select "Default All Title Title, Subtitle Info, Title Heading, Paragraph Paragraph Butt…" at bounding box center [858, 20] width 142 height 18
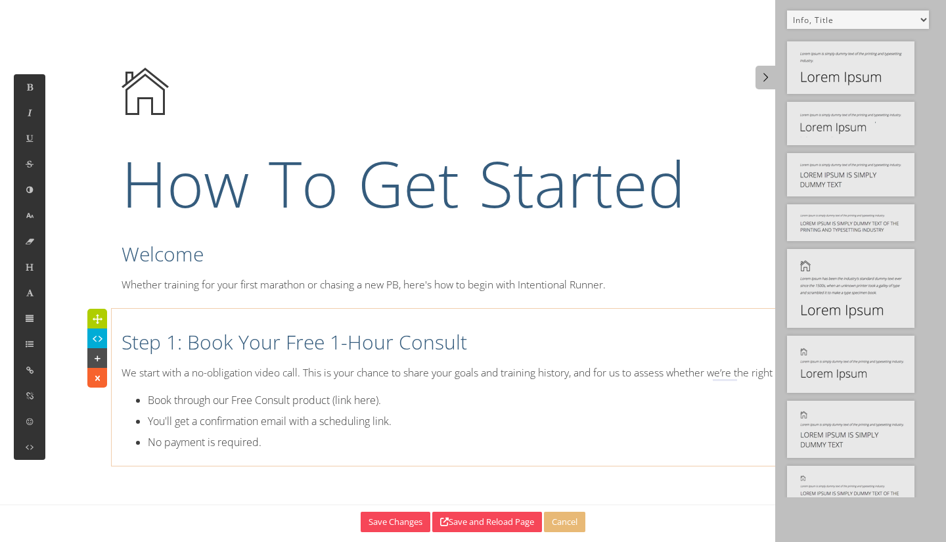
click at [901, 24] on select "Default All Title Title, Subtitle Info, Title Heading, Paragraph Paragraph Butt…" at bounding box center [858, 20] width 142 height 18
click at [901, 21] on select "Default All Title Title, Subtitle Info, Title Heading, Paragraph Paragraph Butt…" at bounding box center [858, 20] width 142 height 18
click at [900, 20] on select "Default All Title Title, Subtitle Info, Title Heading, Paragraph Paragraph Butt…" at bounding box center [858, 20] width 142 height 18
click at [893, 24] on select "Default All Title Title, Subtitle Info, Title Heading, Paragraph Paragraph Butt…" at bounding box center [858, 20] width 142 height 18
click at [882, 24] on select "Default All Title Title, Subtitle Info, Title Heading, Paragraph Paragraph Butt…" at bounding box center [858, 20] width 142 height 18
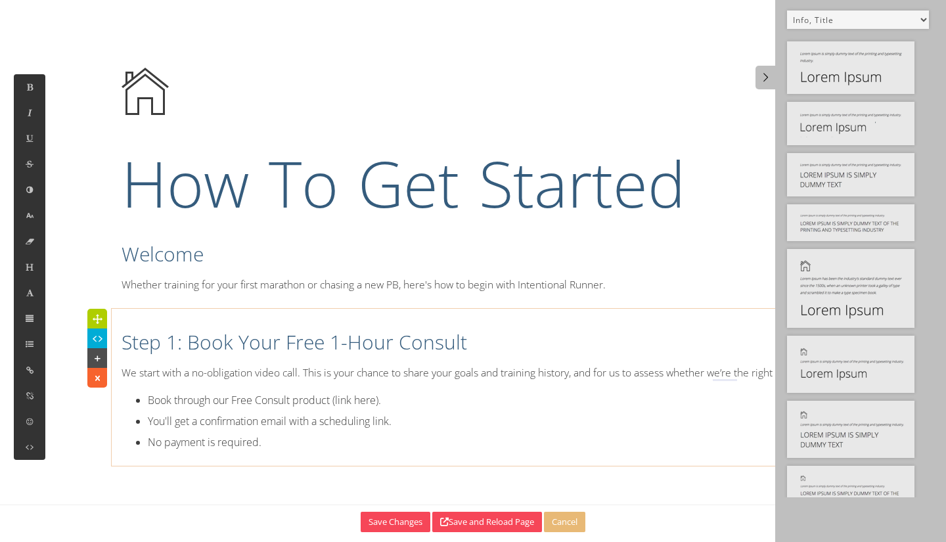
select select "5"
click at [787, 11] on select "Default All Title Title, Subtitle Info, Title Heading, Paragraph Paragraph Butt…" at bounding box center [858, 20] width 142 height 18
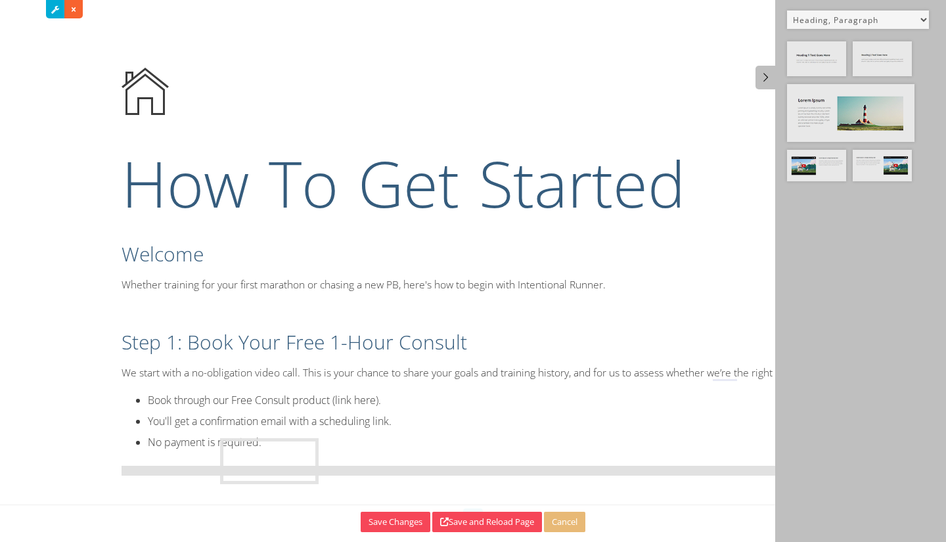
drag, startPoint x: 782, startPoint y: 148, endPoint x: 258, endPoint y: 461, distance: 610.0
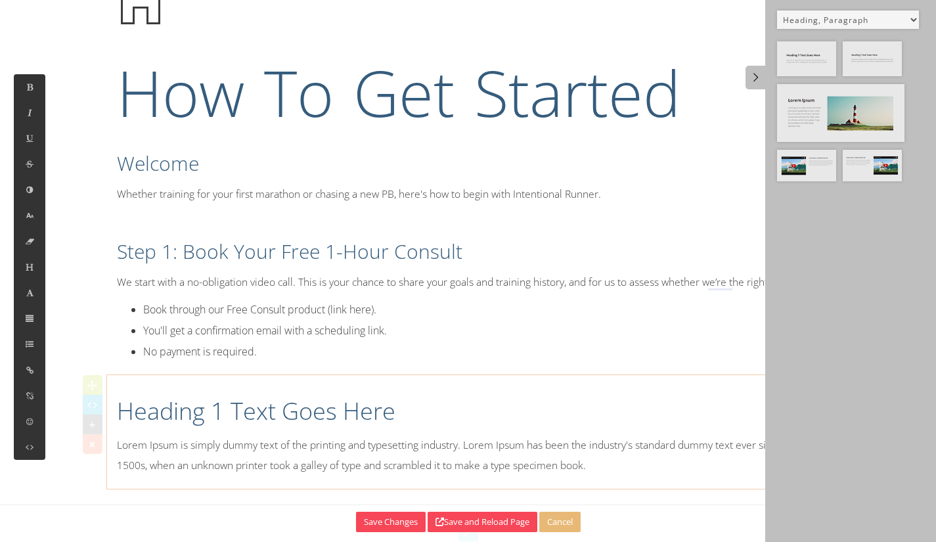
scroll to position [91, 0]
click at [141, 297] on div "How To Get Started Welcome Whether training for your first marathon or chasing …" at bounding box center [468, 225] width 742 height 527
drag, startPoint x: 182, startPoint y: 425, endPoint x: 175, endPoint y: 422, distance: 7.1
click at [181, 425] on h1 "Heading 1 Text Goes Here" at bounding box center [468, 411] width 703 height 33
click at [138, 408] on h1 "Heading 1 Text Goes Here" at bounding box center [468, 411] width 703 height 33
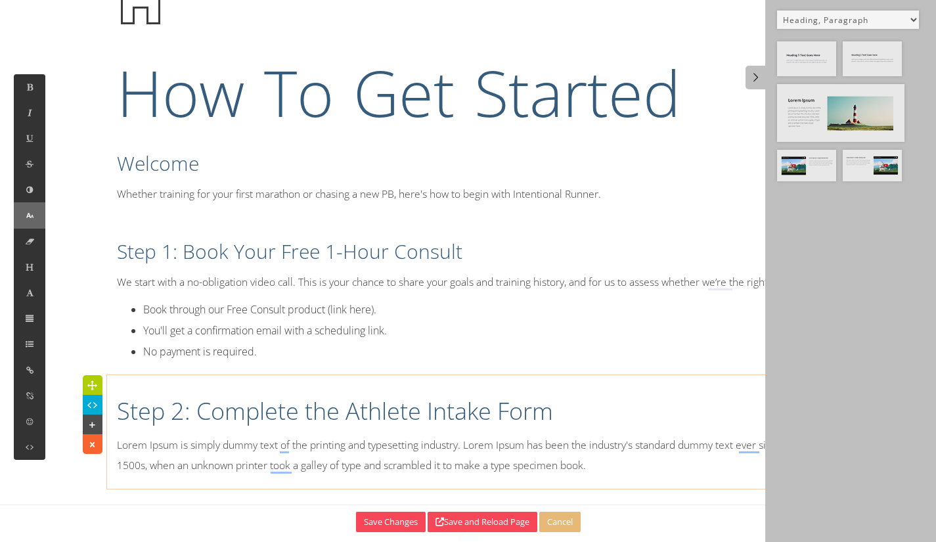
scroll to position [90, 0]
click at [35, 266] on button at bounding box center [30, 267] width 32 height 26
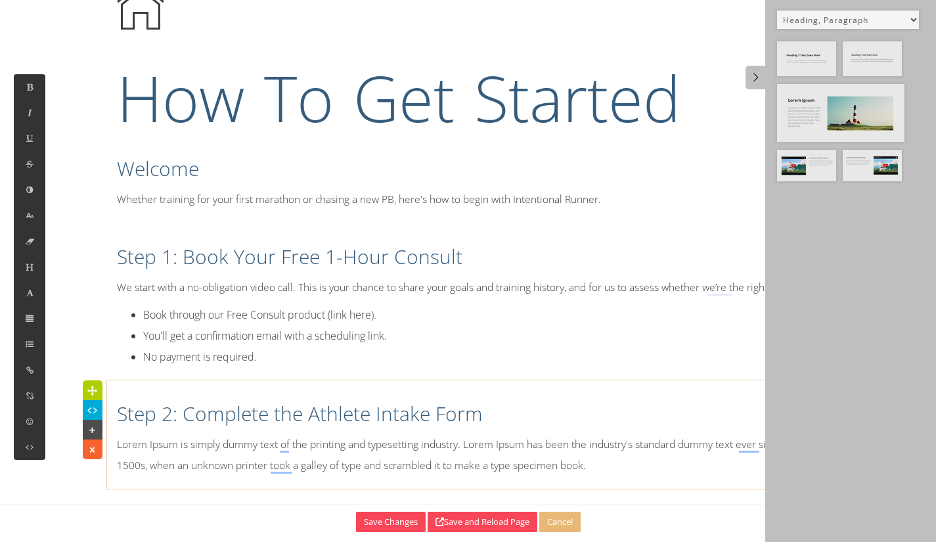
scroll to position [85, 0]
click at [258, 444] on p "Lorem Ipsum is simply dummy text of the printing and typesetting industry. Lore…" at bounding box center [468, 455] width 703 height 41
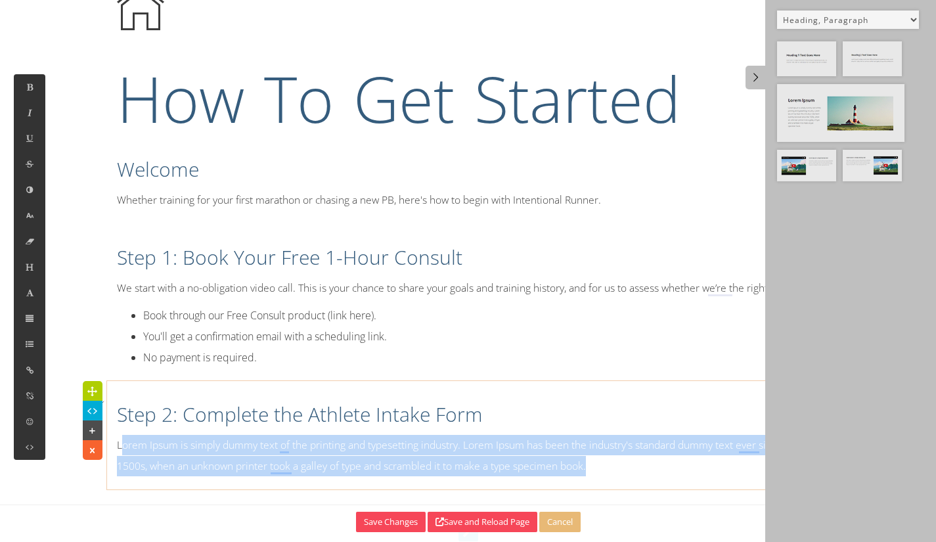
drag, startPoint x: 597, startPoint y: 466, endPoint x: 146, endPoint y: 429, distance: 452.9
click at [124, 439] on p "Lorem Ipsum is simply dummy text of the printing and typesetting industry. Lore…" at bounding box center [468, 455] width 703 height 41
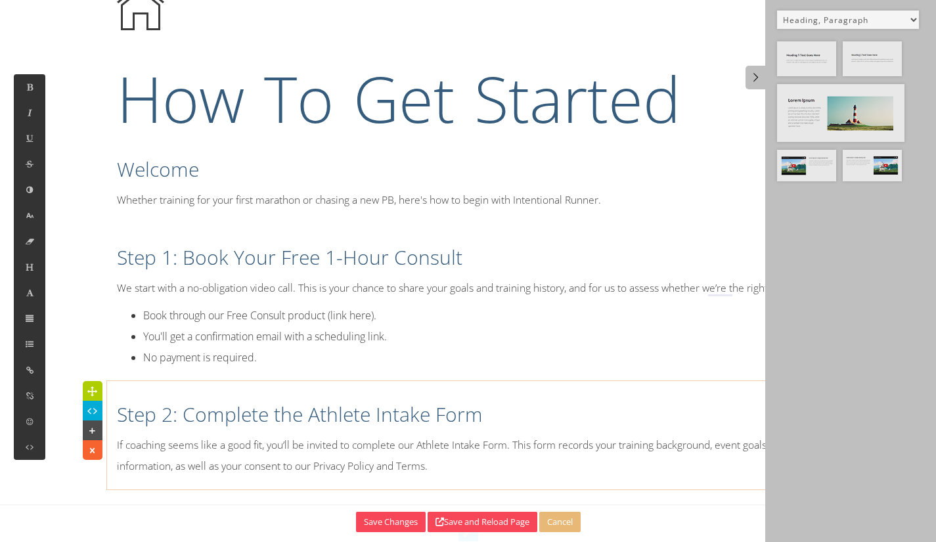
click at [551, 456] on p "If coaching seems like a good fit, you’ll be invited to complete our Athlete In…" at bounding box center [468, 455] width 703 height 41
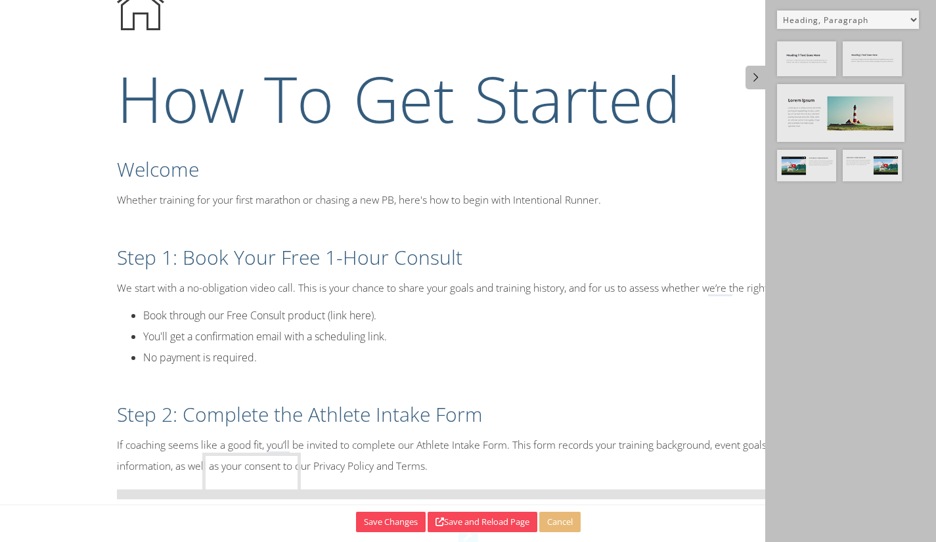
drag, startPoint x: 790, startPoint y: 58, endPoint x: 219, endPoint y: 469, distance: 703.9
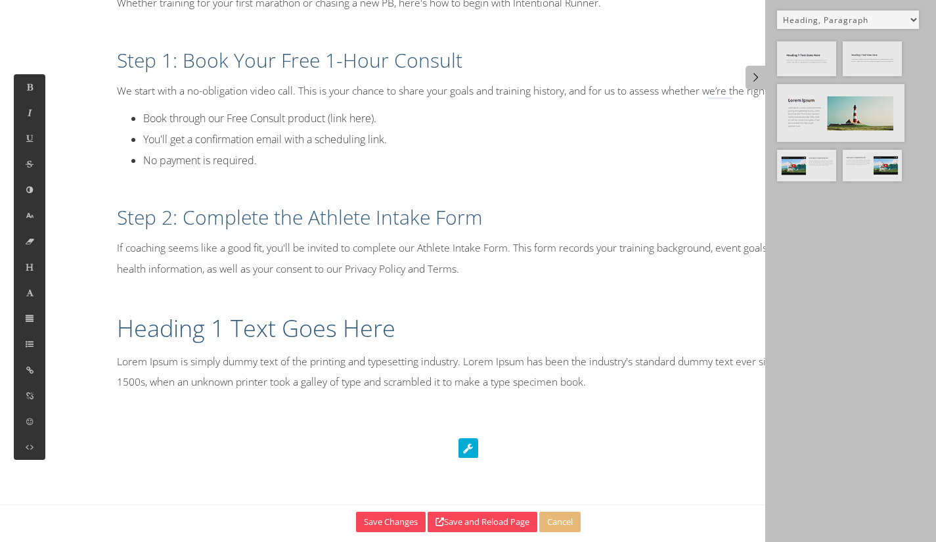
click at [289, 298] on div "How To Get Started Welcome Whether training for your first marathon or chasing …" at bounding box center [468, 88] width 742 height 635
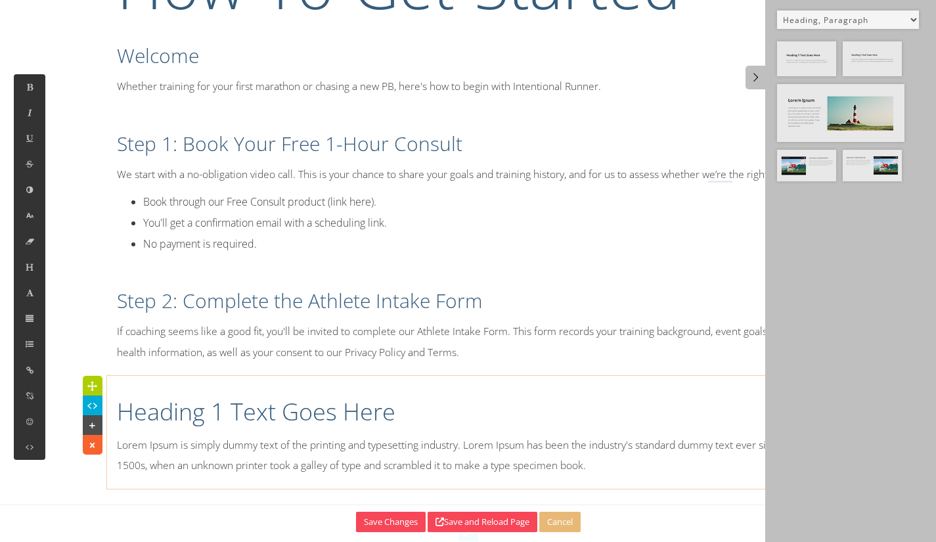
click at [174, 382] on div "Heading 1 Text Goes Here Lorem Ipsum is simply dummy text of the printing and t…" at bounding box center [468, 432] width 723 height 101
drag, startPoint x: 127, startPoint y: 413, endPoint x: 133, endPoint y: 410, distance: 7.1
click at [130, 412] on h1 "Heading 1 Text Goes Here" at bounding box center [468, 412] width 703 height 33
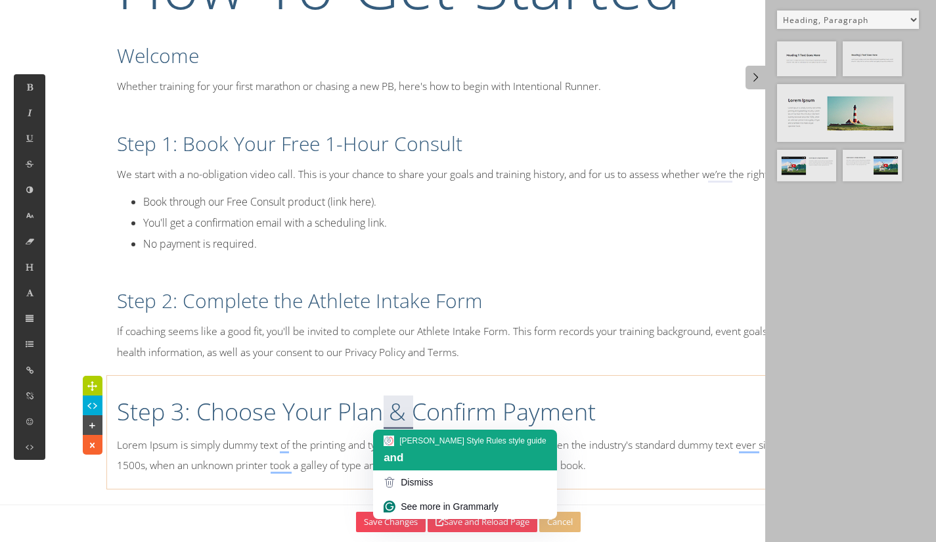
click at [378, 453] on div "Paul RYKEN's Style Rules style guide and" at bounding box center [464, 450] width 183 height 41
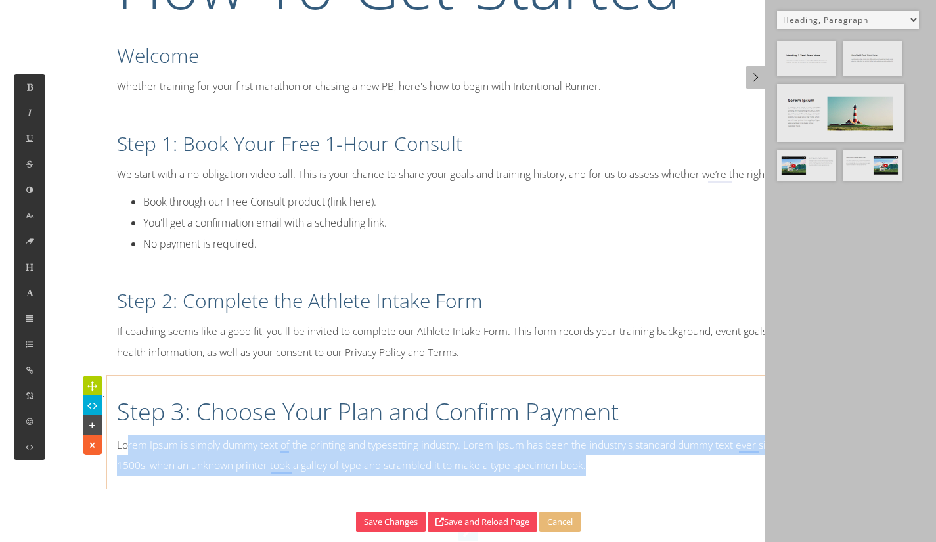
drag, startPoint x: 612, startPoint y: 466, endPoint x: 135, endPoint y: 434, distance: 478.8
click at [131, 436] on p "Lorem Ipsum is simply dummy text of the printing and typesetting industry. Lore…" at bounding box center [468, 455] width 703 height 41
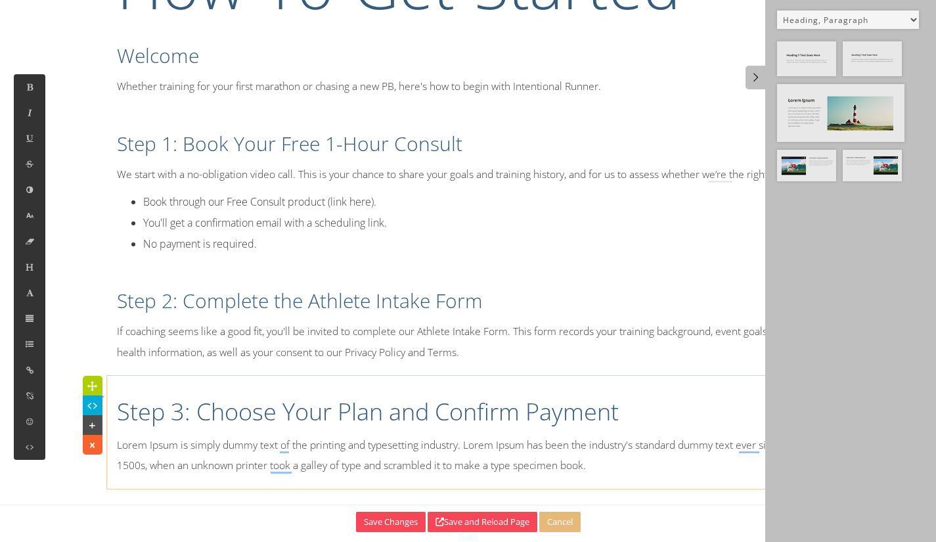
scroll to position [1986, 1]
click at [136, 442] on p "LorCoaching Membership – personalised training, billed weekly.Static Plans – pr…" at bounding box center [468, 455] width 703 height 41
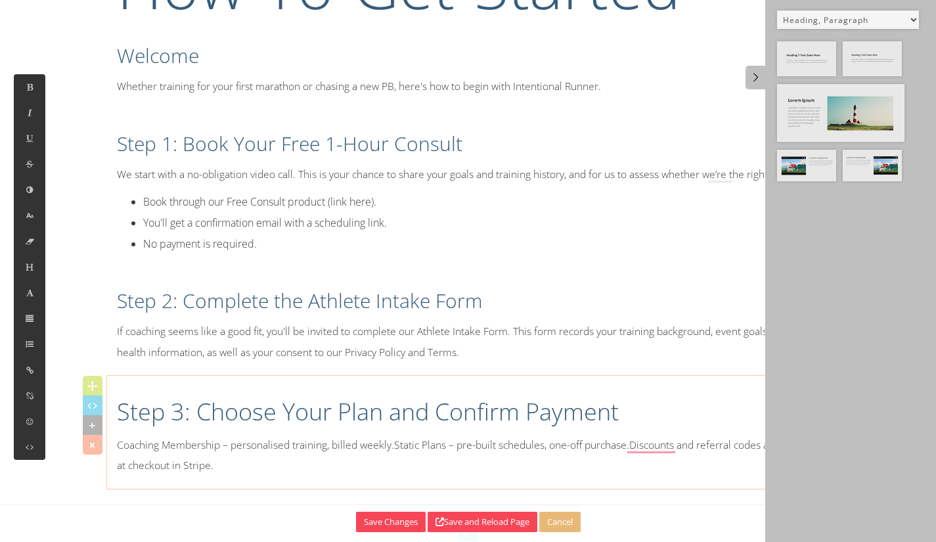
click at [401, 442] on p "Coaching Membership – personalised training, billed weekly.Static Plans – pre-b…" at bounding box center [468, 455] width 703 height 41
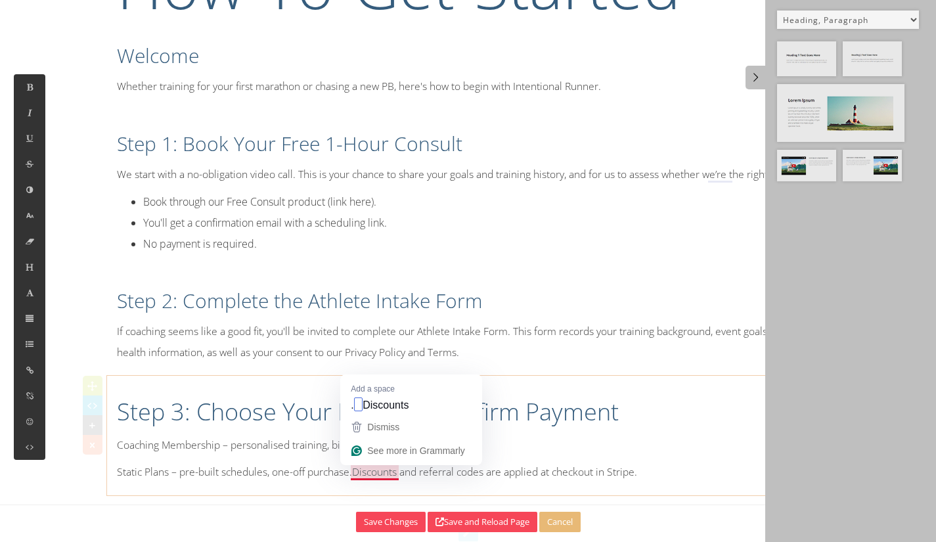
click at [355, 472] on p "Static Plans – pre-built schedules, one-off purchase.Discounts and referral cod…" at bounding box center [468, 472] width 703 height 20
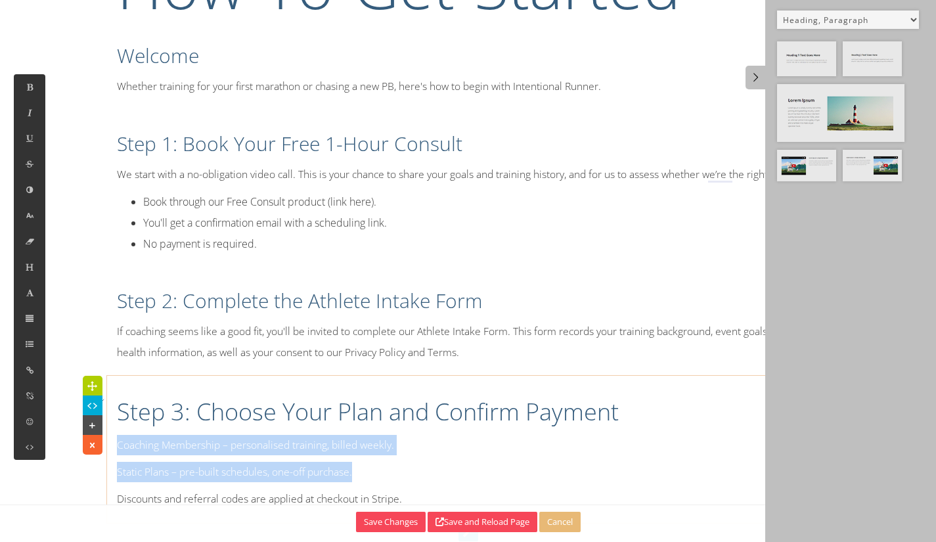
drag, startPoint x: 378, startPoint y: 474, endPoint x: 107, endPoint y: 430, distance: 274.9
click at [107, 430] on div "Step 3: Choose Your Plan and Confirm Payment Coaching Membership – personalised…" at bounding box center [468, 449] width 723 height 134
click at [39, 342] on button at bounding box center [30, 344] width 32 height 26
click at [65, 289] on icon at bounding box center [68, 285] width 13 height 12
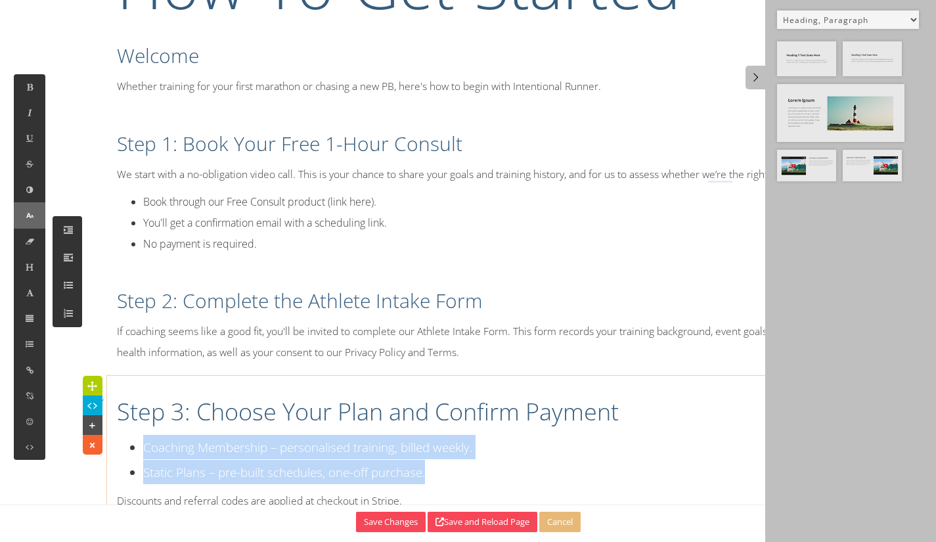
click at [26, 217] on icon at bounding box center [29, 215] width 11 height 11
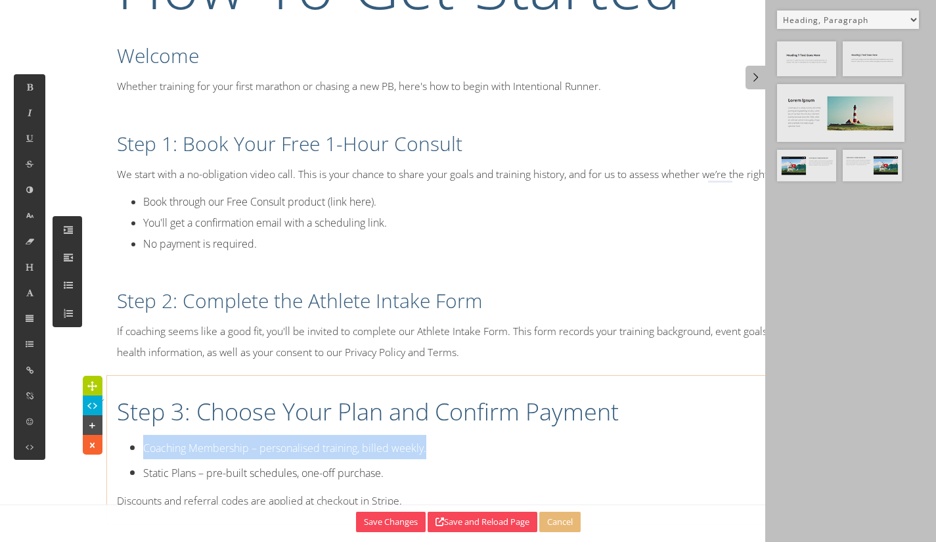
scroll to position [234, 0]
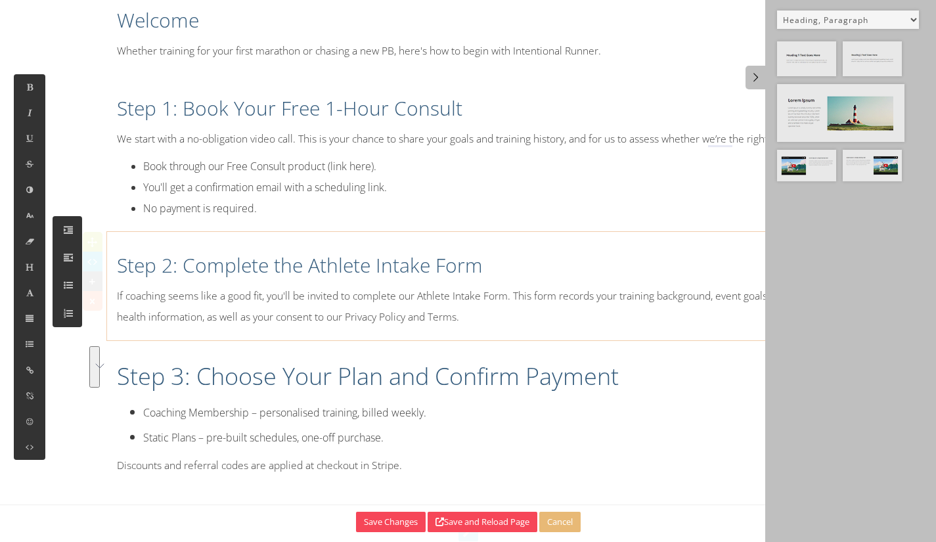
click at [633, 246] on div "Step 2: Complete the Athlete Intake Form If coaching seems like a good fit, you…" at bounding box center [468, 286] width 723 height 95
click at [463, 470] on p "Discounts and referral codes are applied at checkout in Stripe." at bounding box center [468, 465] width 703 height 20
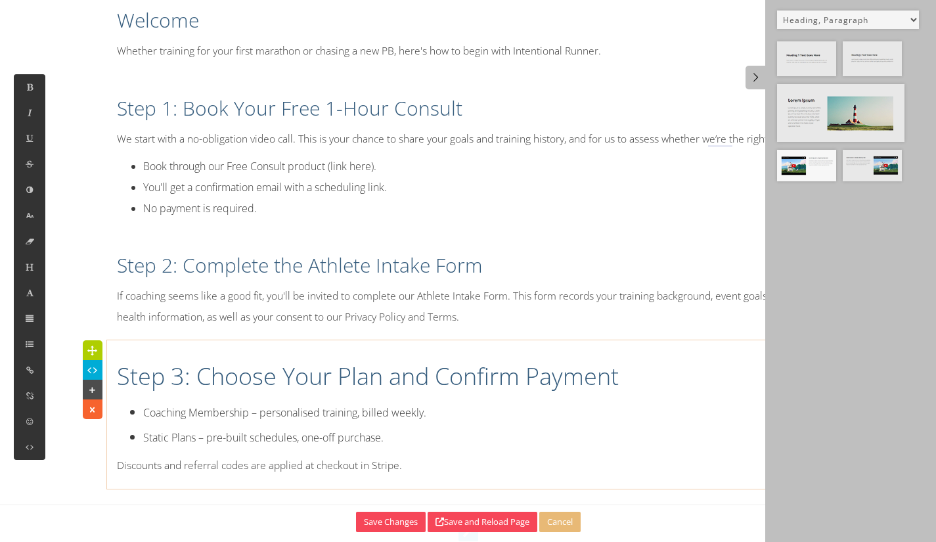
scroll to position [233, 0]
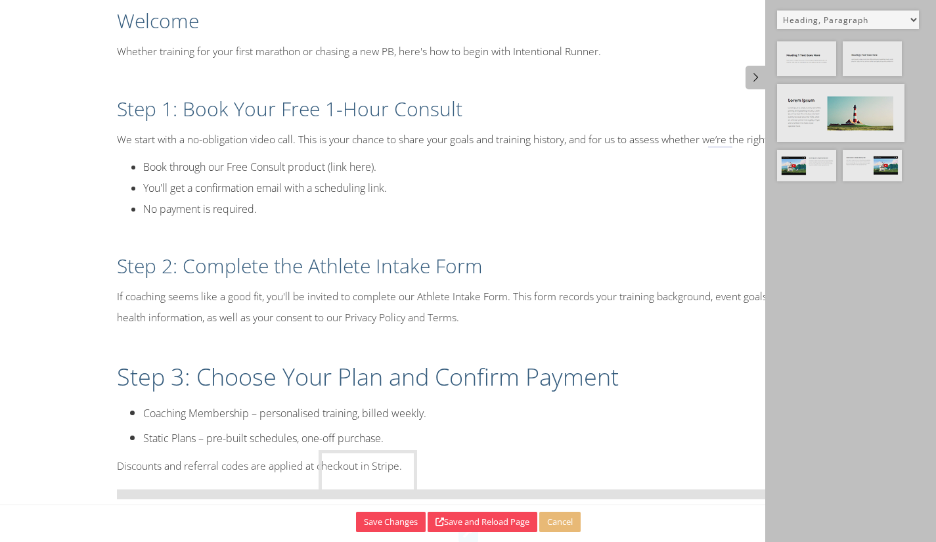
drag, startPoint x: 811, startPoint y: 52, endPoint x: 354, endPoint y: 460, distance: 613.4
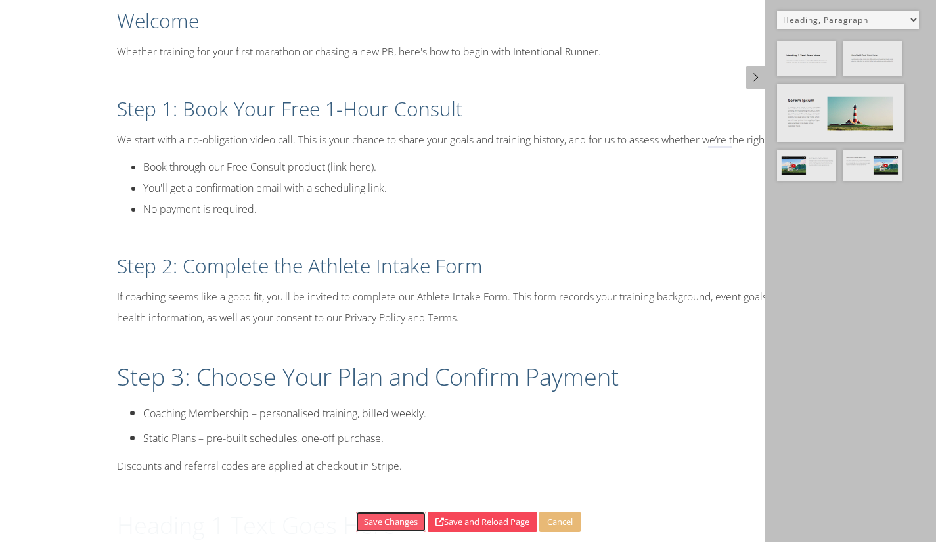
click at [384, 520] on button "Save Changes" at bounding box center [391, 522] width 70 height 20
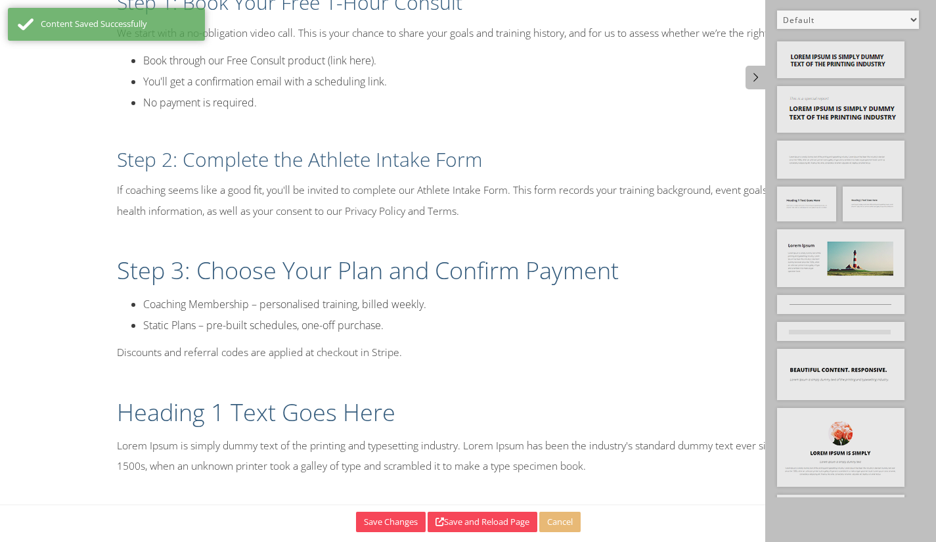
scroll to position [340, 0]
click at [129, 409] on h1 "Heading 1 Text Goes Here" at bounding box center [468, 412] width 703 height 33
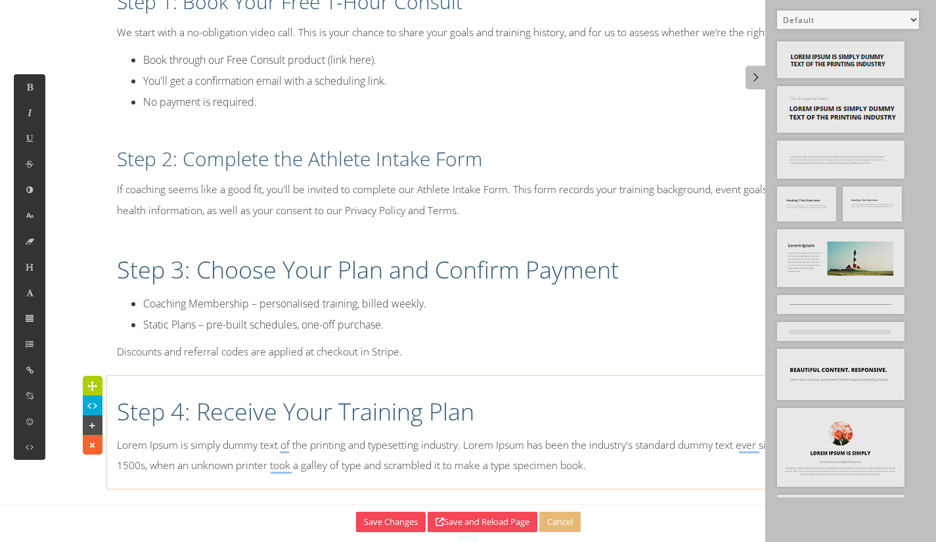
click at [538, 475] on div "Step 4: Receive Your Training Plan Lorem Ipsum is simply dummy text of the prin…" at bounding box center [468, 432] width 723 height 101
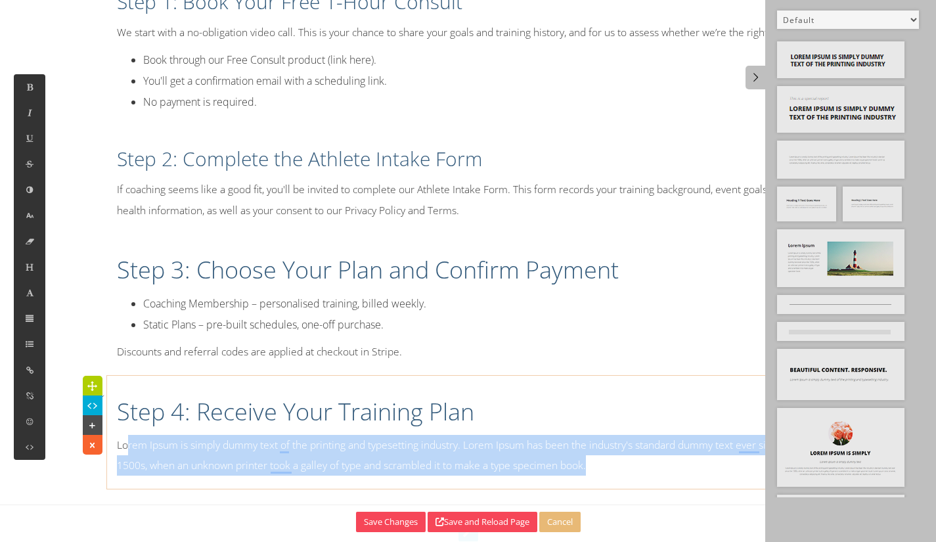
drag, startPoint x: 616, startPoint y: 457, endPoint x: 167, endPoint y: 445, distance: 448.9
click at [127, 447] on p "Lorem Ipsum is simply dummy text of the printing and typesetting industry. Lore…" at bounding box center [468, 455] width 703 height 41
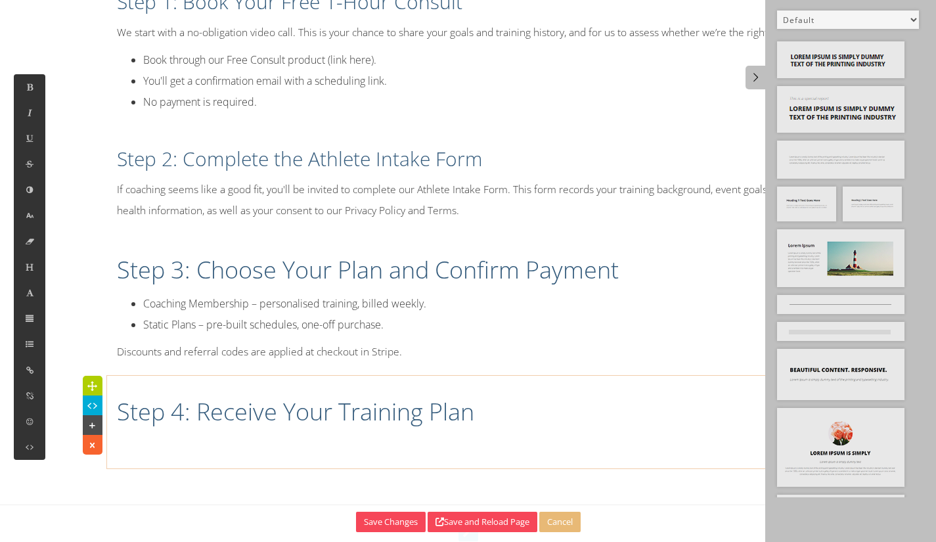
scroll to position [1781, 1]
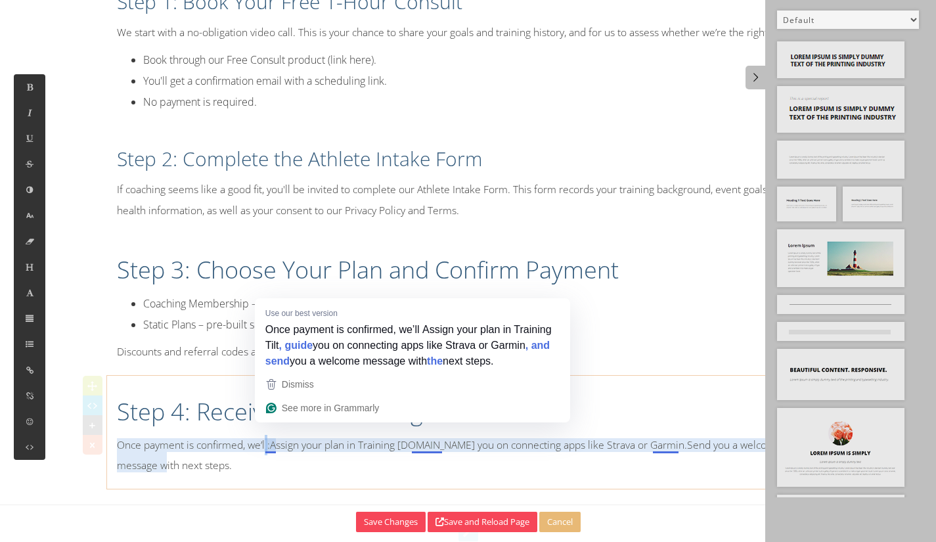
click at [268, 442] on p "Once payment is confirmed, we’ll:Assign your plan in Training Tilt.Guide you on…" at bounding box center [468, 455] width 703 height 41
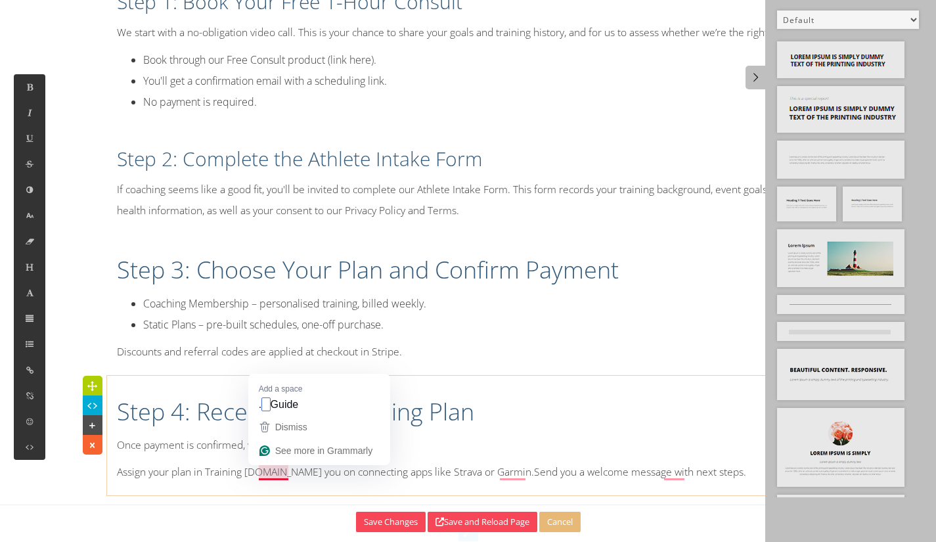
click at [263, 472] on p "Assign your plan in Training Tilt.Guide you on connecting apps like Strava or G…" at bounding box center [468, 472] width 703 height 20
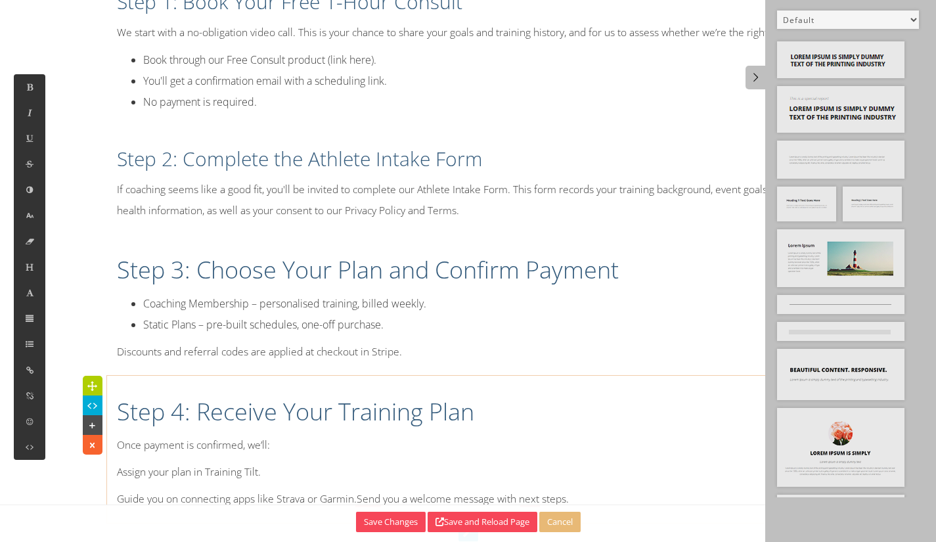
scroll to position [374, 0]
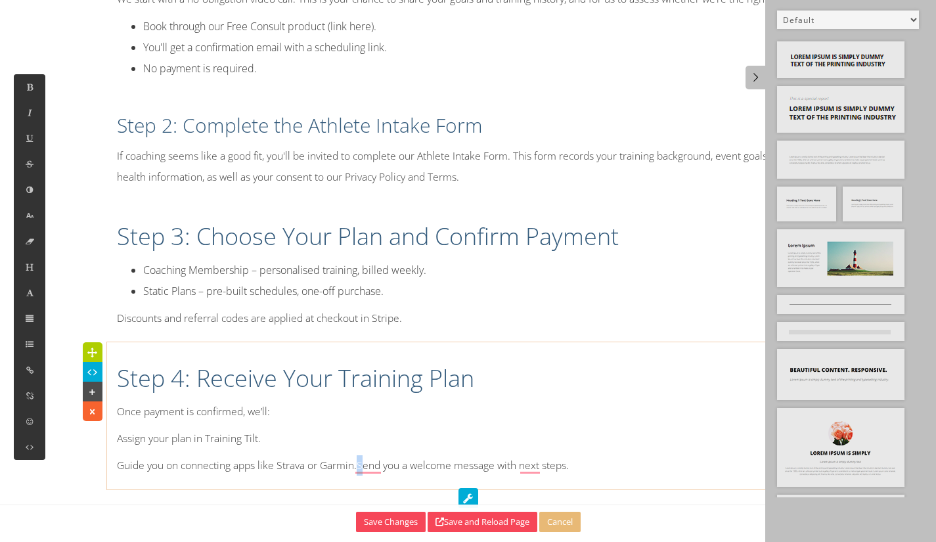
click at [364, 463] on p "Guide you on connecting apps like Strava or Garmin.Send you a welcome message w…" at bounding box center [468, 465] width 703 height 20
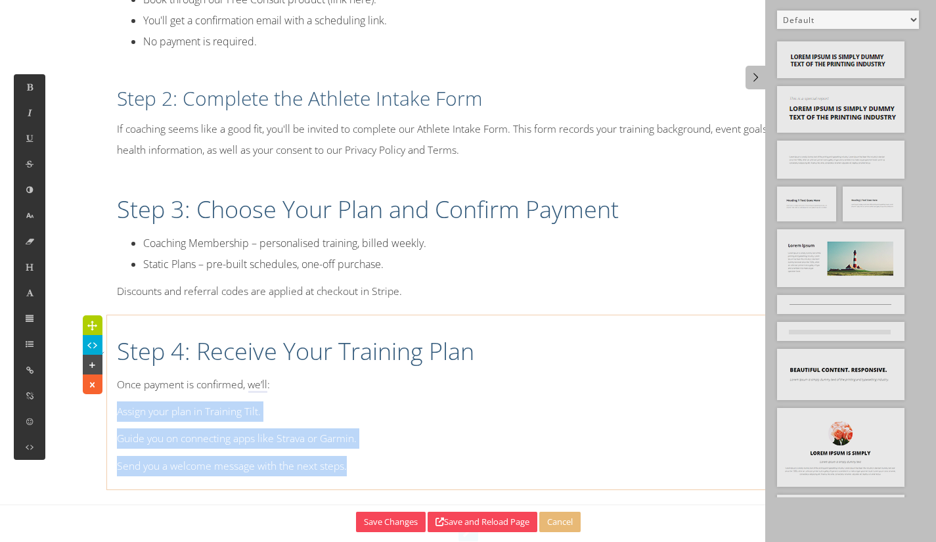
drag, startPoint x: 382, startPoint y: 463, endPoint x: 118, endPoint y: 414, distance: 269.2
click at [118, 414] on div "Step 4: Receive Your Training Plan Once payment is confirmed, we’ll: Assign you…" at bounding box center [468, 402] width 723 height 161
click at [24, 341] on icon at bounding box center [29, 343] width 11 height 11
click at [66, 285] on icon at bounding box center [68, 285] width 13 height 12
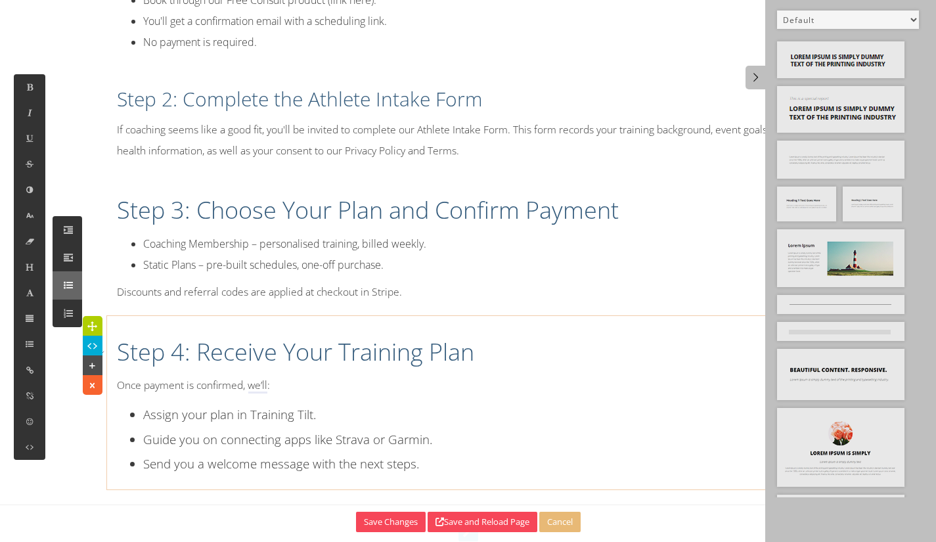
scroll to position [399, 0]
click at [33, 220] on button at bounding box center [30, 215] width 32 height 26
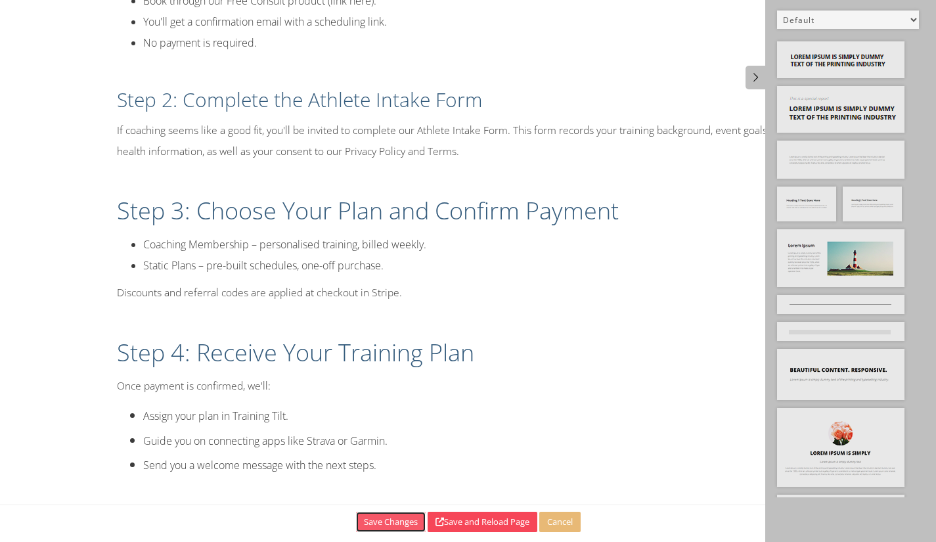
click at [405, 522] on button "Save Changes" at bounding box center [391, 522] width 70 height 20
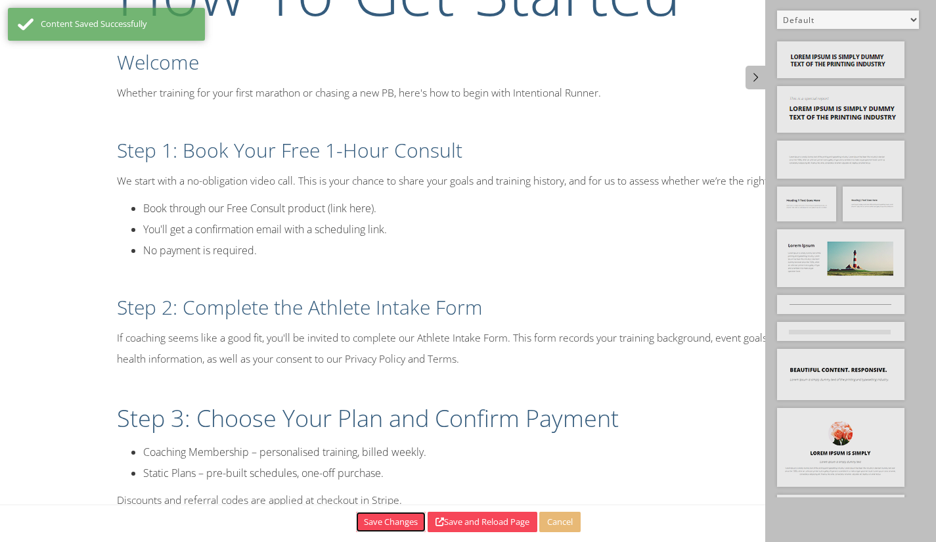
scroll to position [258, 0]
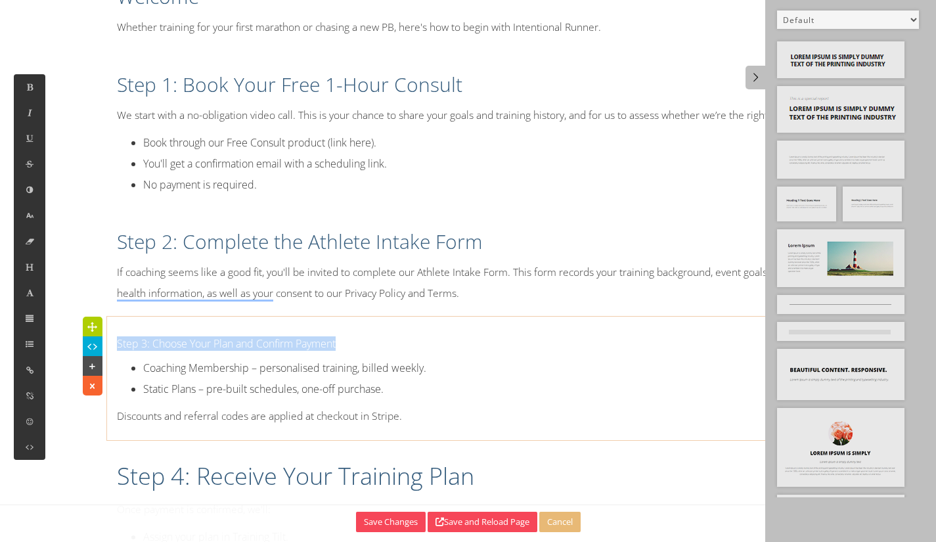
click at [110, 348] on div "How To Get Started Welcome Whether training for your first marathon or chasing …" at bounding box center [468, 199] width 742 height 808
click at [24, 262] on button at bounding box center [30, 267] width 32 height 26
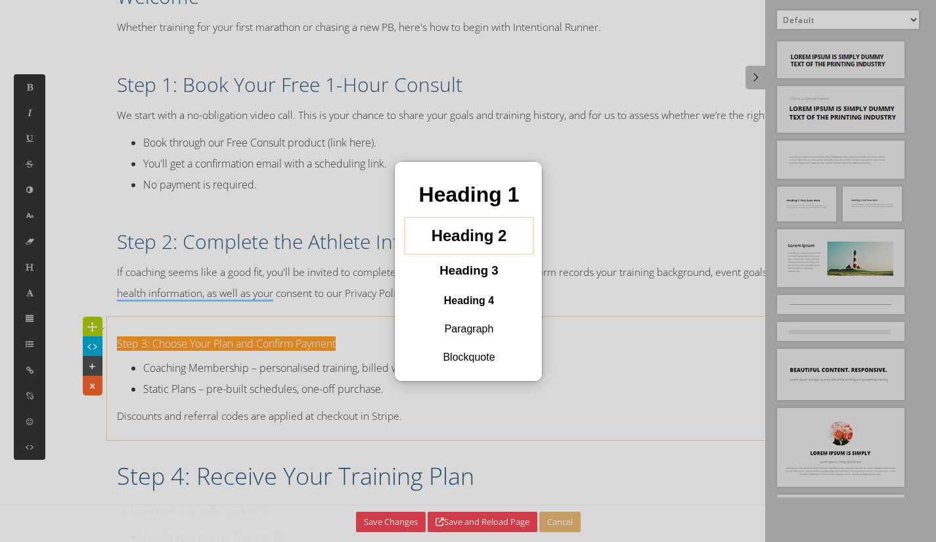
click at [497, 242] on h2 "Heading 2" at bounding box center [469, 235] width 108 height 27
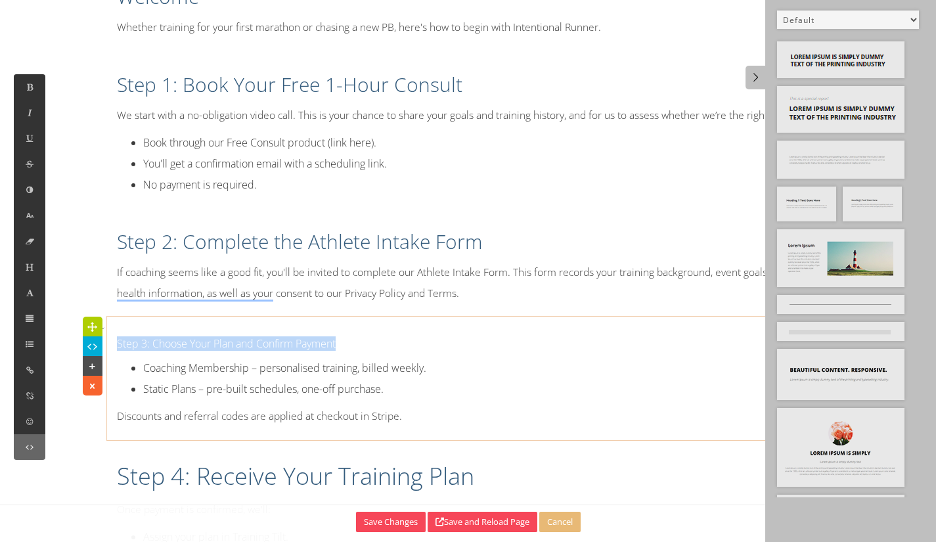
click at [34, 447] on button at bounding box center [30, 447] width 32 height 26
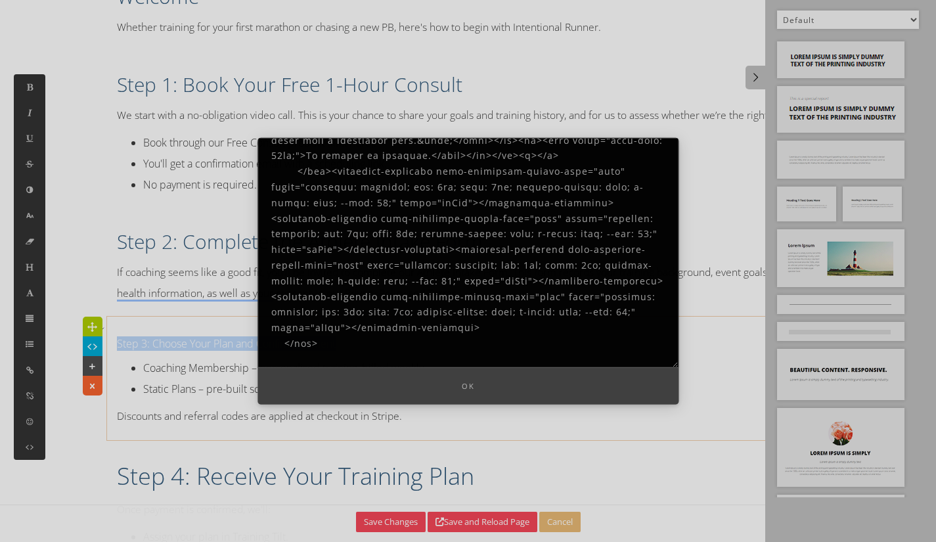
scroll to position [329, 0]
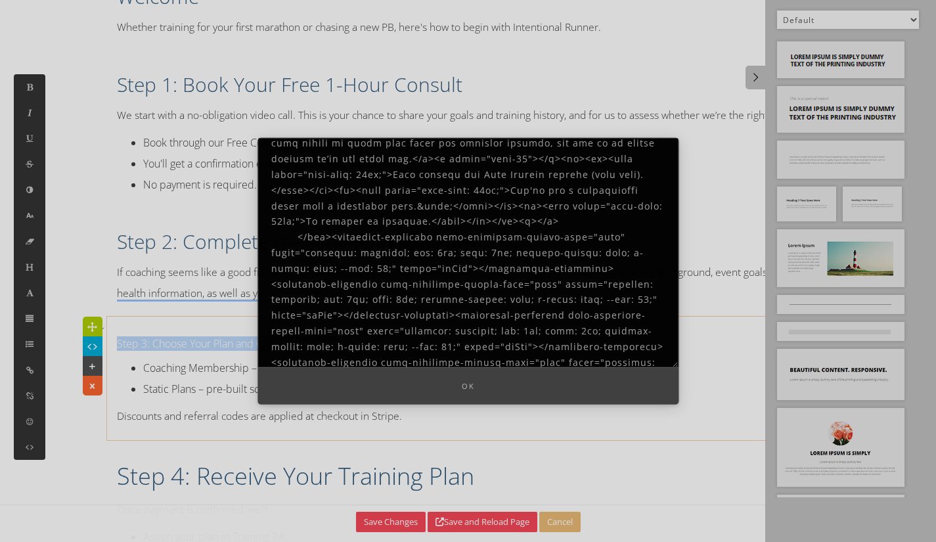
click at [488, 338] on textarea at bounding box center [468, 252] width 421 height 230
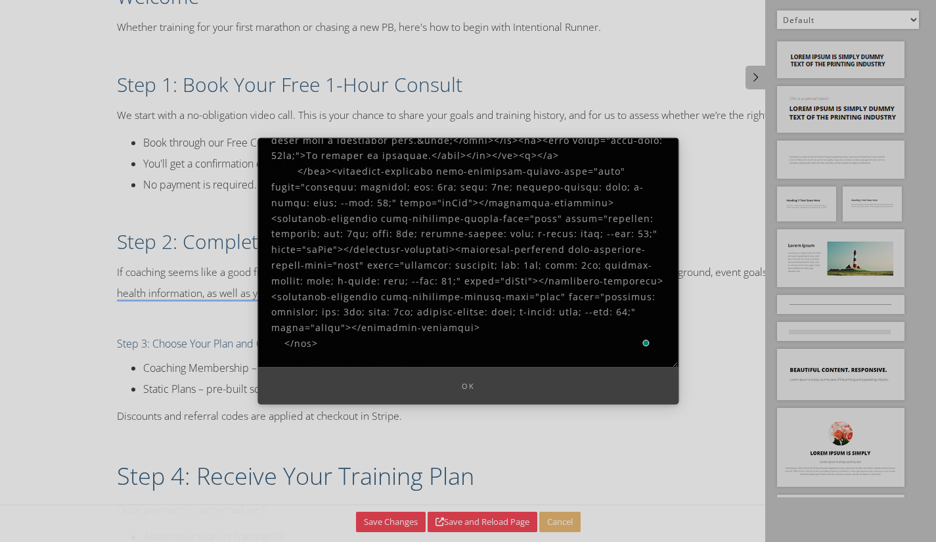
scroll to position [394, 0]
click at [498, 298] on textarea at bounding box center [468, 252] width 421 height 230
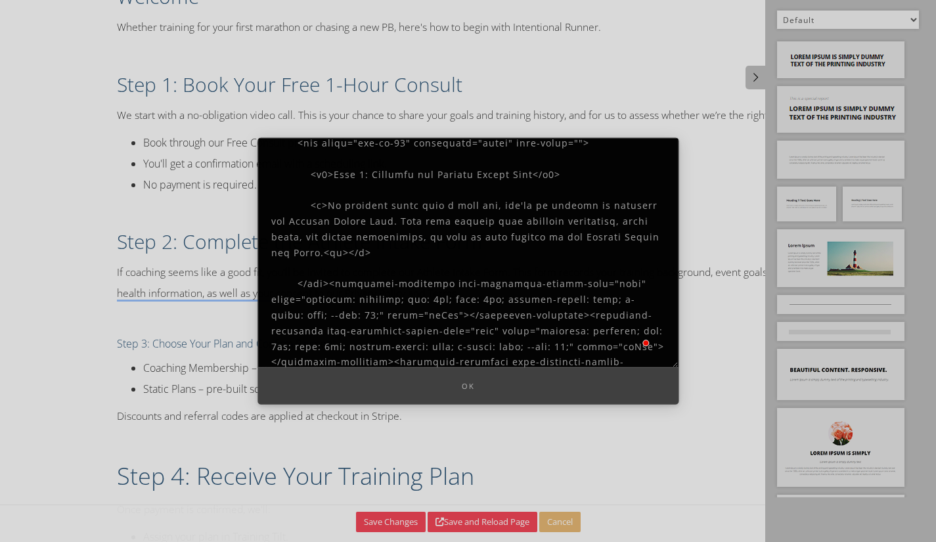
scroll to position [0, 0]
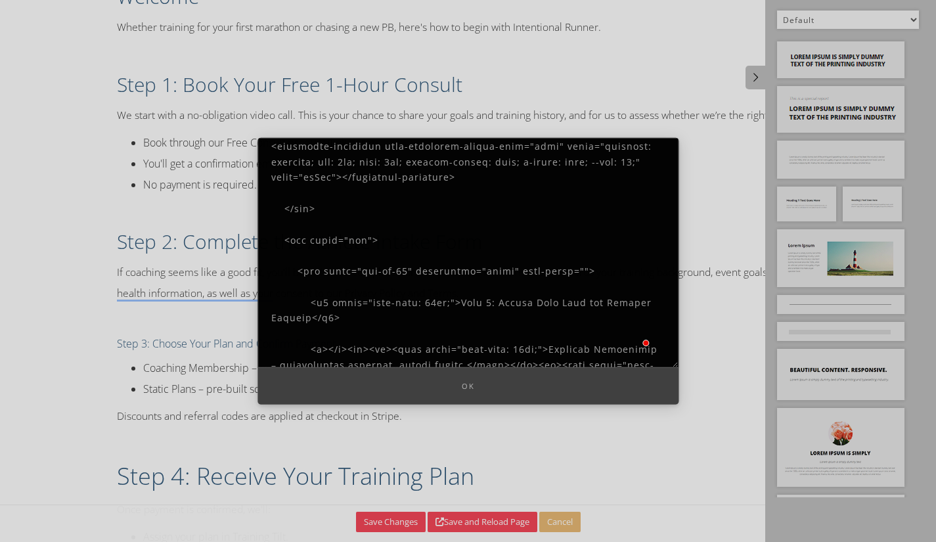
drag, startPoint x: 446, startPoint y: 266, endPoint x: 455, endPoint y: 265, distance: 9.3
click at [451, 265] on textarea at bounding box center [468, 252] width 421 height 230
drag, startPoint x: 329, startPoint y: 267, endPoint x: 444, endPoint y: 267, distance: 115.6
click at [444, 267] on textarea at bounding box center [468, 252] width 421 height 230
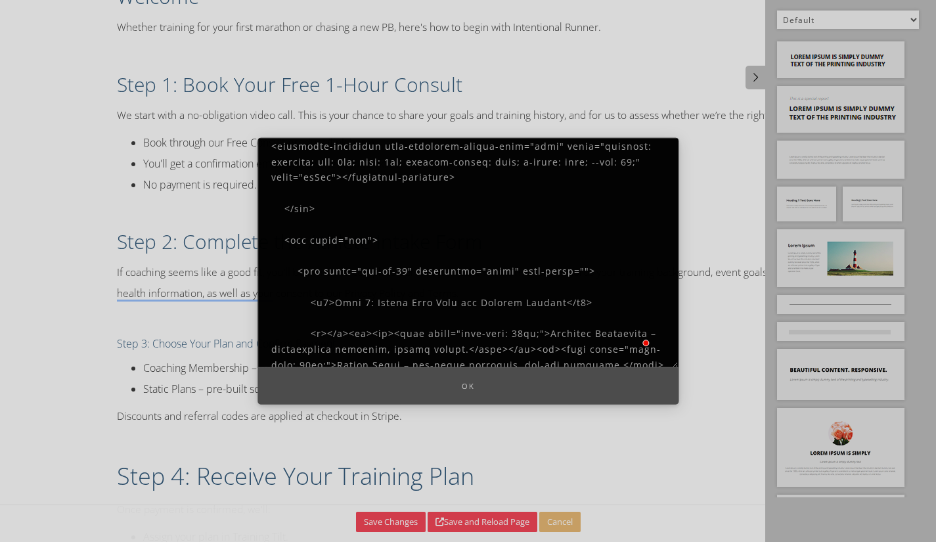
type textarea "<div class="row"> <div class="col-md-12" spellcheck="false" aria-label=""> <i c…"
click at [466, 388] on button "Ok" at bounding box center [468, 385] width 421 height 37
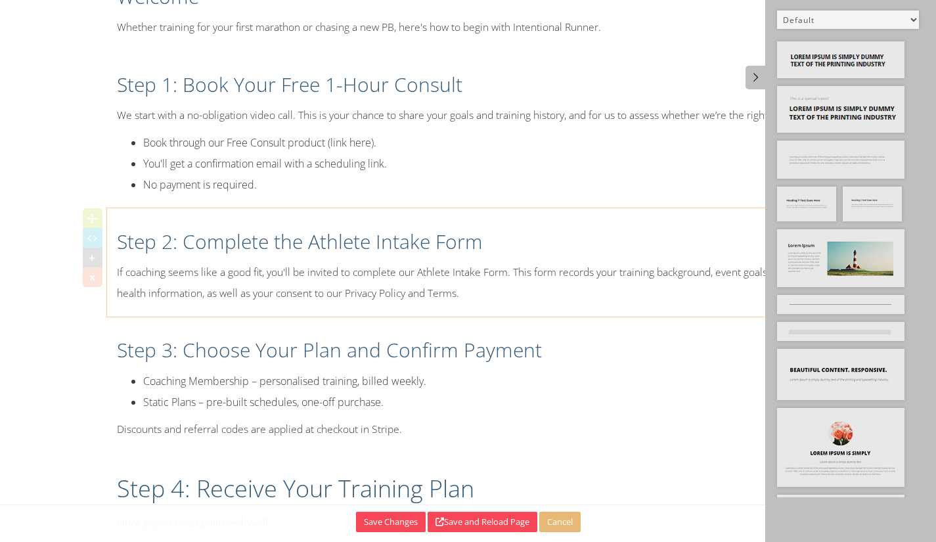
click at [252, 304] on div "Step 2: Complete the Athlete Intake Form If coaching seems like a good fit, you…" at bounding box center [468, 262] width 723 height 95
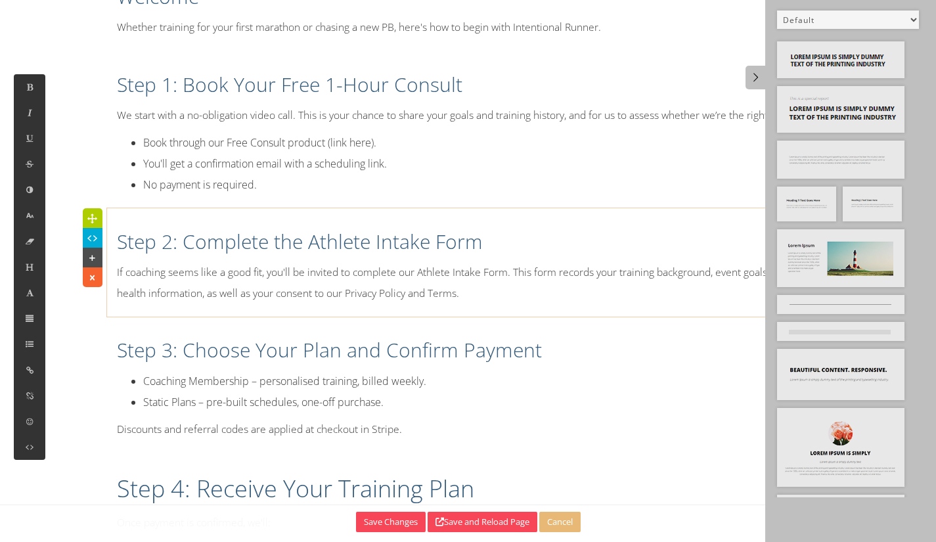
click at [240, 355] on h2 "Step 3: Choose Your Plan and Confirm Payment" at bounding box center [468, 350] width 703 height 28
drag, startPoint x: 359, startPoint y: 342, endPoint x: 207, endPoint y: 308, distance: 156.4
click at [363, 345] on h2 "Step 3: Choose Your Plan and Confirm Payment" at bounding box center [468, 350] width 703 height 28
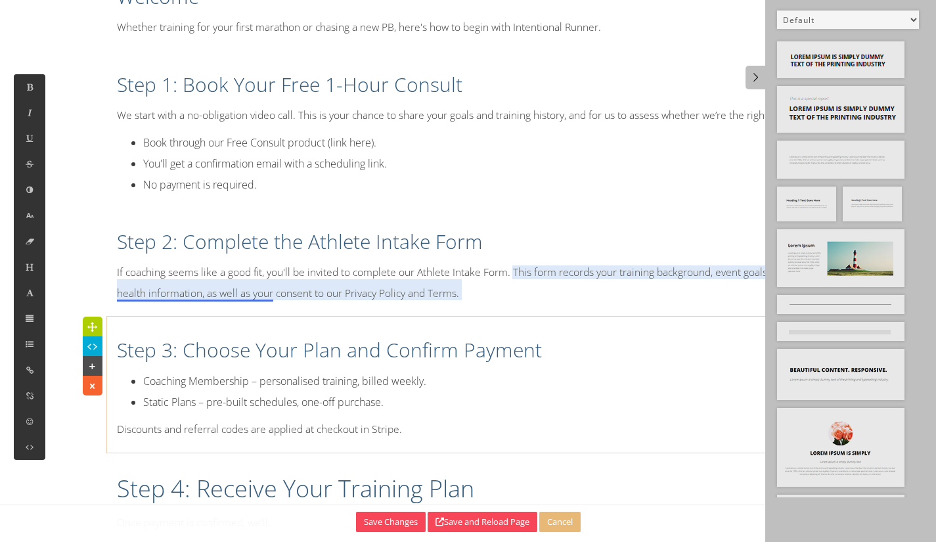
click at [229, 296] on p "If coaching seems like a good fit, you'll be invited to complete our Athlete In…" at bounding box center [468, 282] width 703 height 41
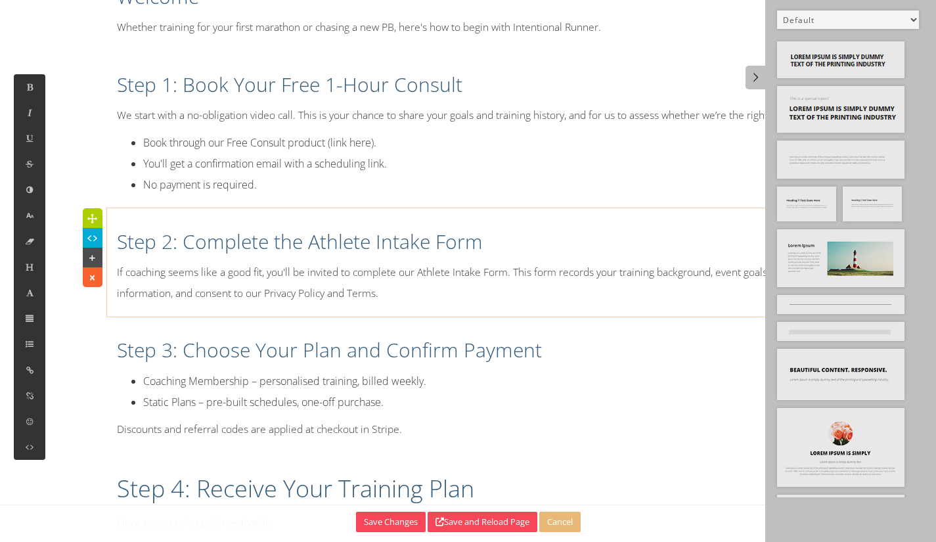
click at [279, 341] on h2 "Step 3: Choose Your Plan and Confirm Payment" at bounding box center [468, 350] width 703 height 28
click at [32, 272] on button at bounding box center [30, 267] width 32 height 26
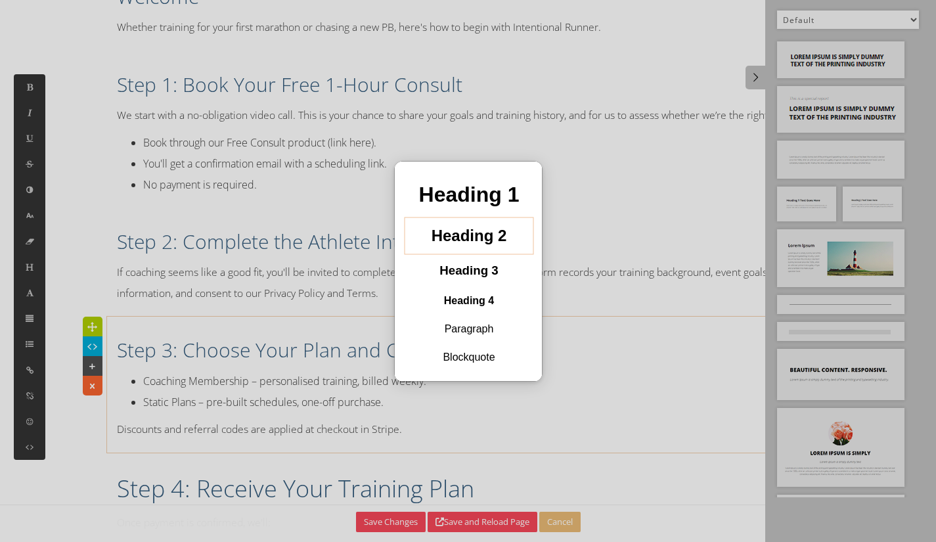
click at [428, 242] on h2 "Heading 2" at bounding box center [469, 235] width 108 height 27
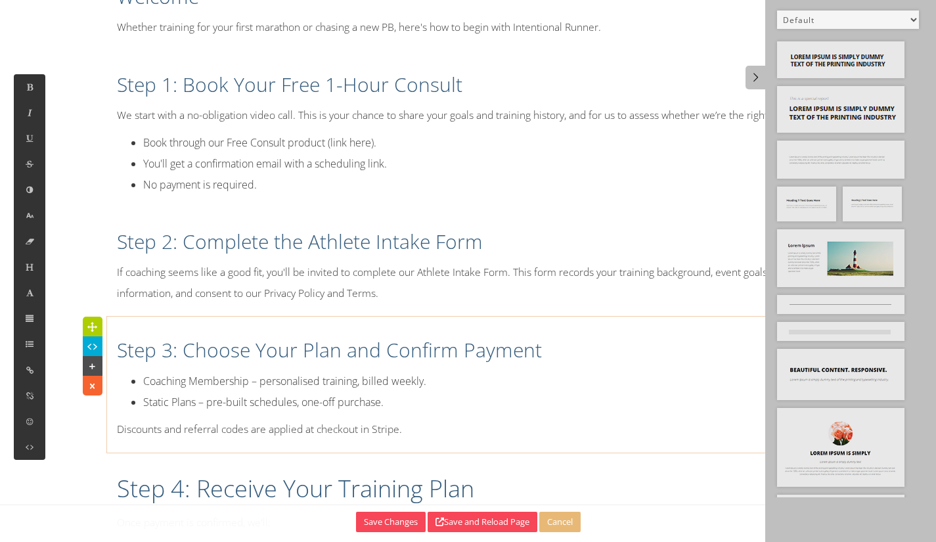
click at [312, 361] on h2 "Step 3: Choose Your Plan and Confirm Payment" at bounding box center [468, 350] width 703 height 28
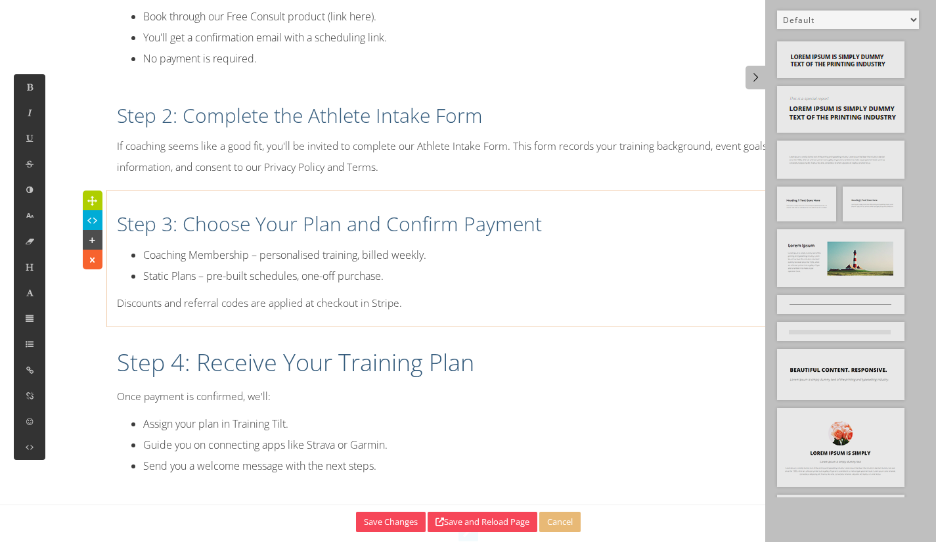
click at [344, 360] on h1 "Step 4: Receive Your Training Plan" at bounding box center [468, 362] width 703 height 33
click at [19, 262] on button at bounding box center [30, 267] width 32 height 26
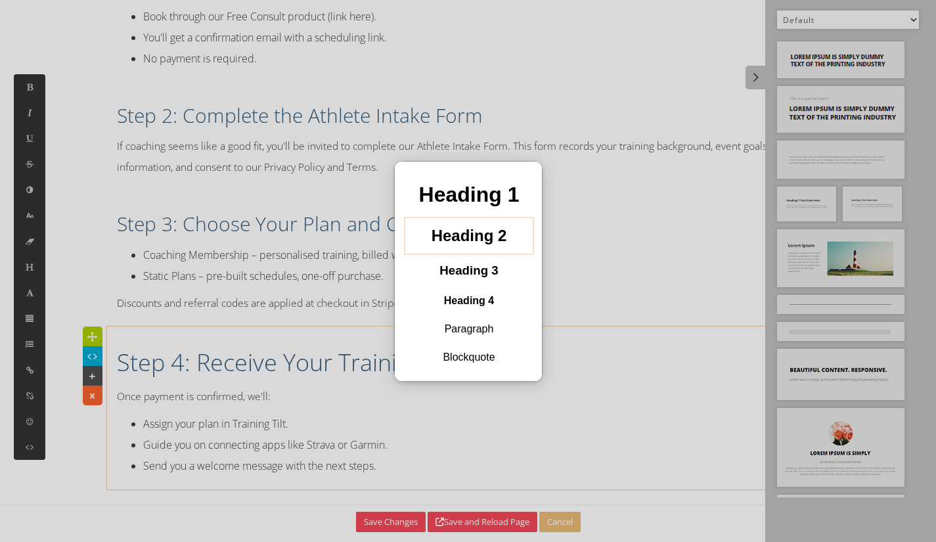
drag, startPoint x: 424, startPoint y: 233, endPoint x: 819, endPoint y: 394, distance: 425.8
click at [424, 233] on h2 "Heading 2" at bounding box center [469, 235] width 108 height 27
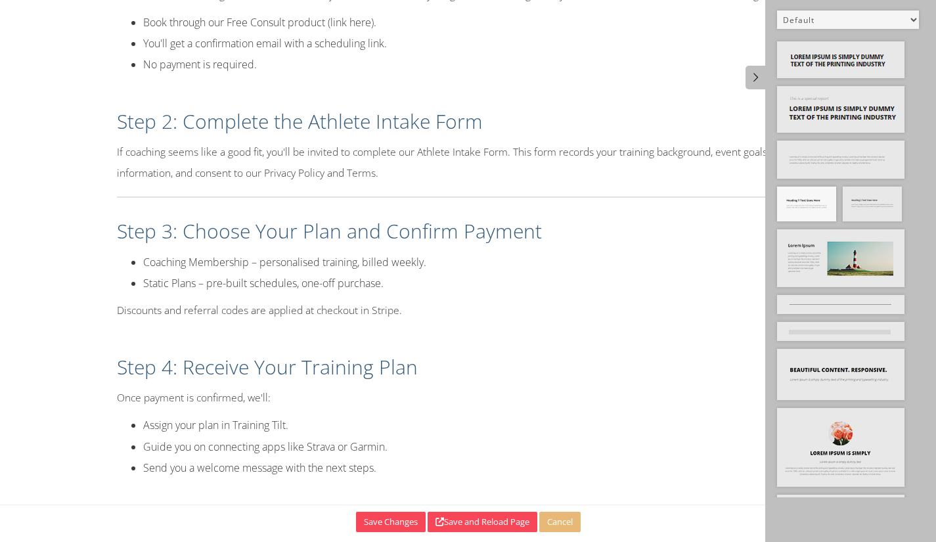
scroll to position [378, 0]
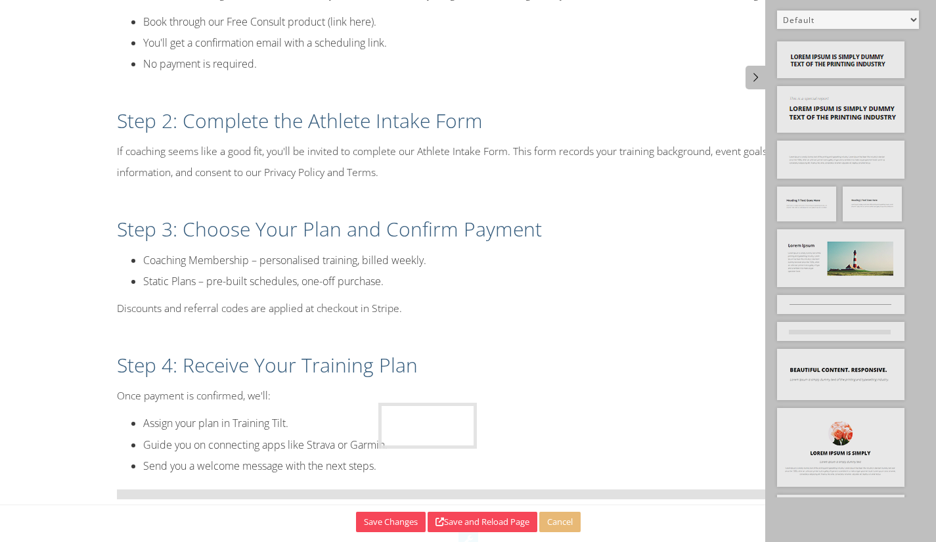
drag, startPoint x: 813, startPoint y: 203, endPoint x: 421, endPoint y: 423, distance: 449.8
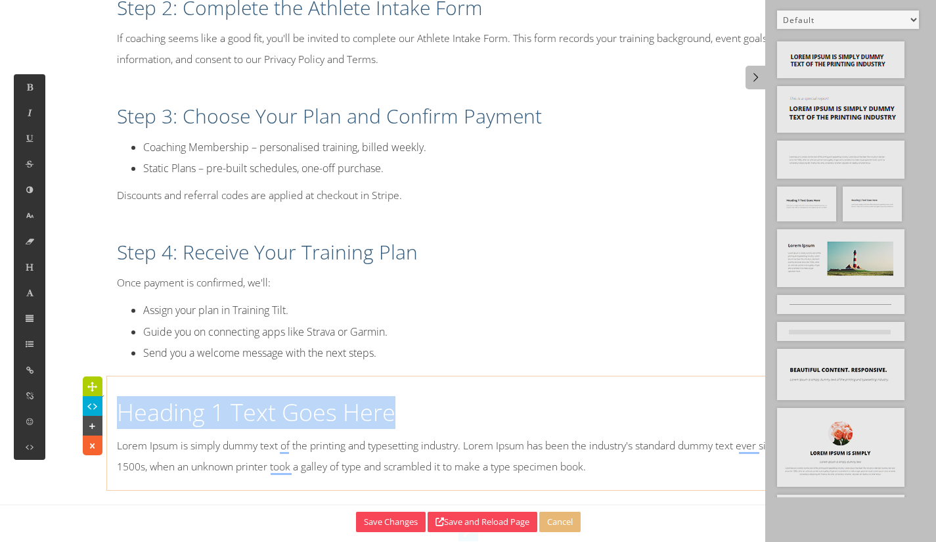
drag, startPoint x: 399, startPoint y: 413, endPoint x: 123, endPoint y: 400, distance: 276.9
click at [122, 404] on h1 "Heading 1 Text Goes Here" at bounding box center [468, 412] width 703 height 33
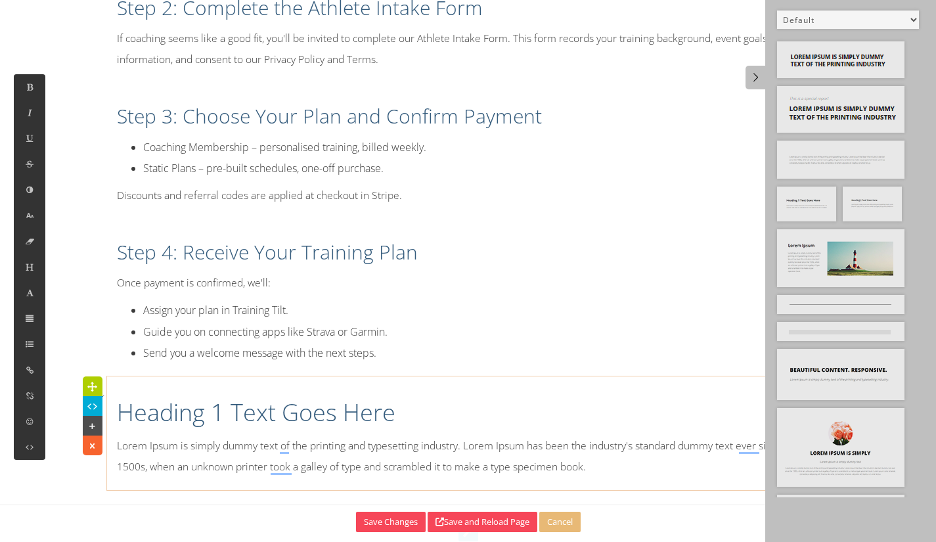
scroll to position [0, 0]
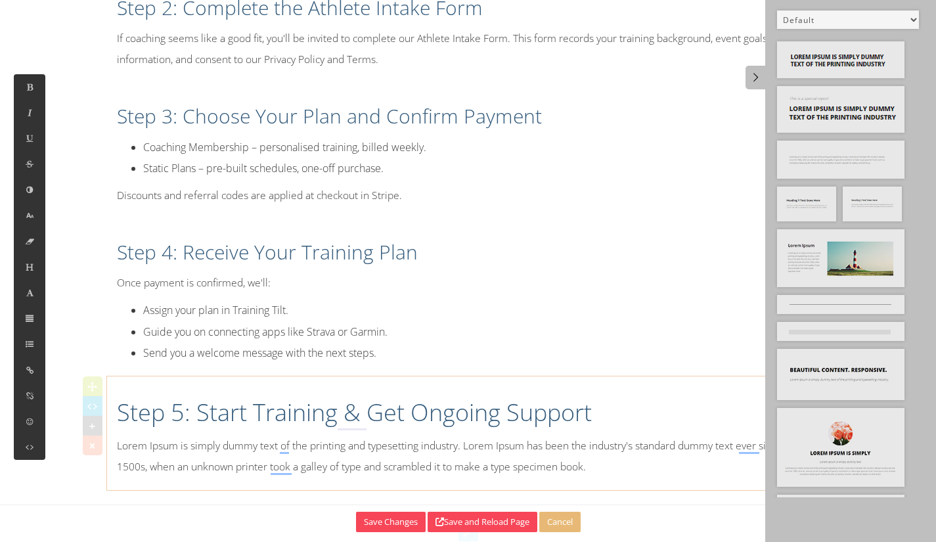
drag, startPoint x: 187, startPoint y: 414, endPoint x: 229, endPoint y: 428, distance: 43.6
click at [187, 415] on h1 "Step 5: Start Training & Get Ongoing Support" at bounding box center [468, 412] width 703 height 33
click at [28, 267] on icon at bounding box center [29, 267] width 11 height 11
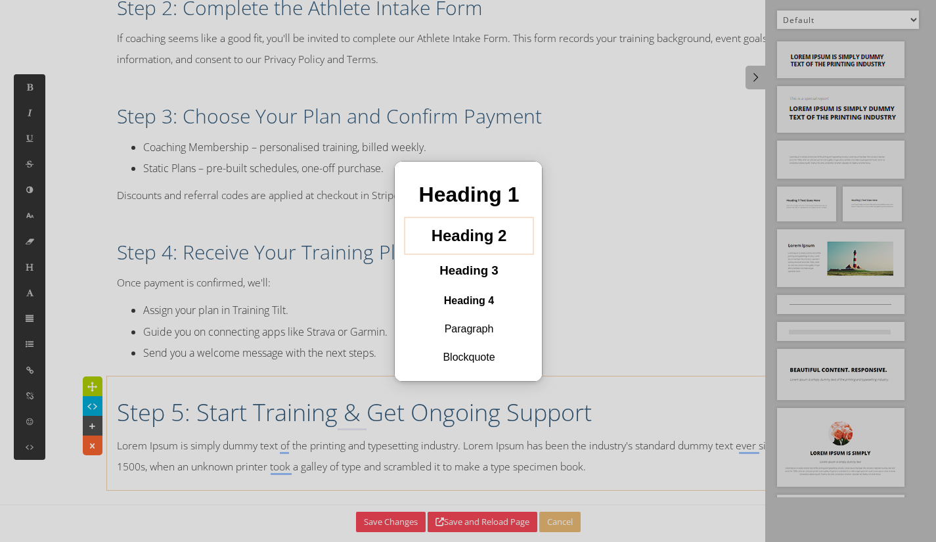
click at [442, 243] on h2 "Heading 2" at bounding box center [469, 235] width 108 height 27
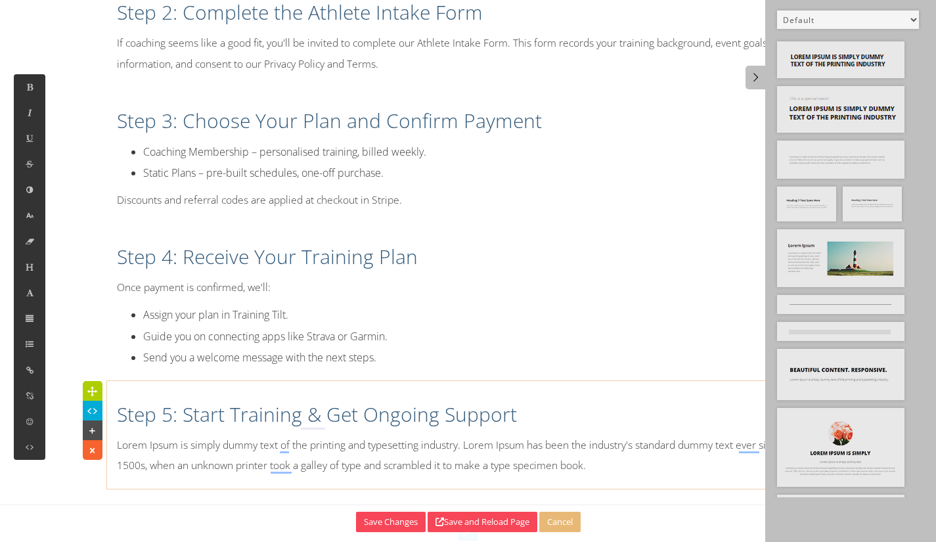
scroll to position [486, 0]
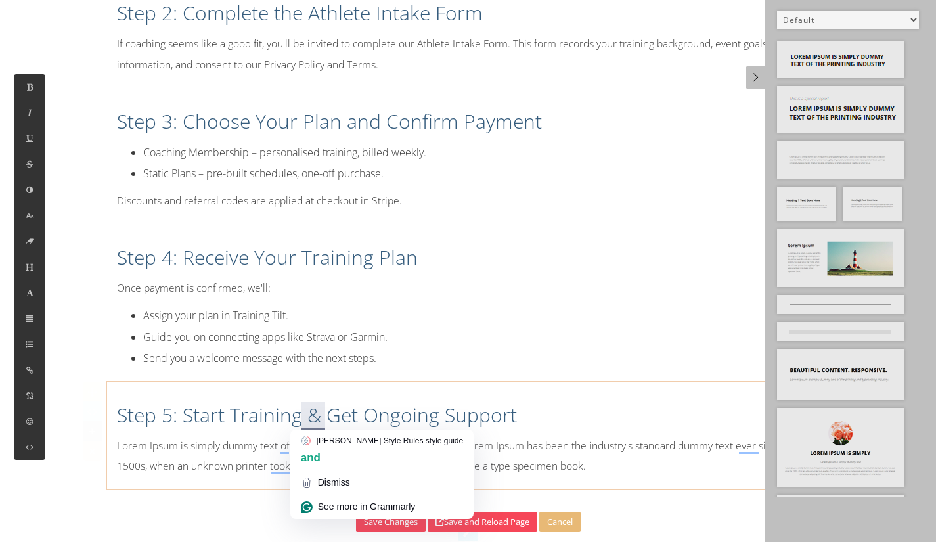
click at [313, 405] on h2 "Step 5: Start Training & Get Ongoing Support" at bounding box center [468, 415] width 703 height 28
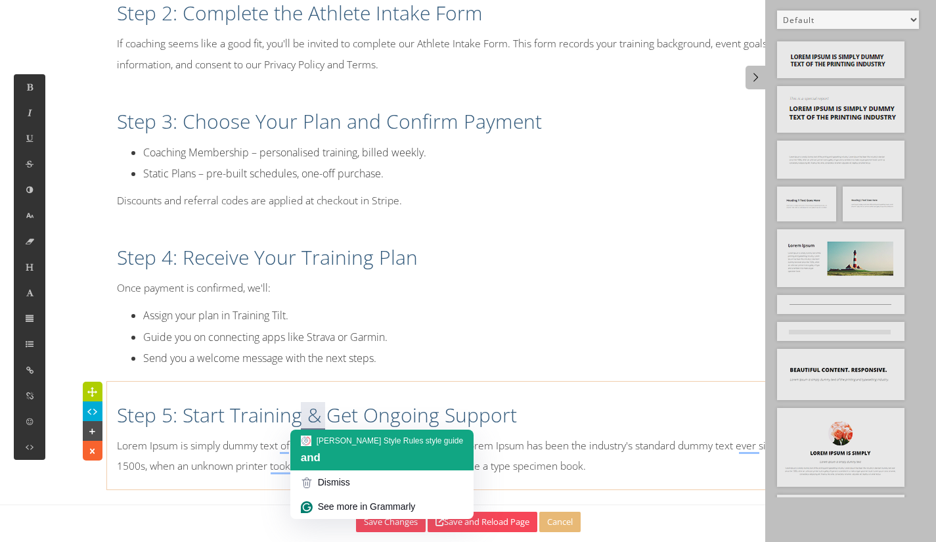
click at [313, 453] on span "and" at bounding box center [311, 457] width 20 height 12
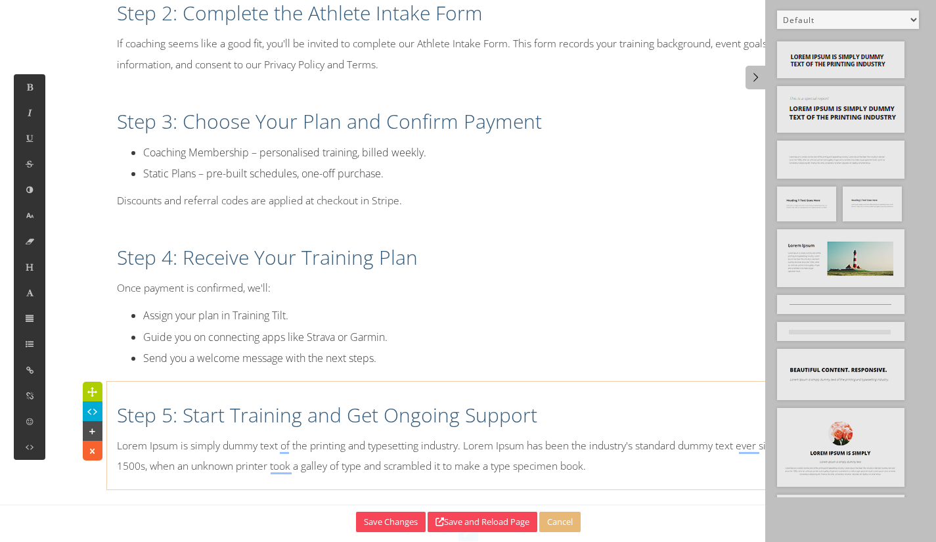
click at [589, 457] on p "Lorem Ipsum is simply dummy text of the printing and typesetting industry. Lore…" at bounding box center [468, 456] width 703 height 41
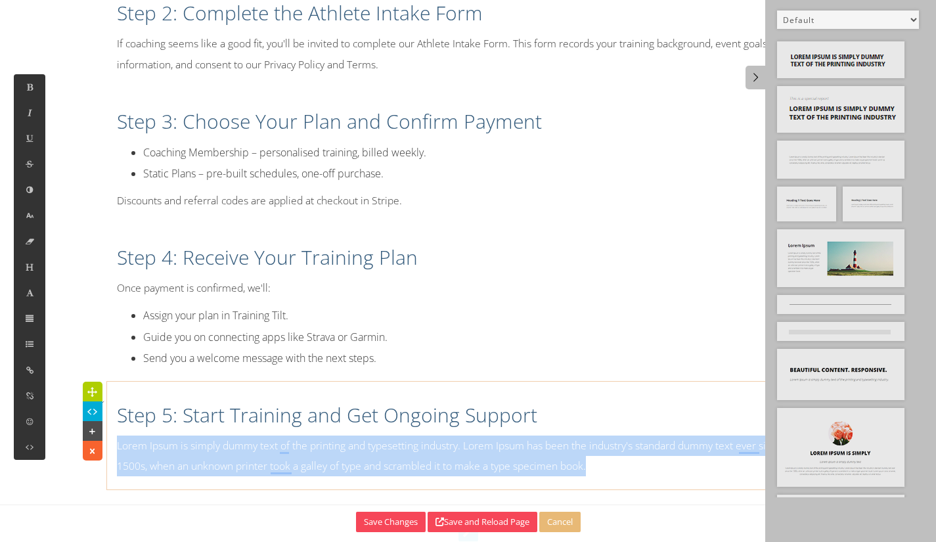
drag, startPoint x: 612, startPoint y: 464, endPoint x: 118, endPoint y: 446, distance: 495.1
click at [118, 446] on p "Lorem Ipsum is simply dummy text of the printing and typesetting industry. Lore…" at bounding box center [468, 456] width 703 height 41
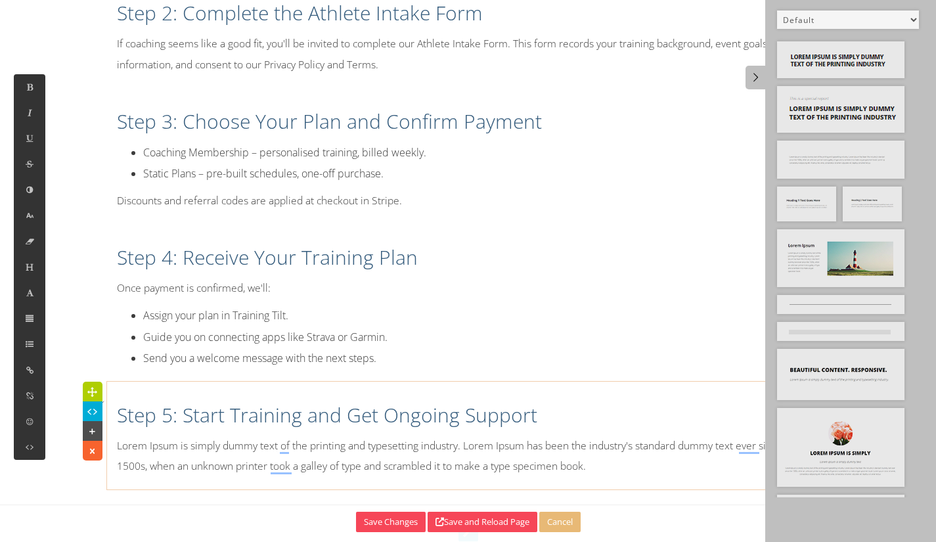
scroll to position [1435, 1]
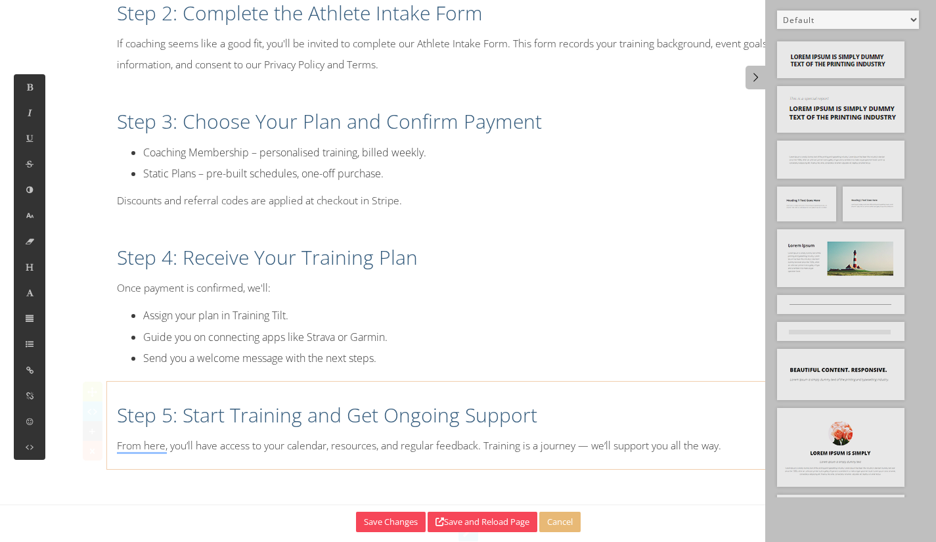
drag, startPoint x: 665, startPoint y: 429, endPoint x: 586, endPoint y: 497, distance: 104.3
click at [651, 440] on div "Step 5: Start Training and Get Ongoing Support From here, you’ll have access to…" at bounding box center [468, 425] width 723 height 74
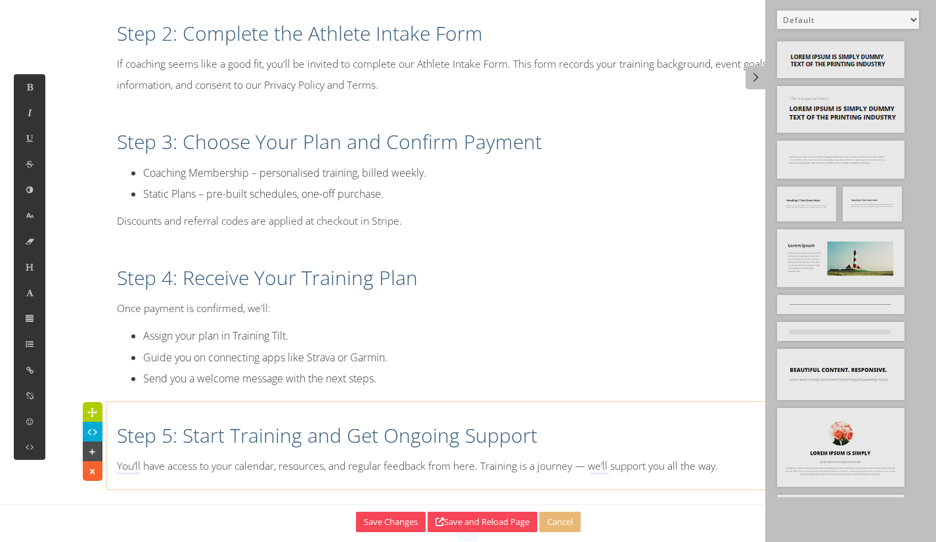
drag, startPoint x: 472, startPoint y: 373, endPoint x: 467, endPoint y: 367, distance: 7.9
click at [470, 371] on li "Send you a welcome message with the next steps." at bounding box center [481, 378] width 677 height 21
click at [431, 422] on h2 "Step 5: Start Training and Get Ongoing Support" at bounding box center [468, 436] width 703 height 28
click at [827, 24] on select "Default All Title Title, Subtitle Info, Title Heading, Paragraph Paragraph Butt…" at bounding box center [848, 20] width 142 height 18
select select "6"
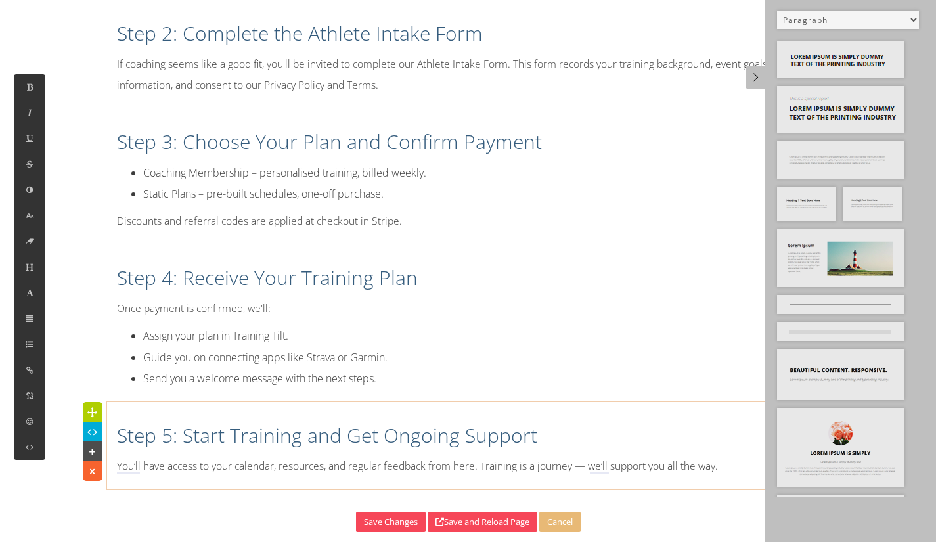
click at [777, 11] on select "Default All Title Title, Subtitle Info, Title Heading, Paragraph Paragraph Butt…" at bounding box center [848, 20] width 142 height 18
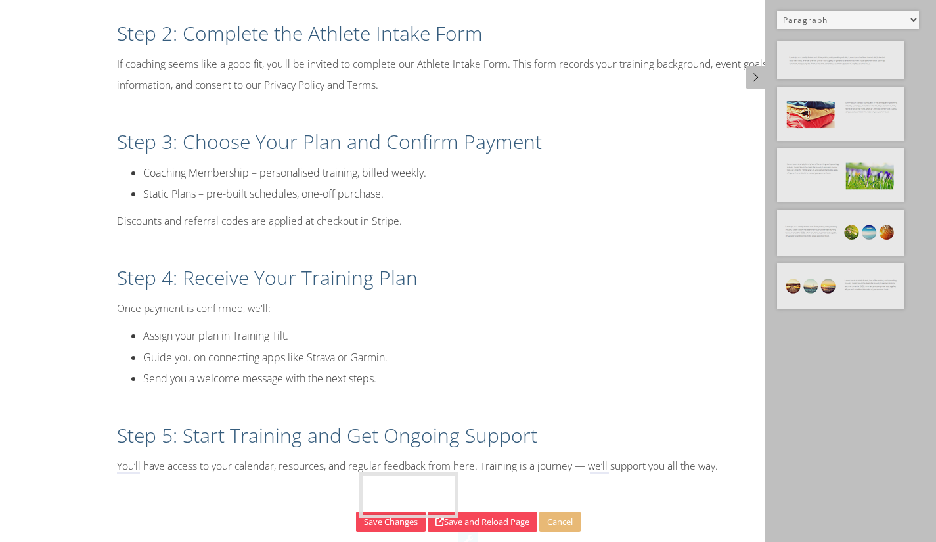
drag, startPoint x: 854, startPoint y: 58, endPoint x: 438, endPoint y: 487, distance: 597.6
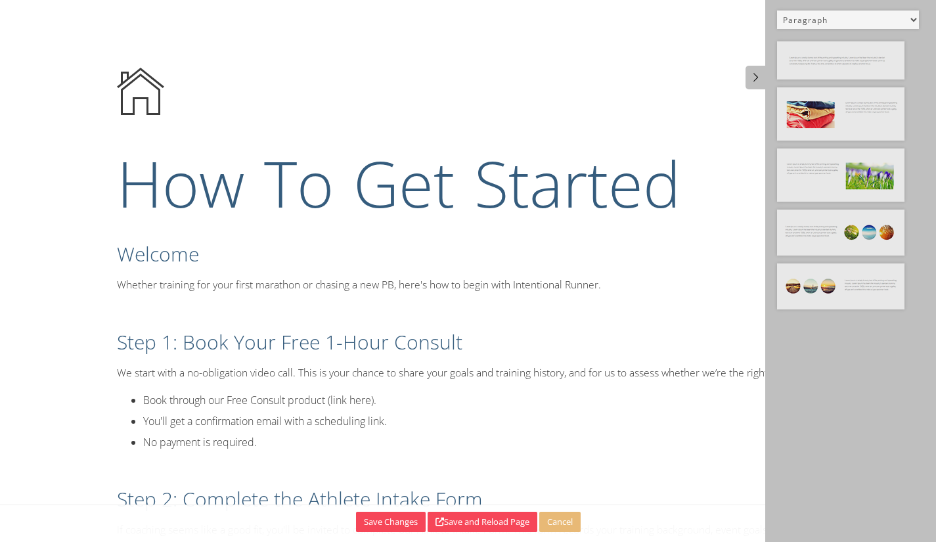
select select "6"
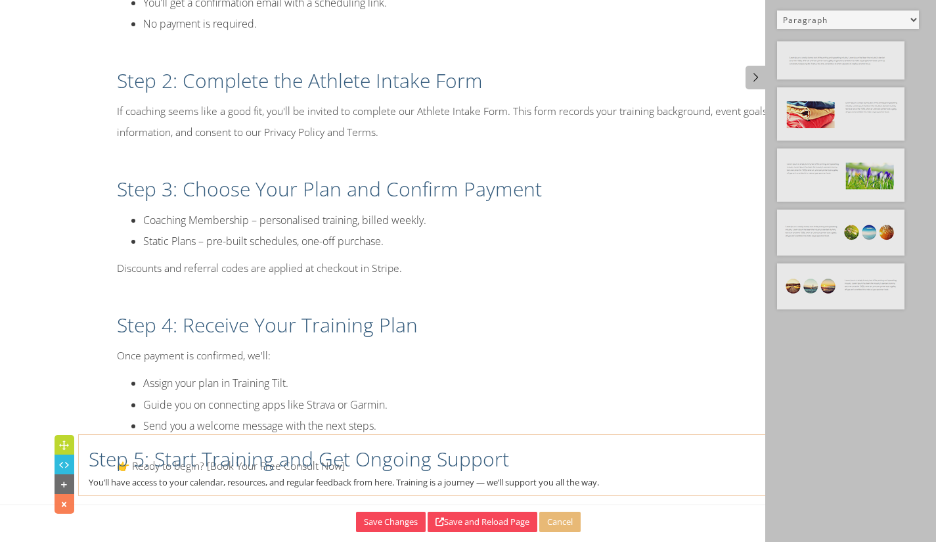
scroll to position [920, 0]
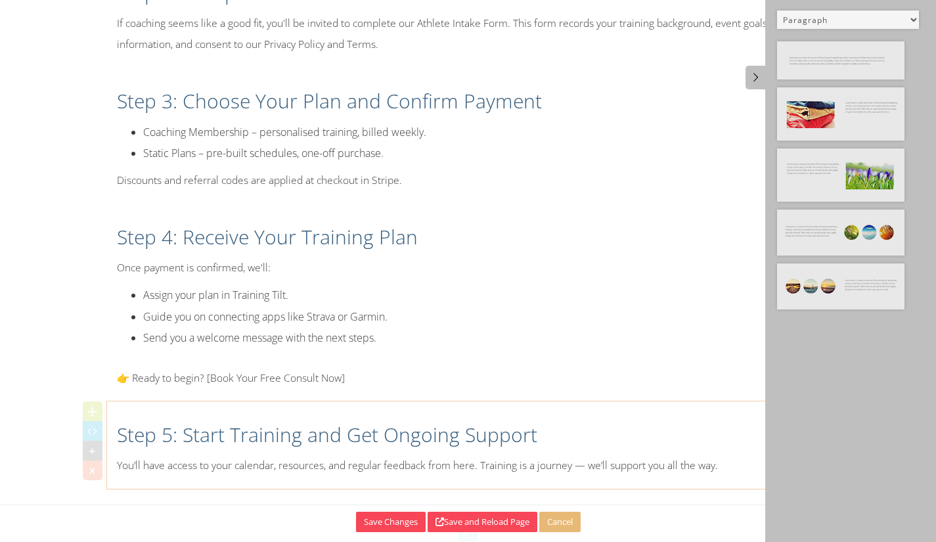
click at [341, 188] on div "How To Get Started Welcome Whether training for your first marathon or chasing …" at bounding box center [468, 17] width 742 height 943
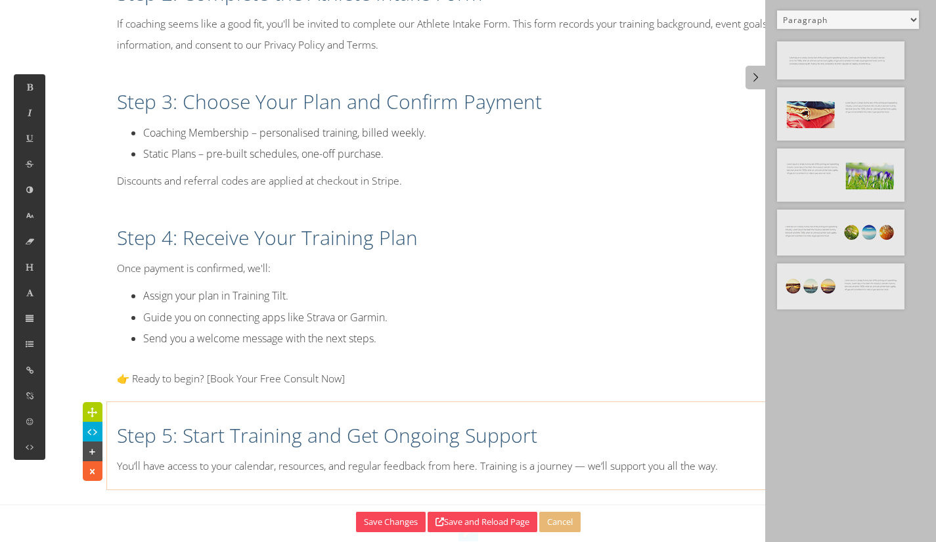
click at [251, 392] on div "👉 Ready to begin? [Book Your Free Consult Now]" at bounding box center [468, 382] width 723 height 27
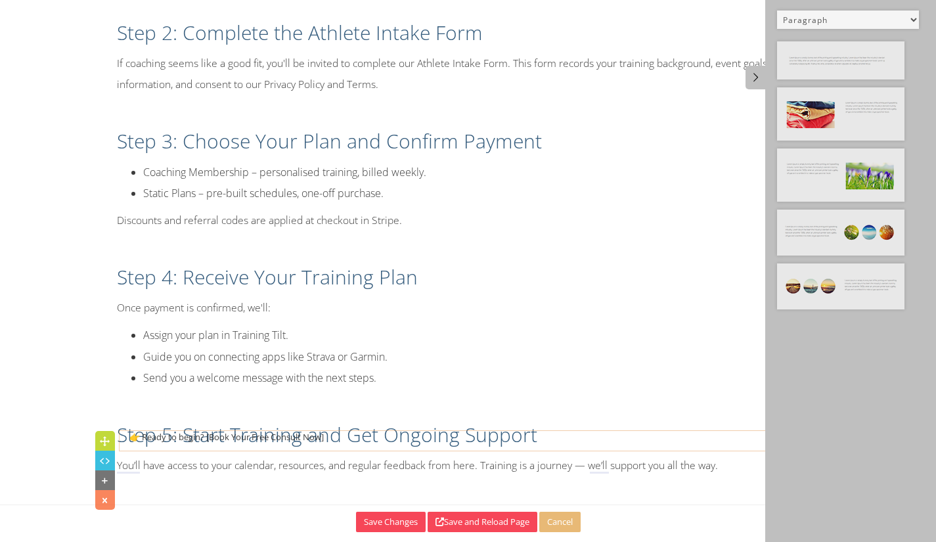
scroll to position [466, 0]
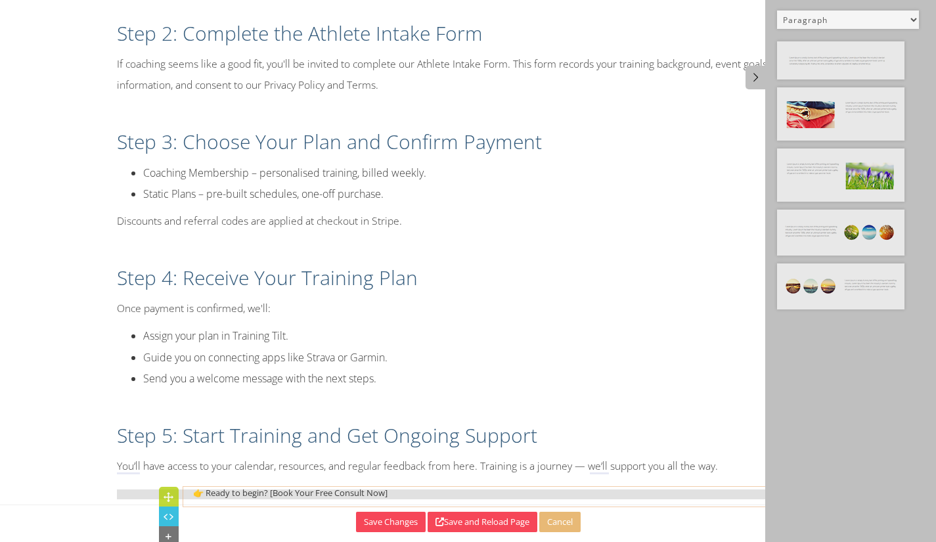
drag, startPoint x: 94, startPoint y: 373, endPoint x: 159, endPoint y: 491, distance: 135.6
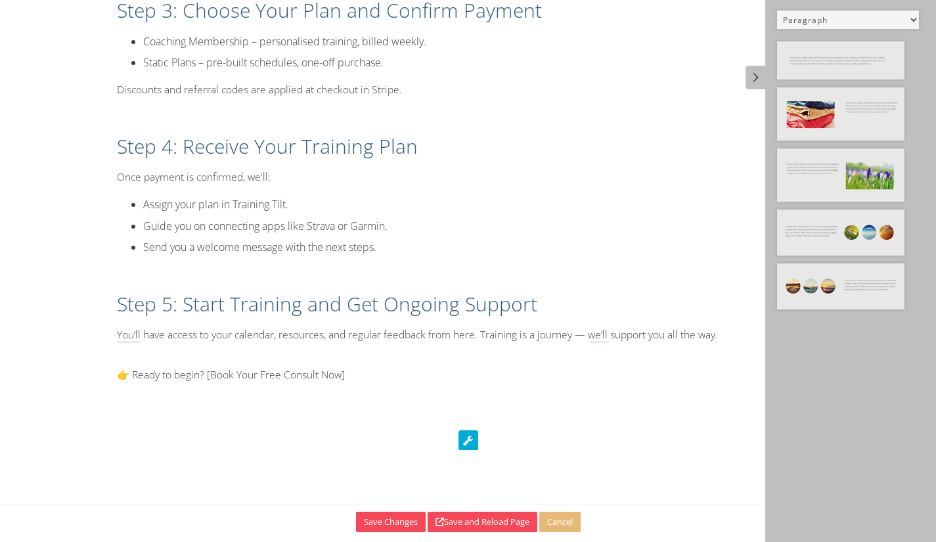
scroll to position [794, 0]
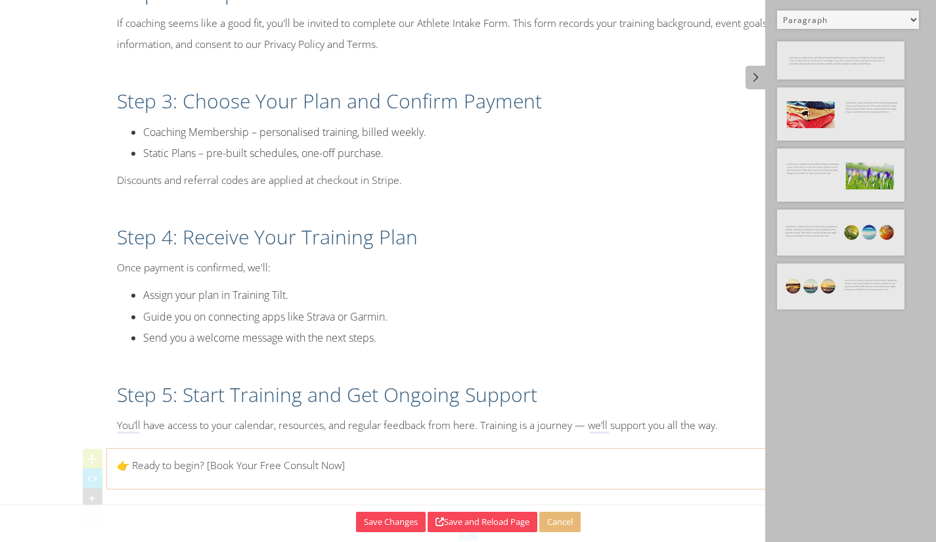
click at [313, 165] on div "How To Get Started Welcome Whether training for your first marathon or chasing …" at bounding box center [468, 17] width 742 height 943
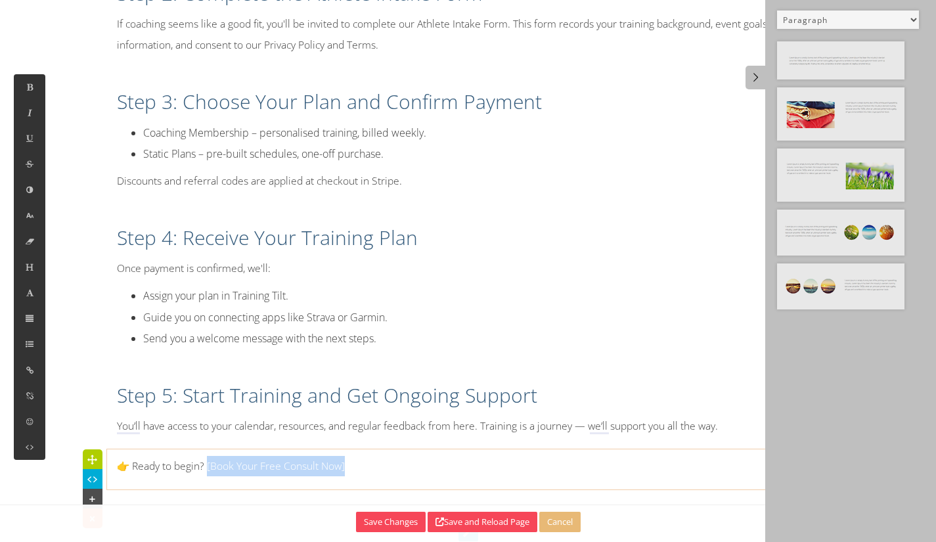
drag, startPoint x: 330, startPoint y: 473, endPoint x: 208, endPoint y: 472, distance: 121.6
click at [208, 472] on p "👉 Ready to begin? [Book Your Free Consult Now]" at bounding box center [468, 466] width 703 height 20
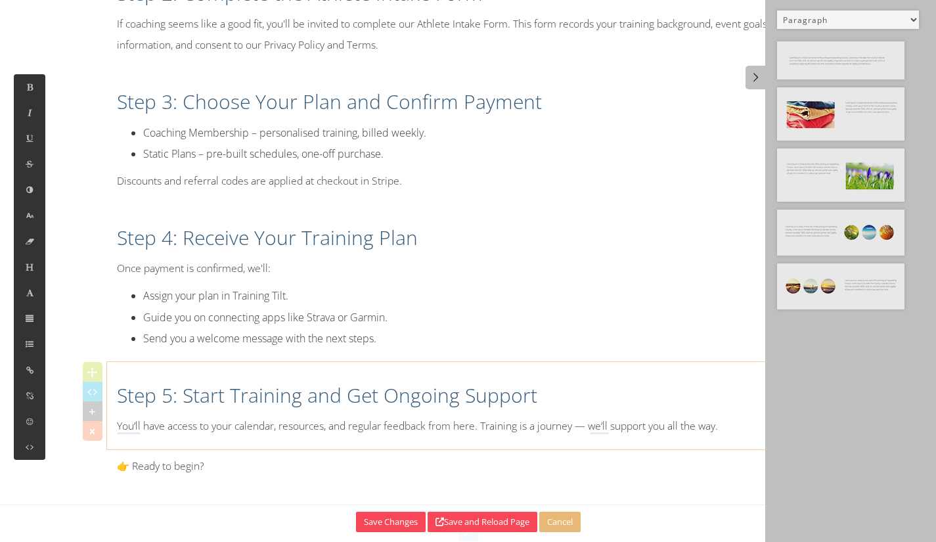
drag, startPoint x: 495, startPoint y: 375, endPoint x: 536, endPoint y: 309, distance: 77.3
click at [495, 375] on div "Step 5: Start Training and Get Ongoing Support You’ll have access to your calen…" at bounding box center [468, 406] width 723 height 74
drag, startPoint x: 281, startPoint y: 434, endPoint x: 270, endPoint y: 450, distance: 19.0
click at [274, 440] on div "Step 5: Start Training and Get Ongoing Support You’ll have access to your calen…" at bounding box center [468, 406] width 723 height 74
click at [275, 471] on p "👉 Ready to begin?" at bounding box center [468, 466] width 703 height 20
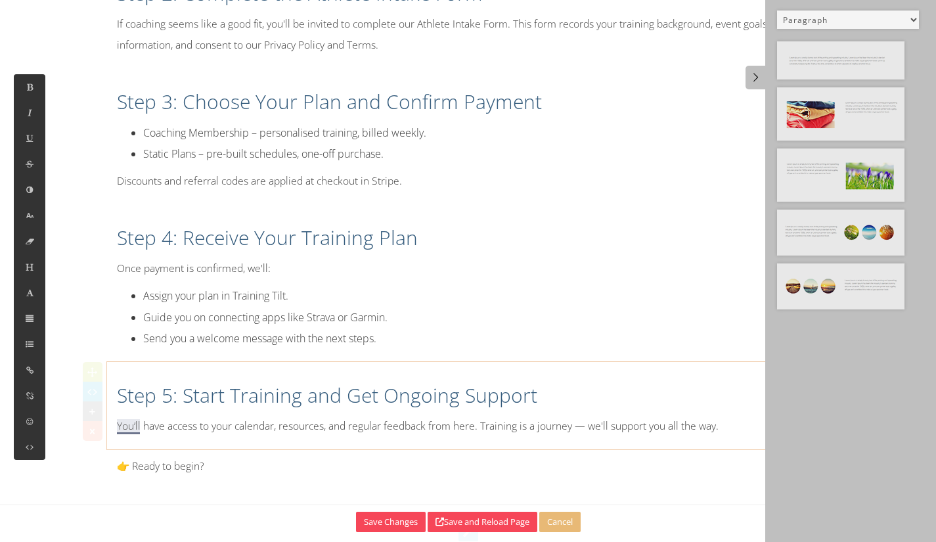
click at [137, 426] on p "You’ll have access to your calendar, resources, and regular feedback from here.…" at bounding box center [468, 426] width 703 height 20
click at [302, 480] on div "👉 Ready to begin?" at bounding box center [468, 469] width 723 height 27
click at [838, 16] on select "Default All Title Title, Subtitle Info, Title Heading, Paragraph Paragraph Butt…" at bounding box center [848, 20] width 142 height 18
select select "33"
click at [777, 11] on select "Default All Title Title, Subtitle Info, Title Heading, Paragraph Paragraph Butt…" at bounding box center [848, 20] width 142 height 18
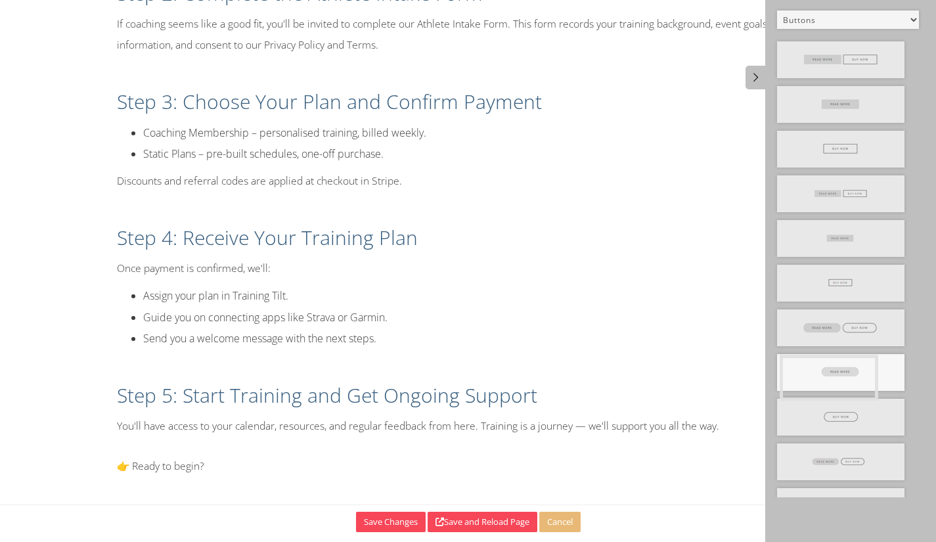
drag, startPoint x: 859, startPoint y: 377, endPoint x: 877, endPoint y: 378, distance: 17.1
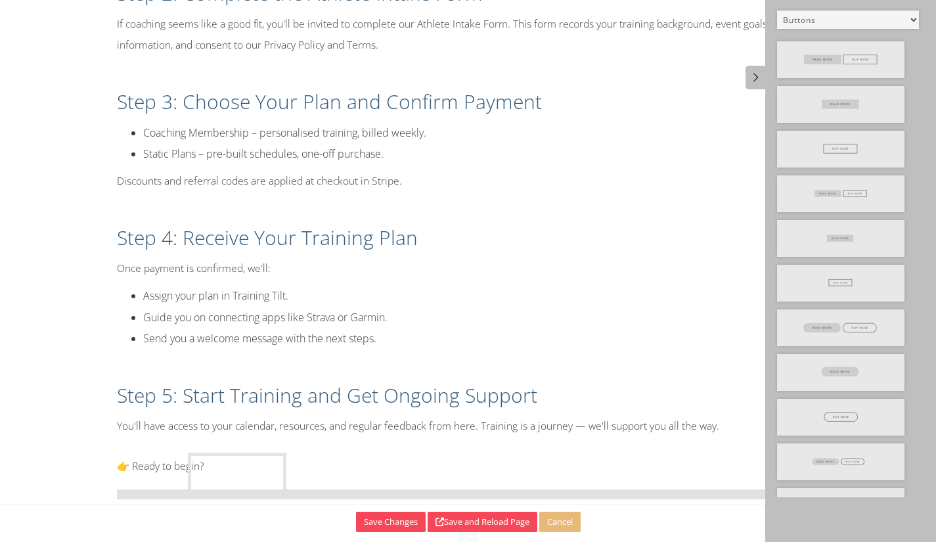
drag, startPoint x: 813, startPoint y: 387, endPoint x: 294, endPoint y: 503, distance: 531.8
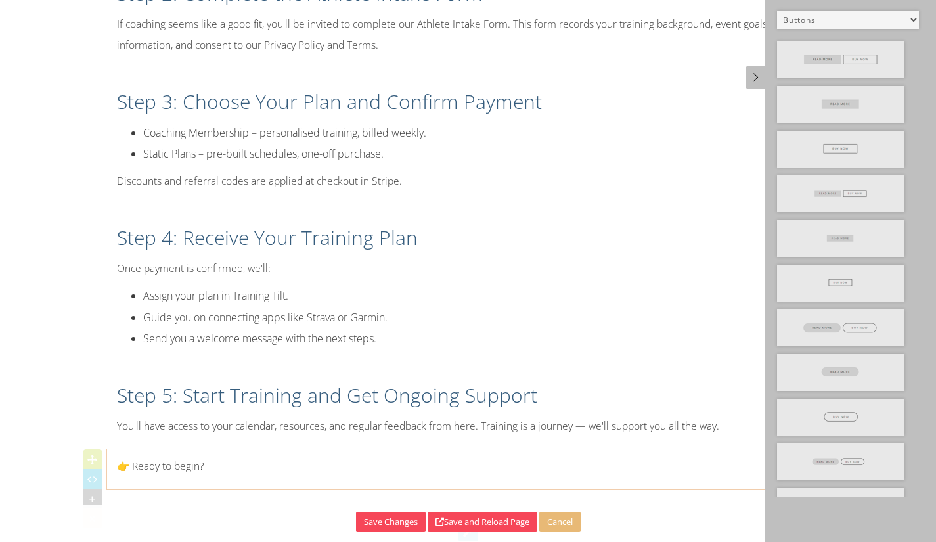
click at [267, 450] on div "👉 Ready to begin?" at bounding box center [468, 469] width 723 height 40
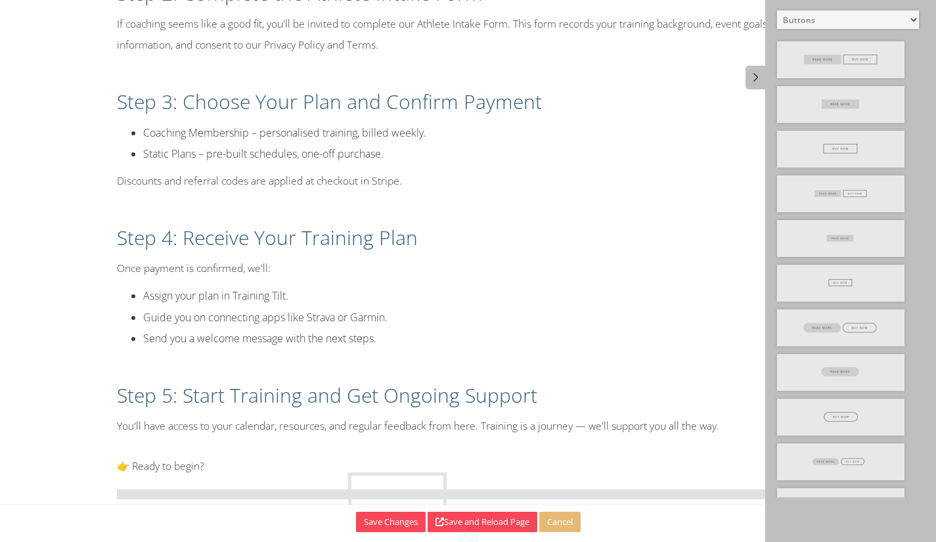
drag, startPoint x: 799, startPoint y: 395, endPoint x: 406, endPoint y: 497, distance: 406.1
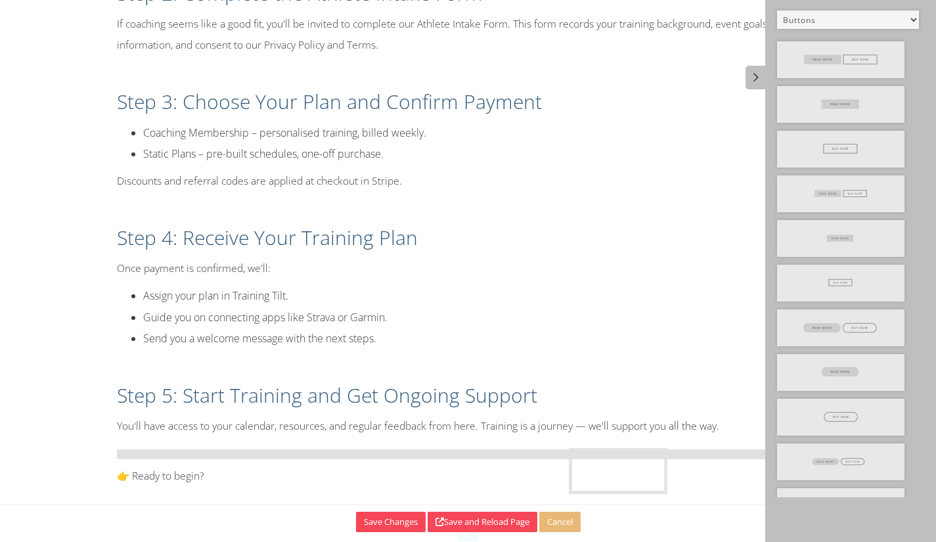
drag, startPoint x: 798, startPoint y: 373, endPoint x: 590, endPoint y: 467, distance: 228.5
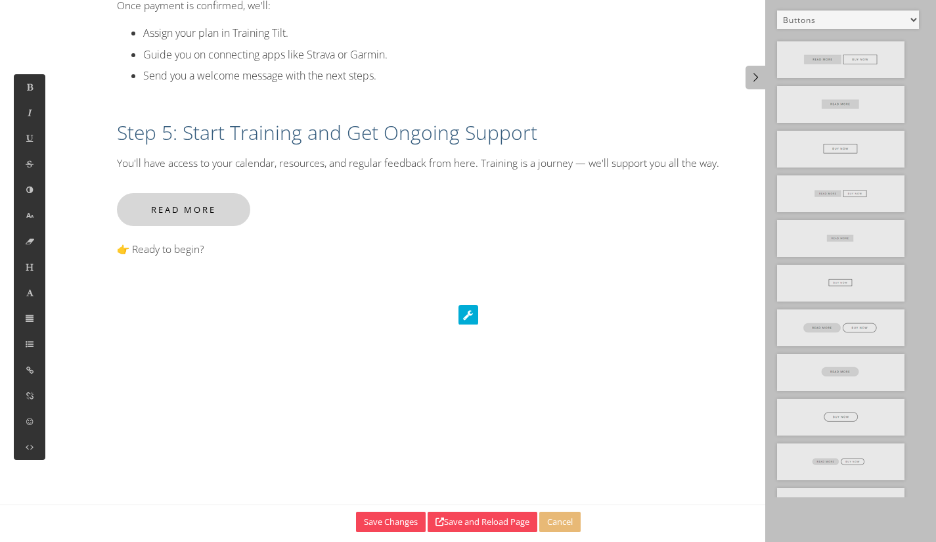
scroll to position [834, 0]
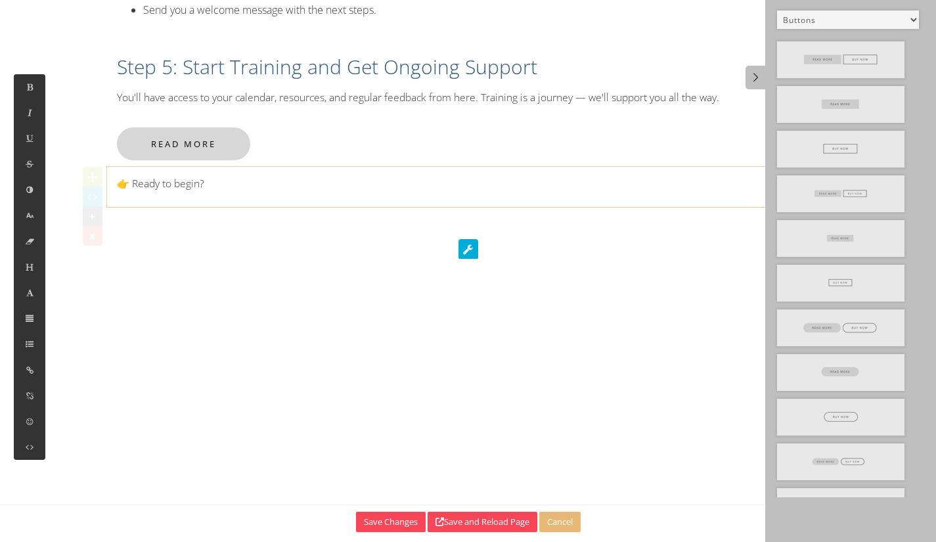
click at [157, 196] on div "👉 Ready to begin?" at bounding box center [468, 186] width 723 height 27
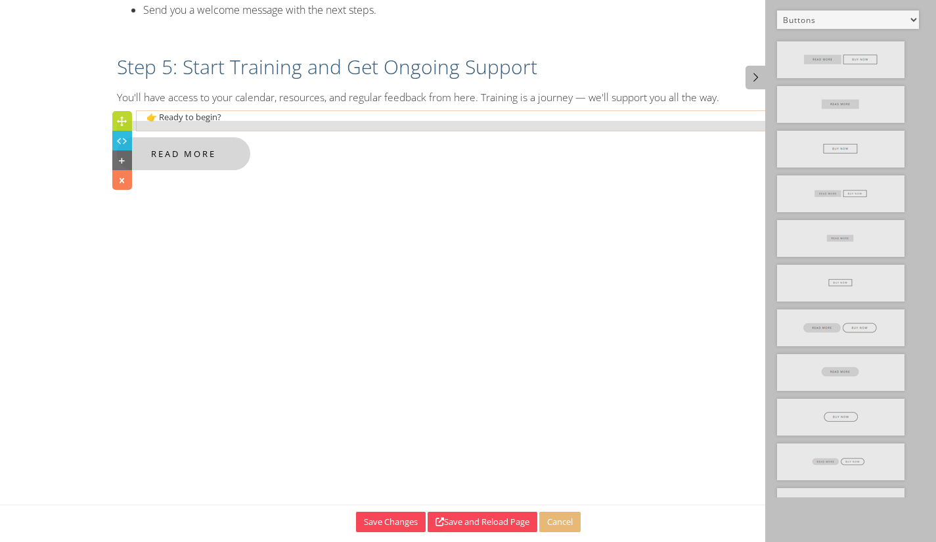
drag, startPoint x: 101, startPoint y: 176, endPoint x: 122, endPoint y: 124, distance: 56.4
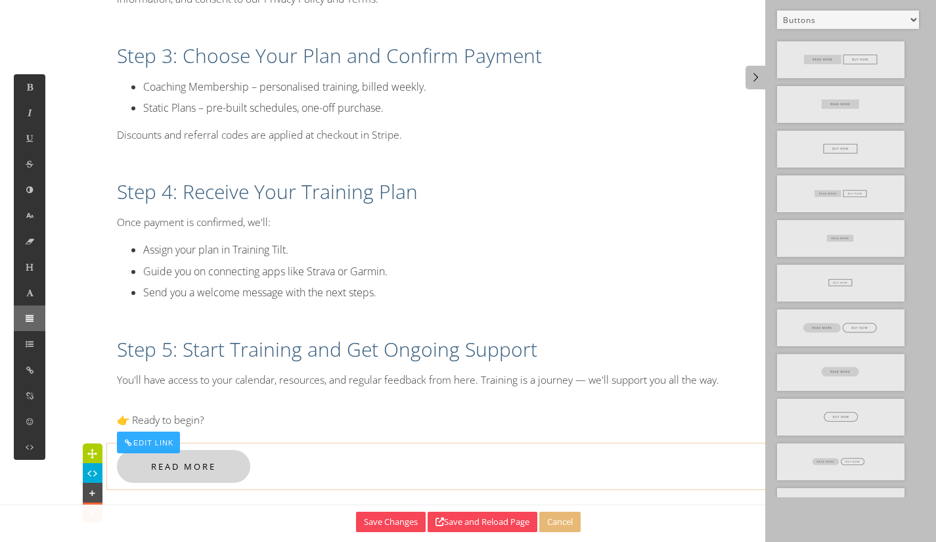
click at [37, 317] on button at bounding box center [30, 319] width 32 height 26
click at [33, 319] on icon at bounding box center [29, 318] width 11 height 11
click at [72, 262] on icon at bounding box center [68, 257] width 13 height 12
click at [72, 260] on icon at bounding box center [68, 257] width 13 height 12
click at [268, 453] on div "Read More" at bounding box center [468, 466] width 723 height 33
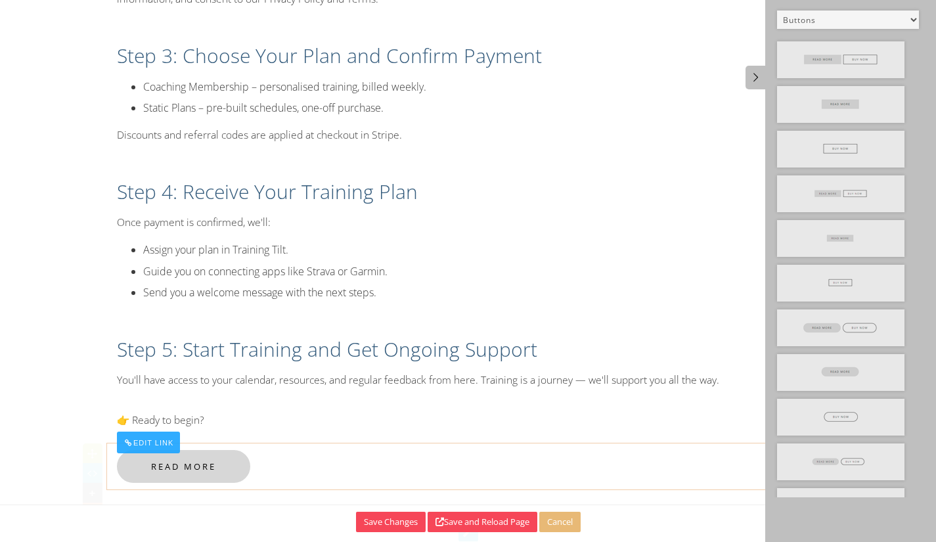
click at [92, 447] on icon at bounding box center [92, 453] width 14 height 13
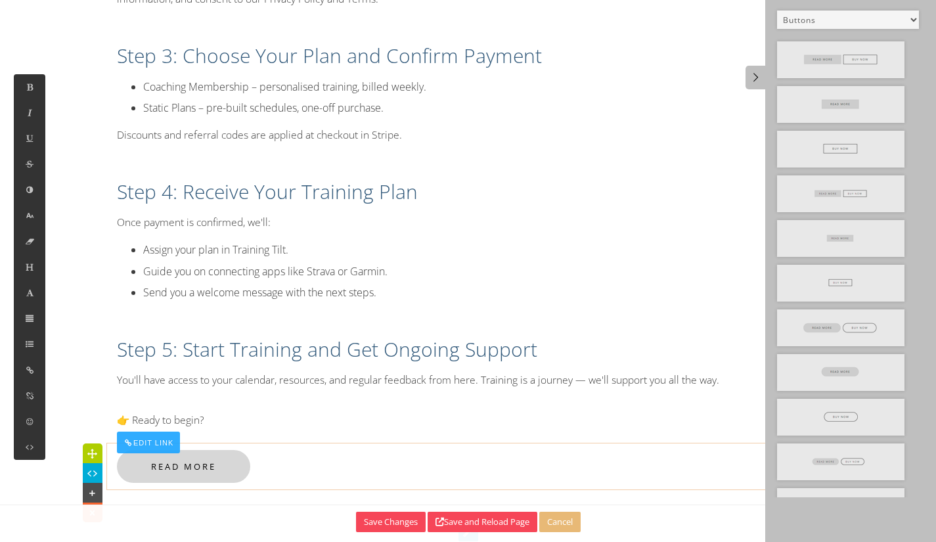
click at [271, 471] on div "Read More" at bounding box center [468, 466] width 723 height 33
click at [224, 475] on link "Read More" at bounding box center [183, 466] width 133 height 33
click at [204, 467] on link "Read More" at bounding box center [183, 466] width 133 height 33
click at [204, 466] on link "Read More" at bounding box center [183, 466] width 133 height 33
drag, startPoint x: 279, startPoint y: 459, endPoint x: 187, endPoint y: 476, distance: 92.9
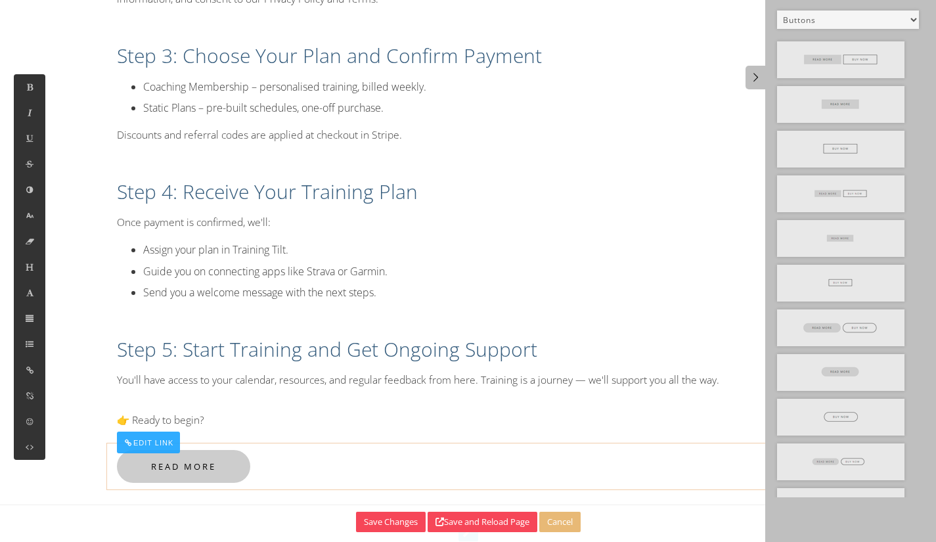
click at [260, 463] on div "Read More" at bounding box center [468, 466] width 723 height 33
click at [164, 466] on link "Read More" at bounding box center [183, 466] width 133 height 33
click at [151, 437] on div "Edit Link" at bounding box center [149, 443] width 64 height 22
type input "#"
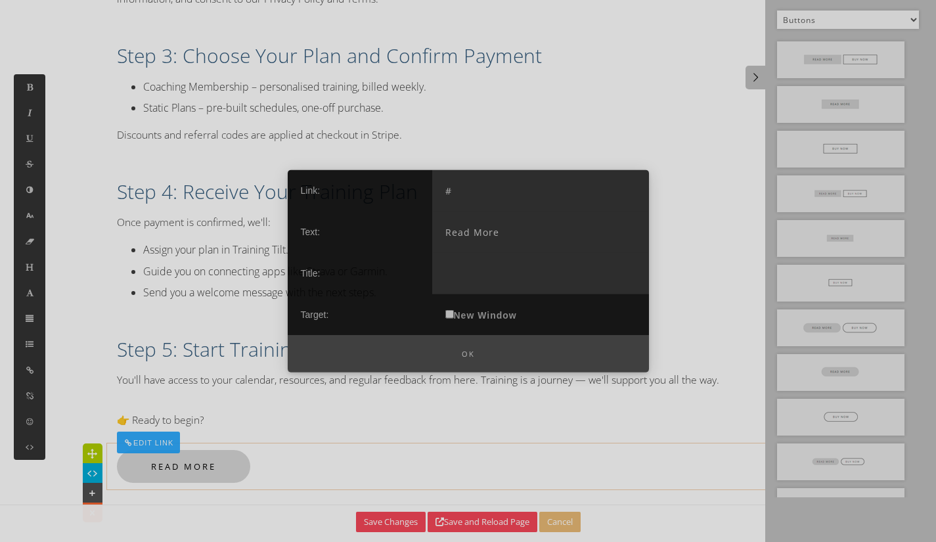
click at [508, 228] on input "Read More" at bounding box center [540, 231] width 217 height 41
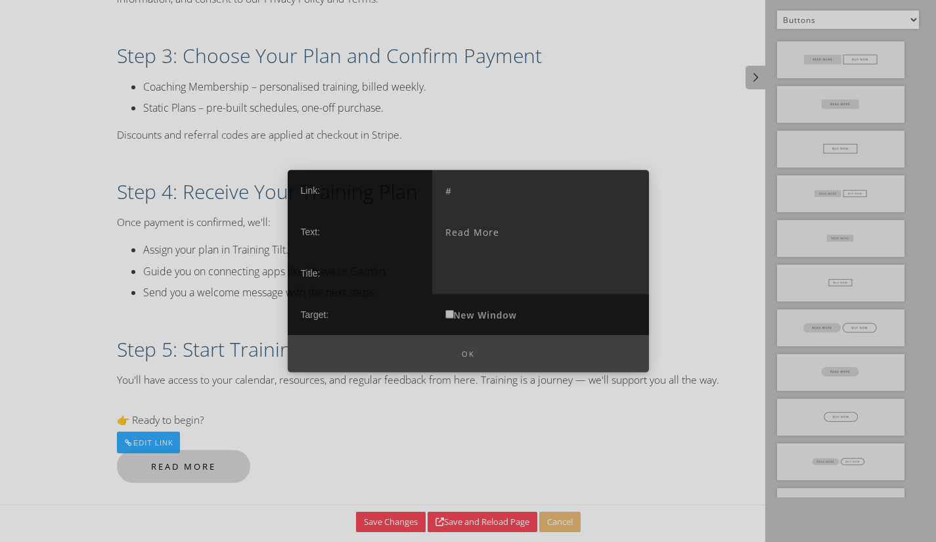
drag, startPoint x: 505, startPoint y: 229, endPoint x: 431, endPoint y: 225, distance: 73.7
click at [431, 225] on div "Link: # Text: Read More Title: Target: New Window" at bounding box center [468, 253] width 361 height 166
paste input "Book Your Free Consult Now"
type input "Book Your Free Consult Now"
click at [451, 317] on input "New Window" at bounding box center [449, 313] width 9 height 9
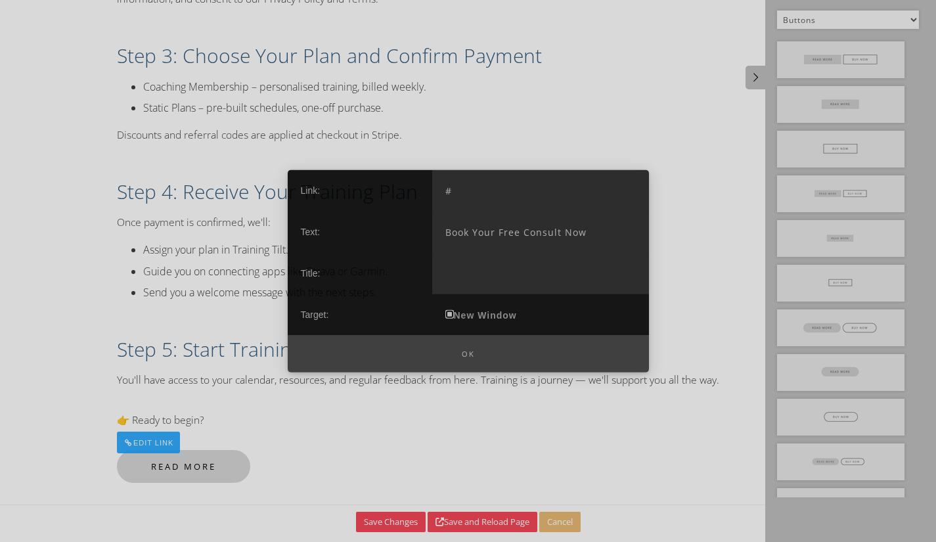
checkbox input "true"
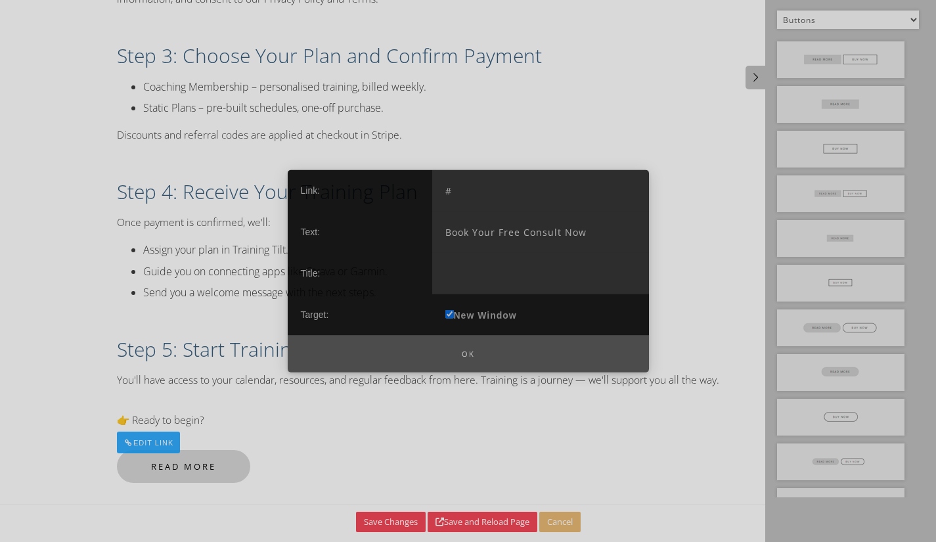
click at [457, 350] on button "Ok" at bounding box center [468, 353] width 361 height 37
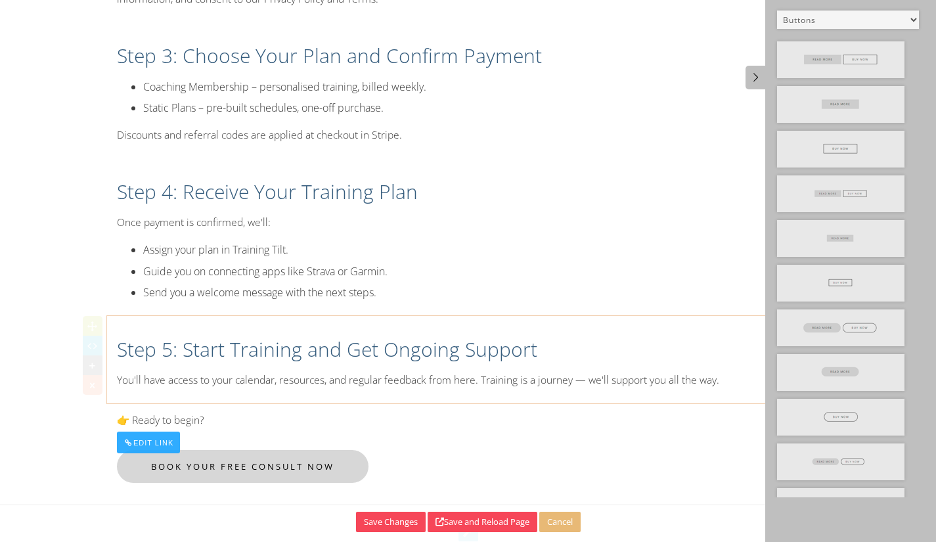
drag, startPoint x: 457, startPoint y: 342, endPoint x: 444, endPoint y: 353, distance: 16.8
click at [452, 348] on h2 "Step 5: Start Training and Get Ongoing Support" at bounding box center [468, 350] width 703 height 28
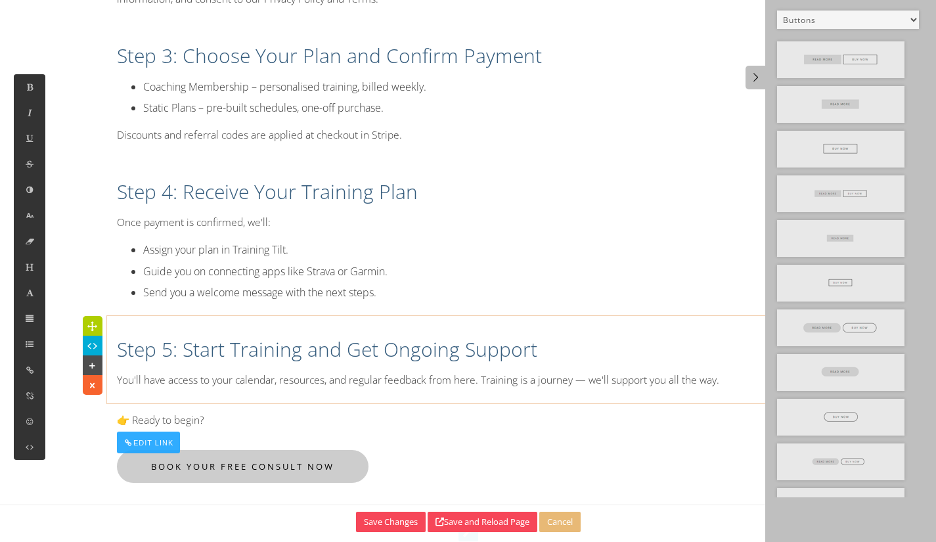
drag, startPoint x: 248, startPoint y: 464, endPoint x: 249, endPoint y: 471, distance: 7.3
click at [248, 467] on link "Book Your Free Consult Now" at bounding box center [243, 466] width 252 height 33
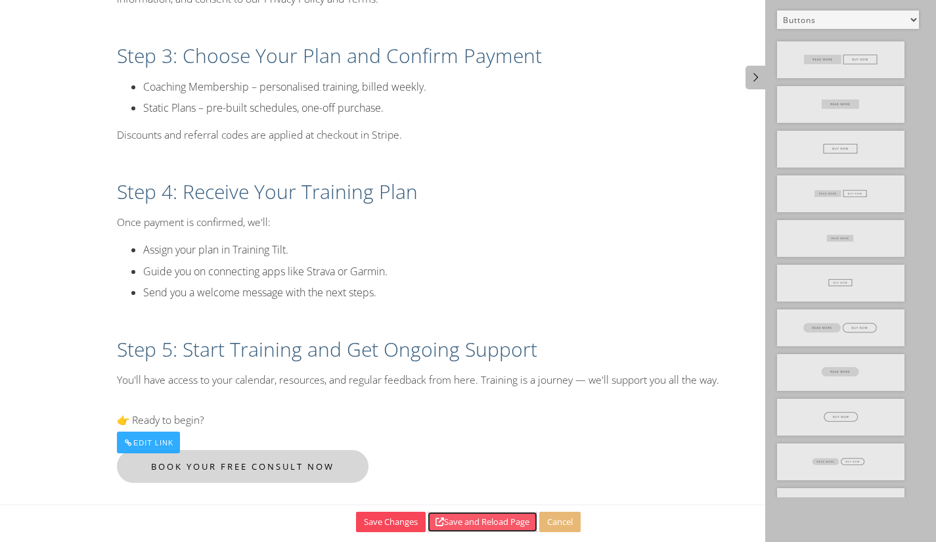
click at [450, 518] on button "Save and Reload Page" at bounding box center [483, 522] width 110 height 20
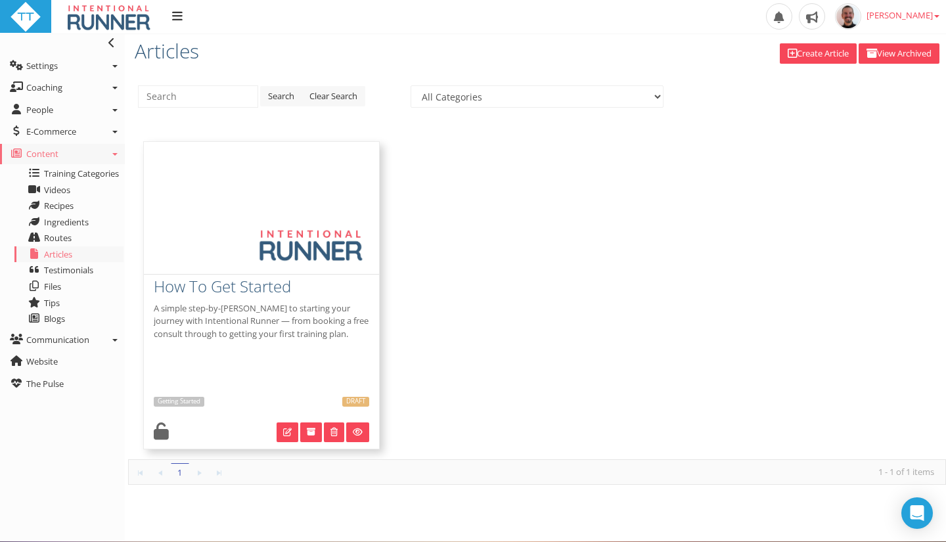
click at [244, 330] on p "A simple step-by-[PERSON_NAME] to starting your journey with Intentional Runner…" at bounding box center [262, 321] width 216 height 39
click at [282, 324] on p "A simple step-by-[PERSON_NAME] to starting your journey with Intentional Runner…" at bounding box center [262, 321] width 216 height 39
click at [325, 324] on p "A simple step-by-[PERSON_NAME] to starting your journey with Intentional Runner…" at bounding box center [262, 321] width 216 height 39
click at [363, 436] on link at bounding box center [357, 432] width 23 height 20
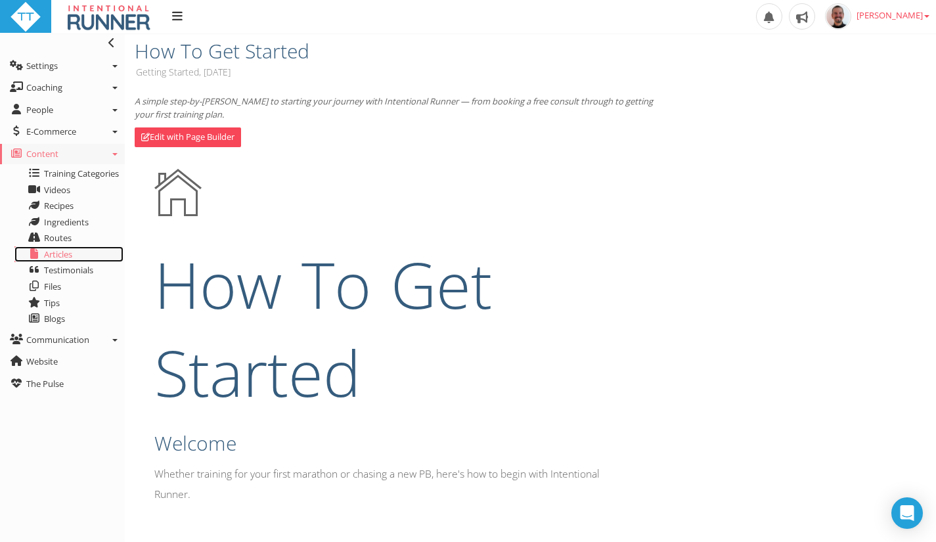
click at [90, 257] on link "Articles" at bounding box center [68, 254] width 109 height 16
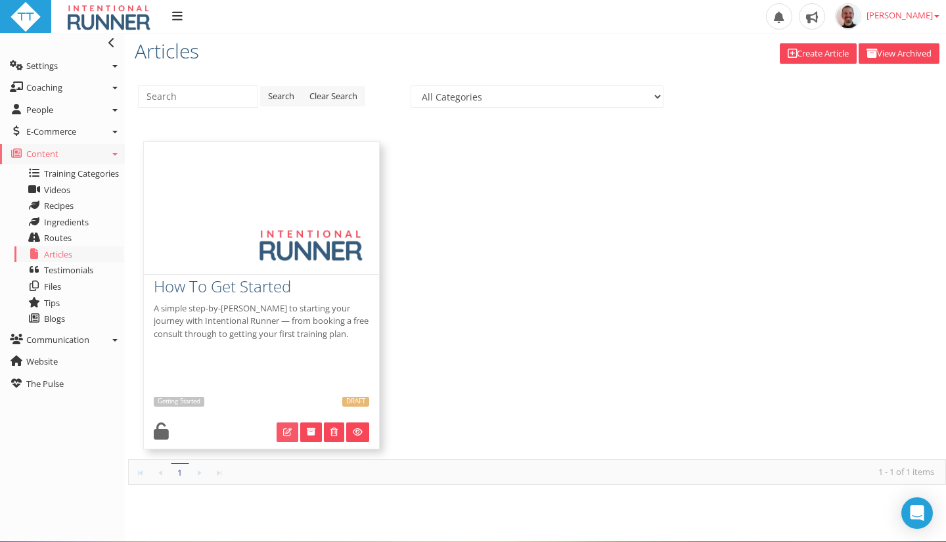
click at [290, 439] on link at bounding box center [288, 432] width 22 height 20
type input "How To Get Started"
select select "bfe19844-3dc9-408b-8214-cf1960501b9d"
checkbox input "false"
checkbox input "true"
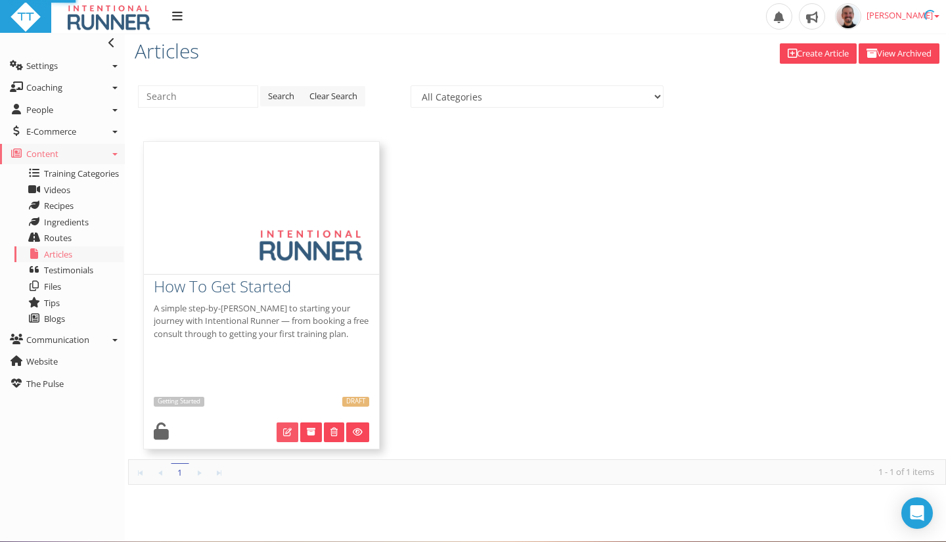
type textarea "A simple step-by-[PERSON_NAME] to starting your journey with Intentional Runner…"
select select "bfe19844-3dc9-408b-8214-cf1960501b9d"
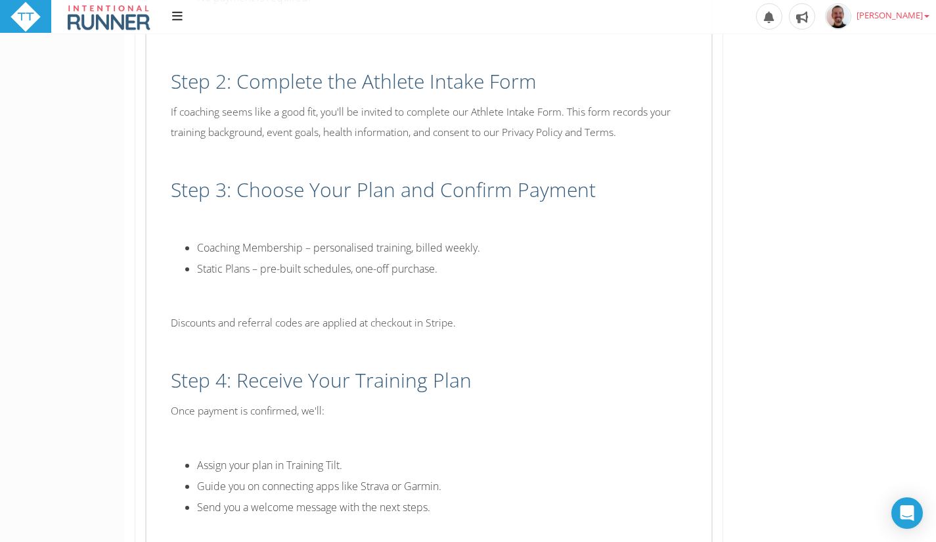
scroll to position [1306, 0]
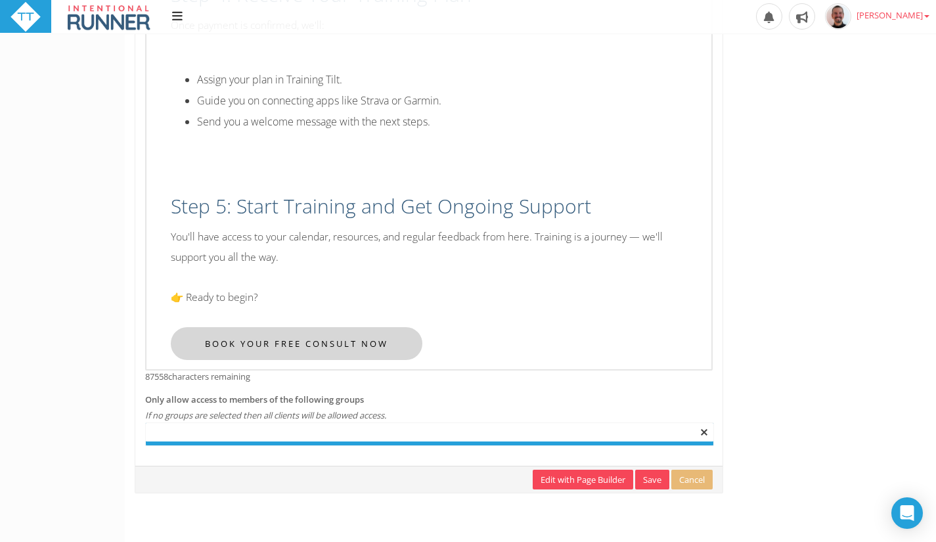
click at [652, 426] on div at bounding box center [430, 432] width 568 height 19
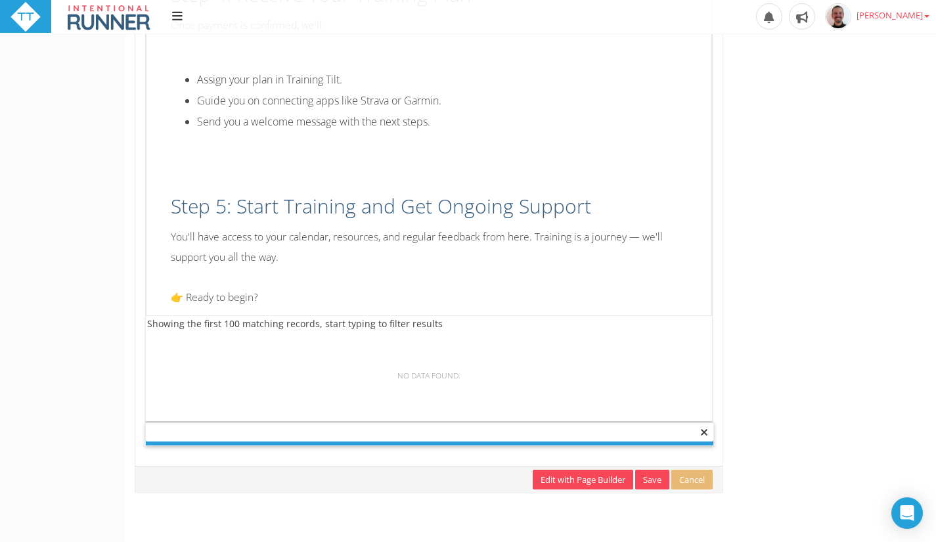
type input "Select groups"
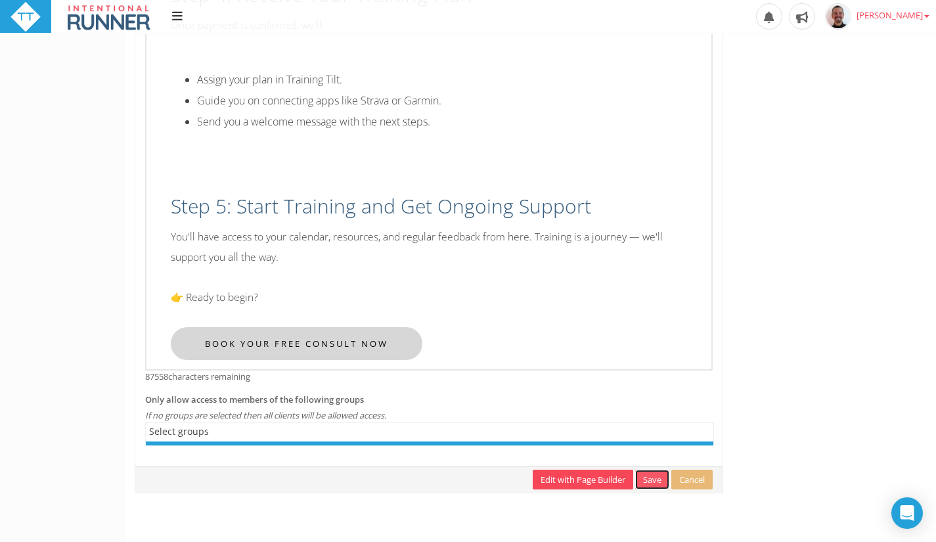
click at [649, 482] on link "Save" at bounding box center [652, 480] width 34 height 20
checkbox input "true"
checkbox input "false"
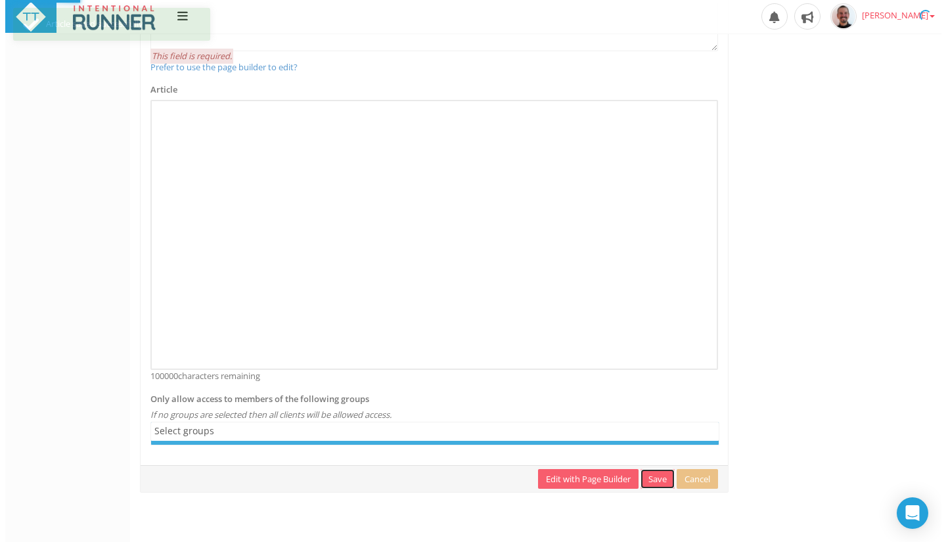
scroll to position [0, 0]
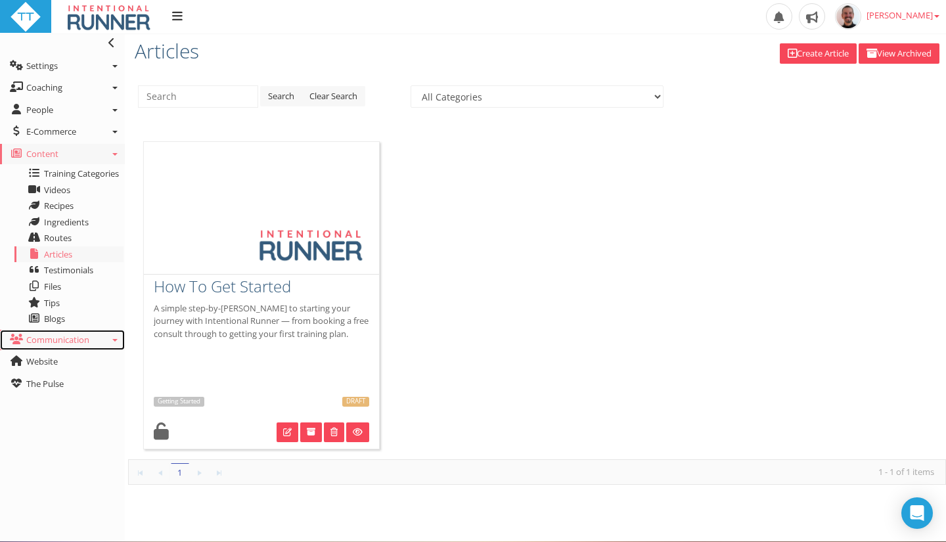
click at [118, 340] on link "Communication" at bounding box center [62, 340] width 125 height 21
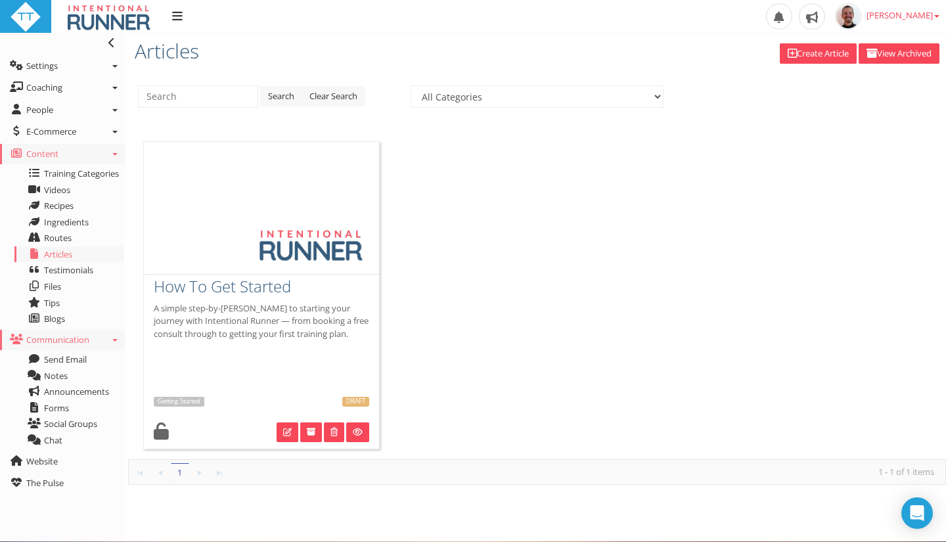
click at [109, 330] on link "Communication" at bounding box center [62, 340] width 125 height 21
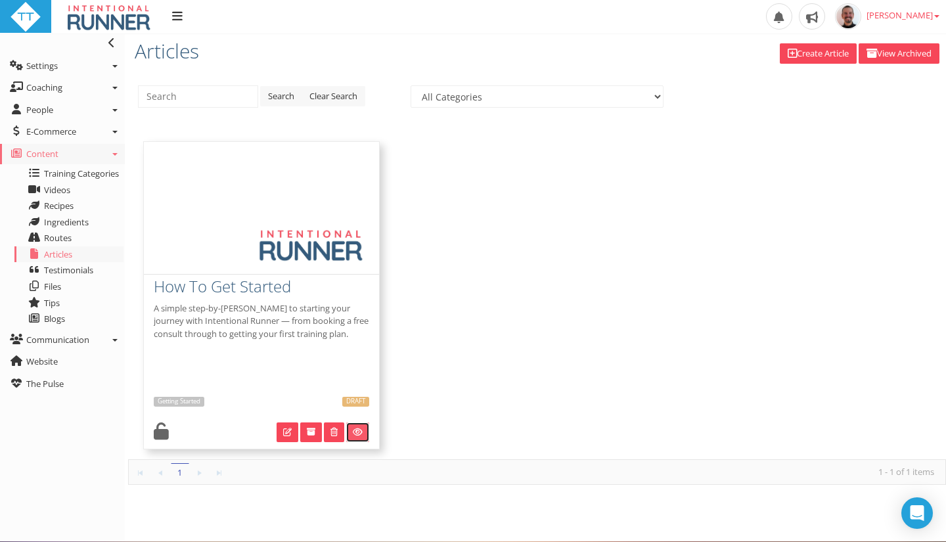
click at [358, 434] on icon at bounding box center [358, 432] width 10 height 9
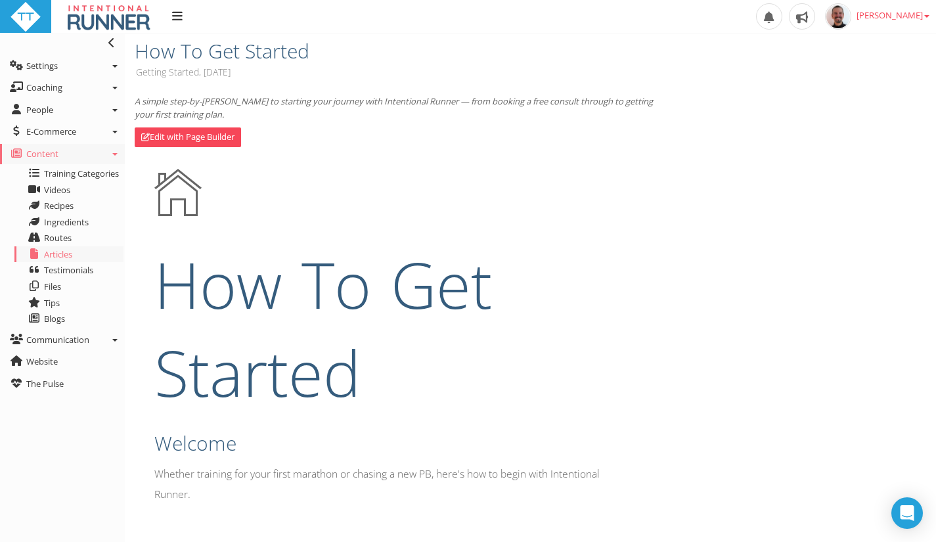
click at [531, 105] on icon "A simple step-by-[PERSON_NAME] to starting your journey with Intentional Runner…" at bounding box center [394, 107] width 518 height 25
click at [650, 103] on icon "A simple step-by-[PERSON_NAME] to starting your journey with Intentional Runner…" at bounding box center [394, 107] width 518 height 25
click at [168, 106] on icon "A simple step-by-[PERSON_NAME] to starting your journey with Intentional Runner…" at bounding box center [394, 107] width 518 height 25
click at [160, 114] on icon "A simple step-by-[PERSON_NAME] to starting your journey with Intentional Runner…" at bounding box center [394, 107] width 518 height 25
click at [319, 116] on p "A simple step-by-[PERSON_NAME] to starting your journey with Intentional Runner…" at bounding box center [395, 108] width 521 height 26
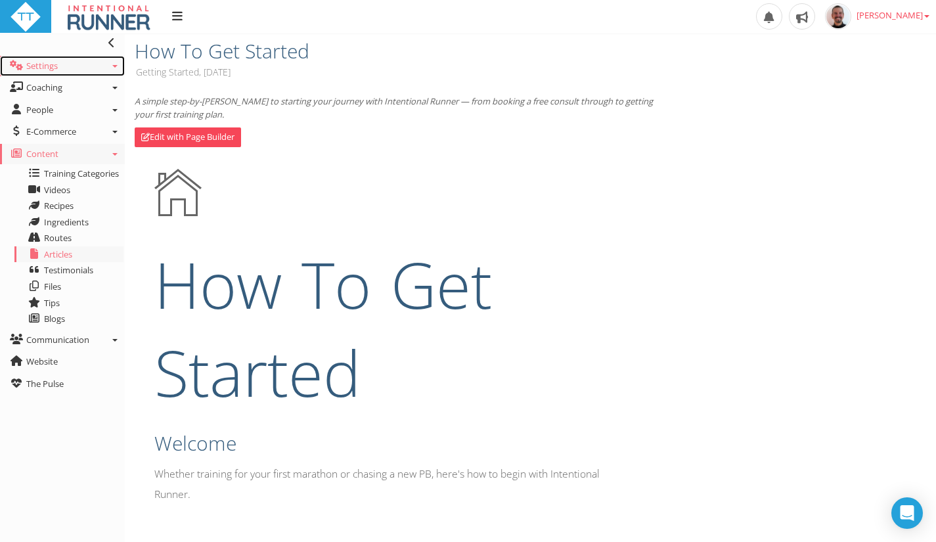
click at [113, 66] on icon at bounding box center [114, 66] width 5 height 3
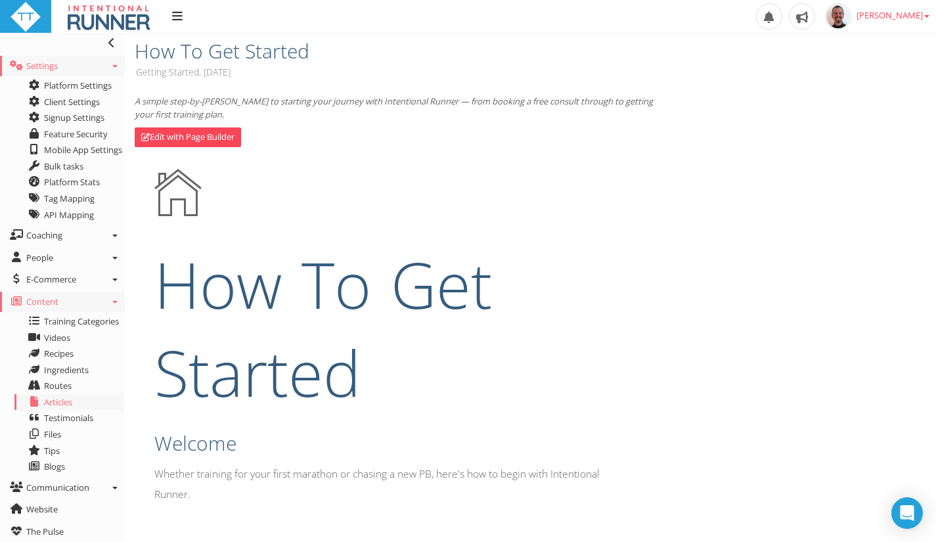
click at [113, 66] on icon at bounding box center [114, 66] width 5 height 3
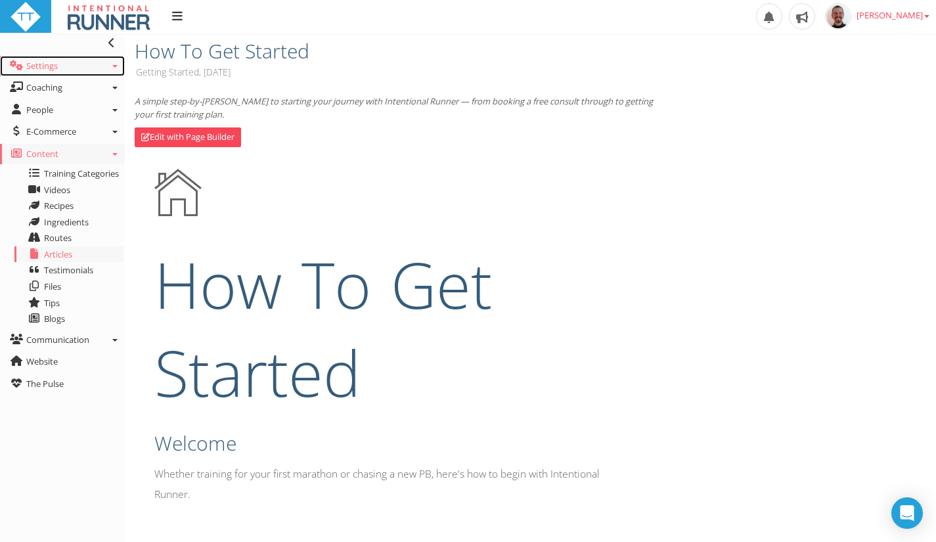
click at [113, 66] on icon at bounding box center [114, 66] width 5 height 3
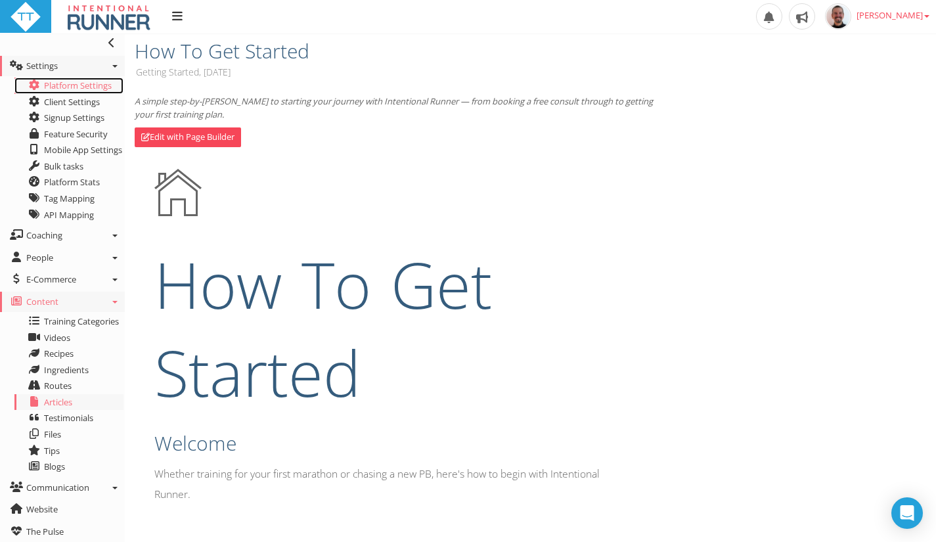
click at [91, 87] on link "Platform Settings" at bounding box center [68, 86] width 109 height 16
